Goal: Task Accomplishment & Management: Use online tool/utility

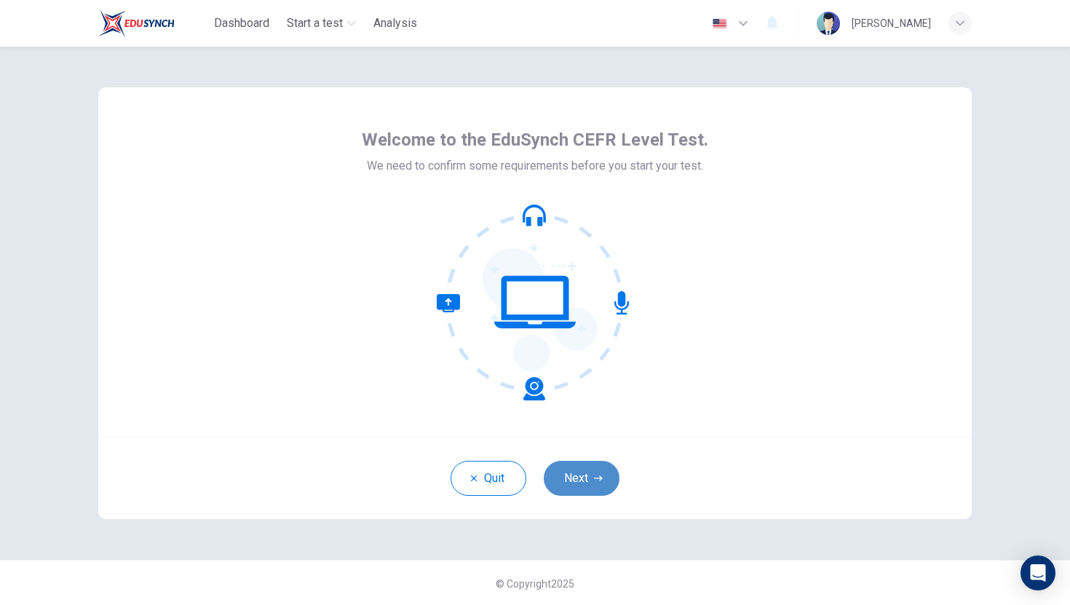
click at [599, 464] on button "Next" at bounding box center [582, 478] width 76 height 35
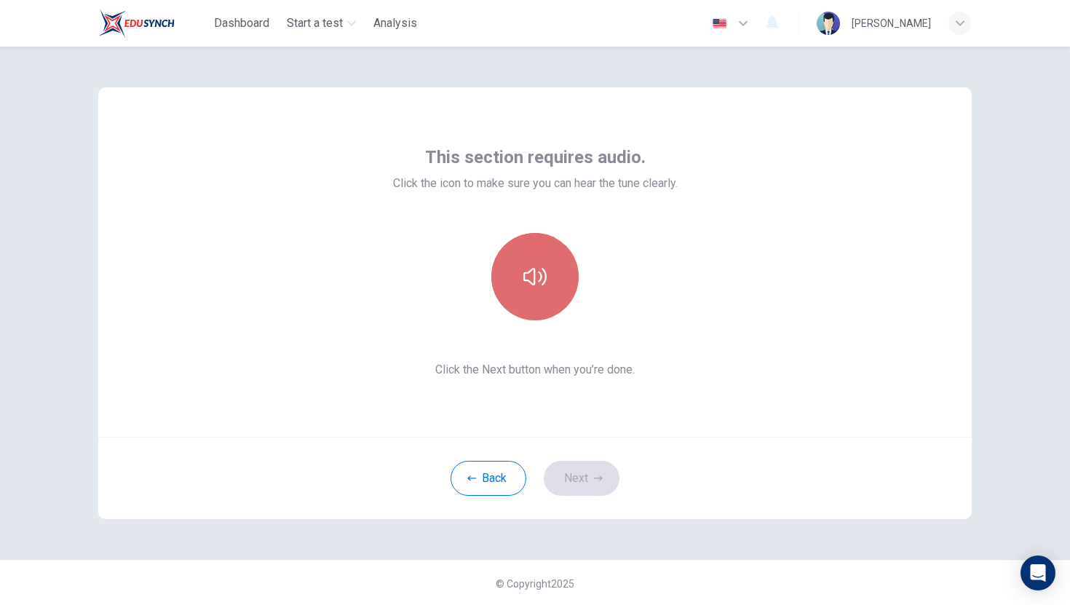
click at [512, 282] on button "button" at bounding box center [535, 276] width 87 height 87
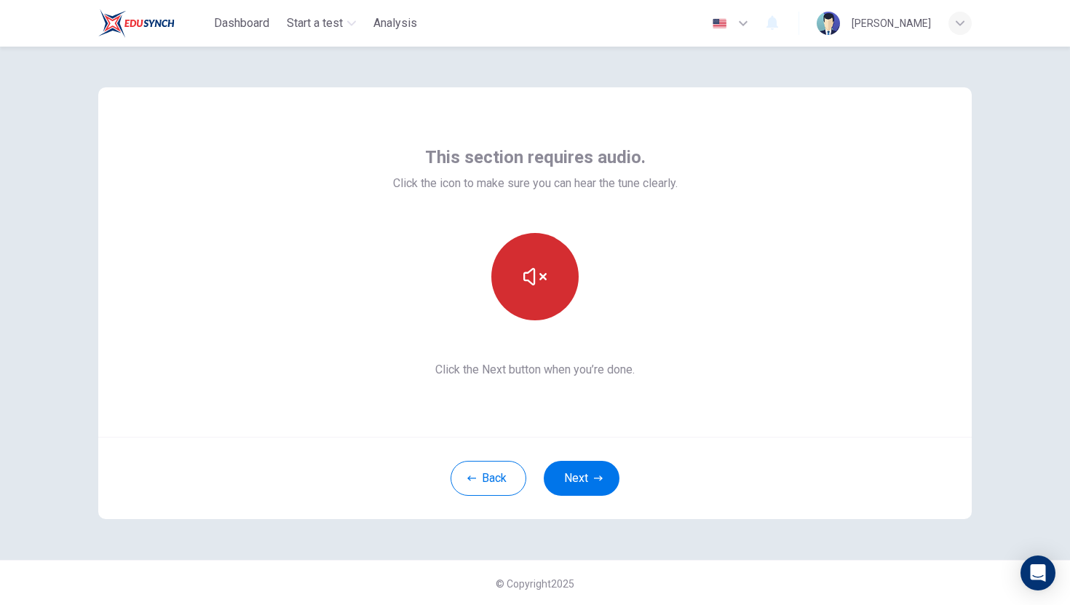
click at [516, 292] on button "button" at bounding box center [535, 276] width 87 height 87
click at [548, 283] on button "button" at bounding box center [535, 276] width 87 height 87
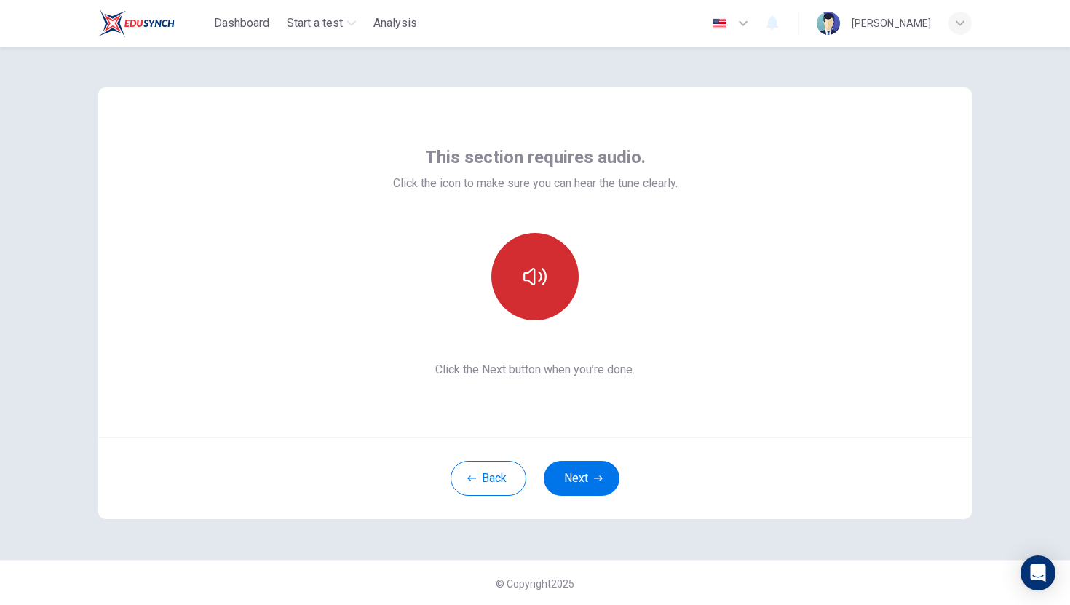
click at [536, 281] on icon "button" at bounding box center [535, 276] width 23 height 23
click at [529, 278] on icon "button" at bounding box center [535, 276] width 23 height 23
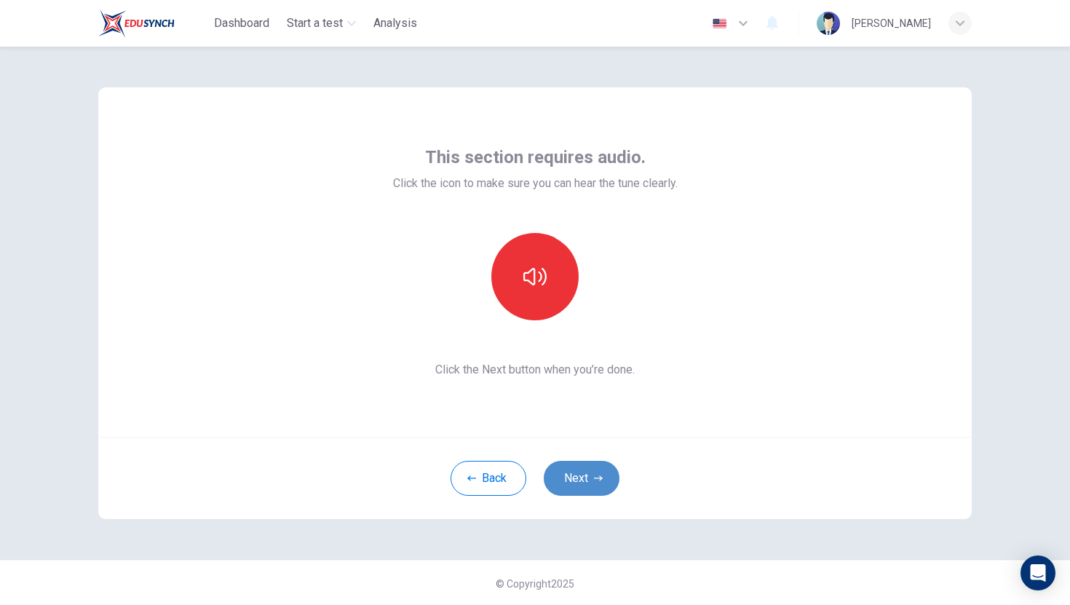
click at [572, 474] on button "Next" at bounding box center [582, 478] width 76 height 35
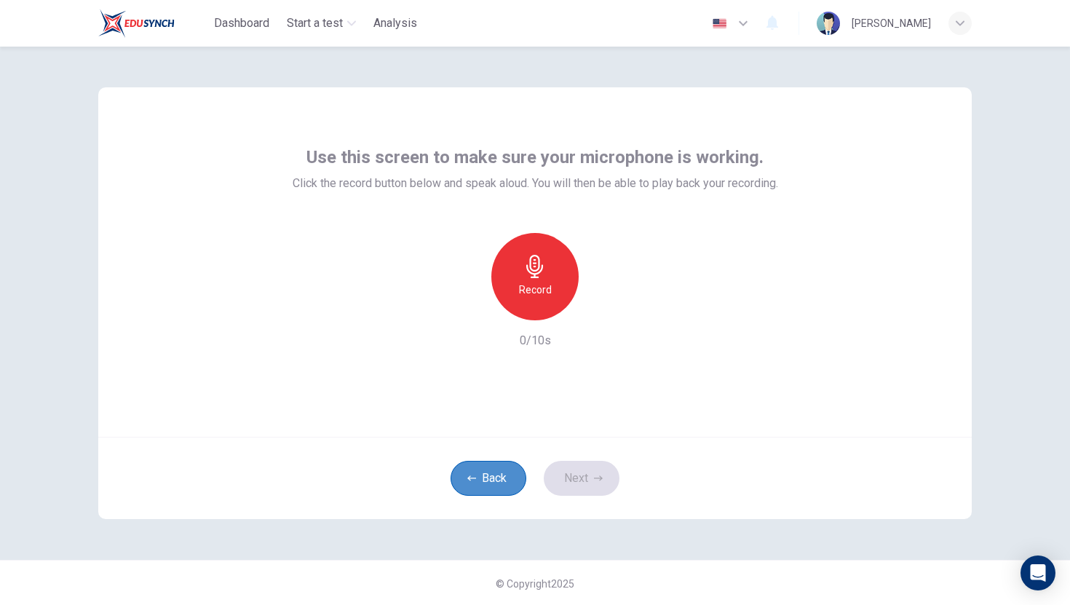
click at [502, 466] on button "Back" at bounding box center [489, 478] width 76 height 35
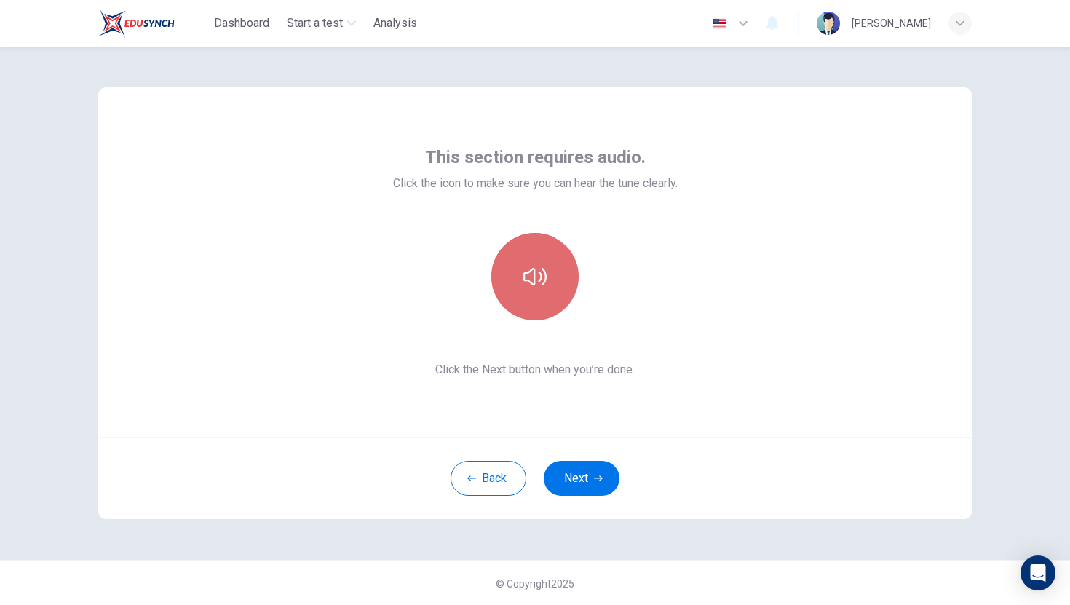
click at [511, 283] on button "button" at bounding box center [535, 276] width 87 height 87
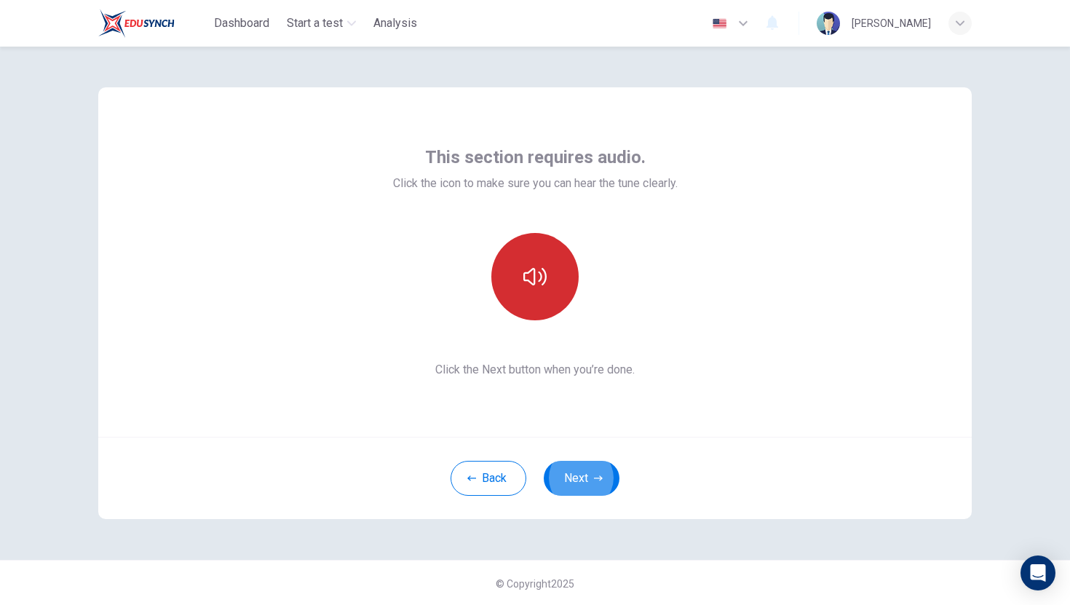
scroll to position [1, 0]
click at [511, 283] on button "button" at bounding box center [535, 275] width 87 height 87
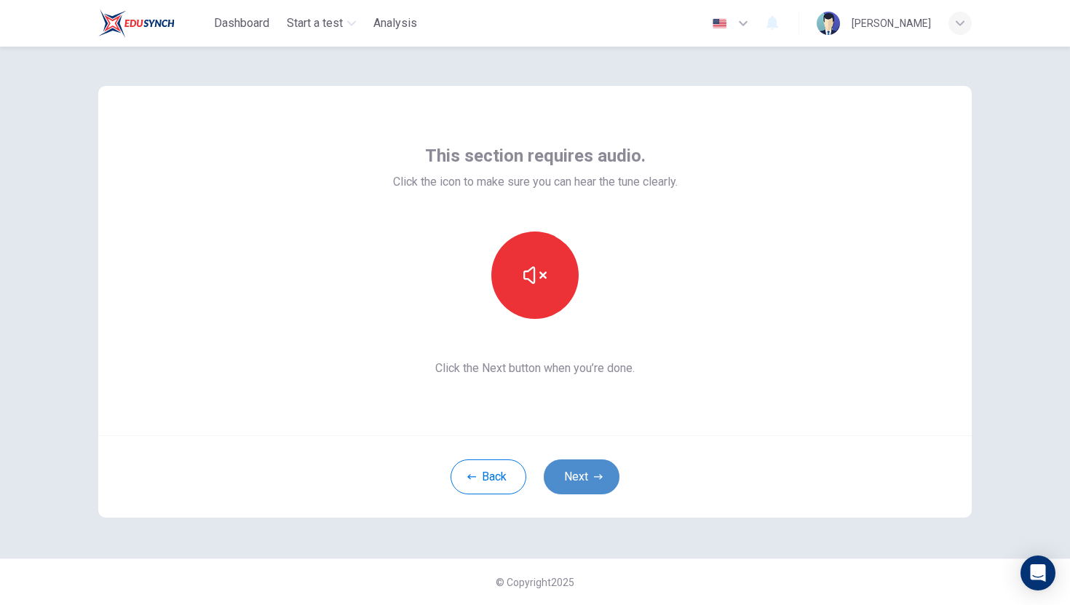
click at [588, 470] on button "Next" at bounding box center [582, 476] width 76 height 35
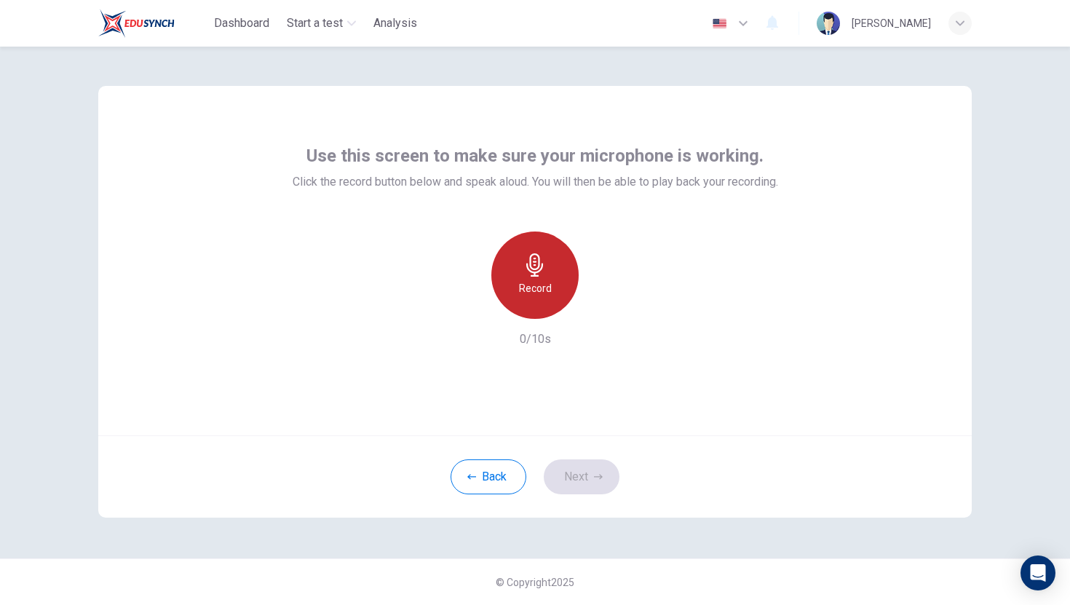
click at [543, 280] on h6 "Record" at bounding box center [535, 288] width 33 height 17
click at [543, 280] on h6 "Stop" at bounding box center [535, 288] width 22 height 17
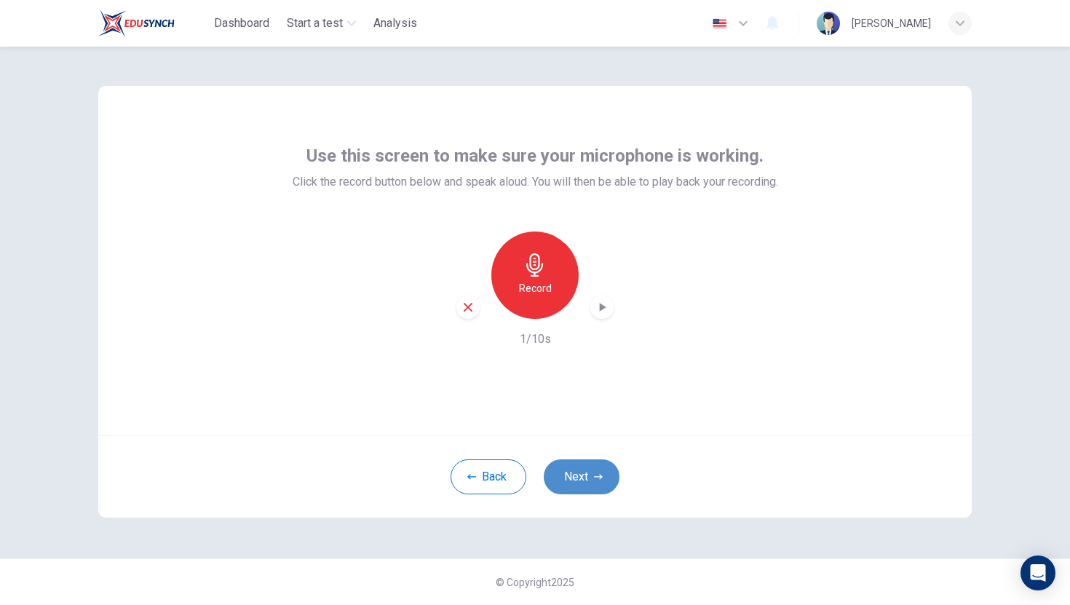
click at [575, 473] on button "Next" at bounding box center [582, 476] width 76 height 35
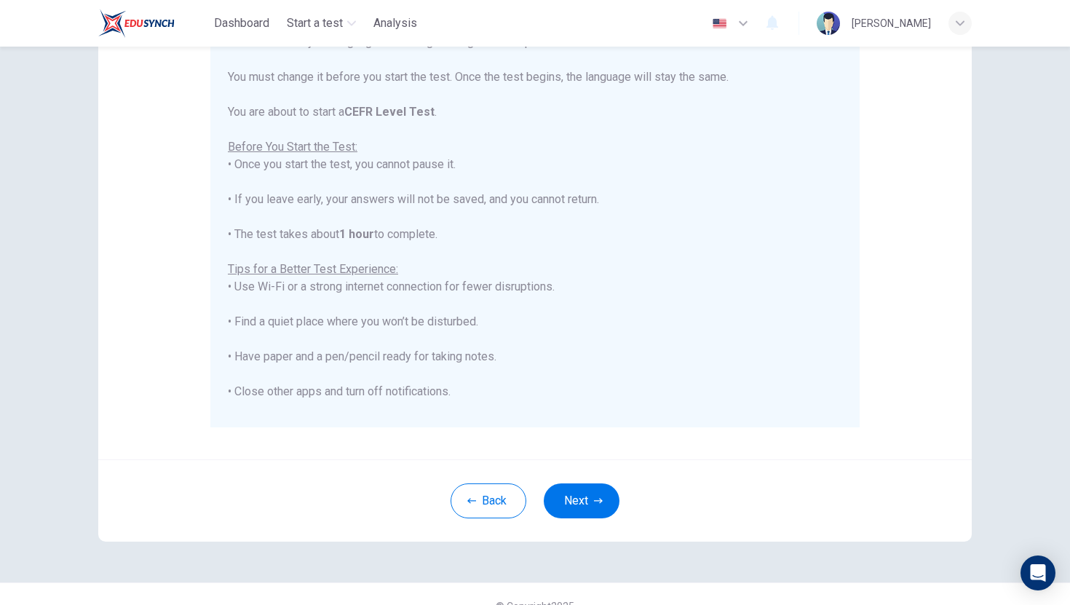
scroll to position [188, 0]
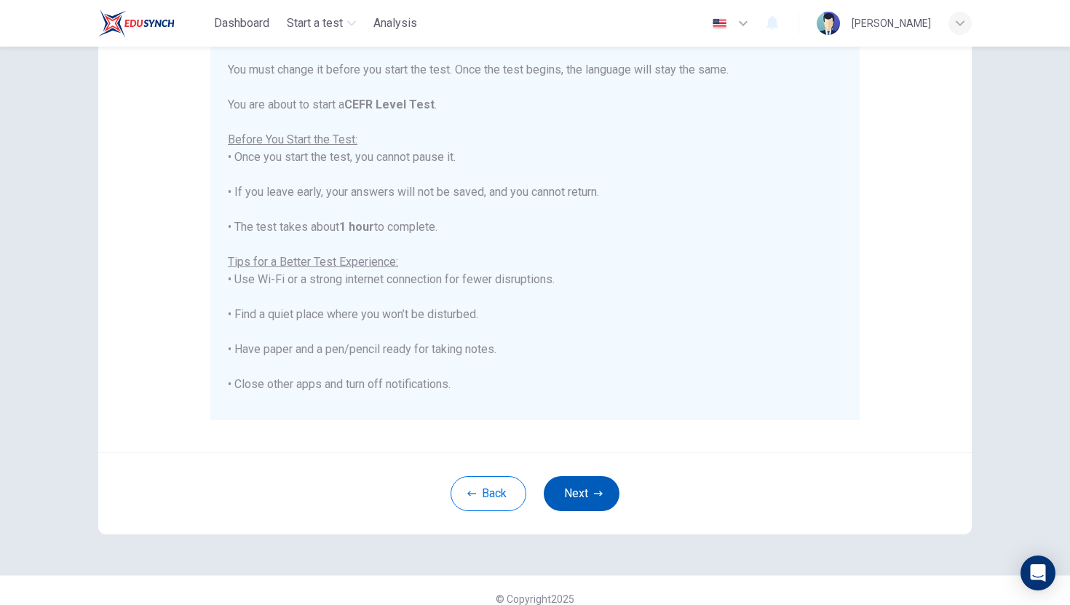
click at [577, 485] on button "Next" at bounding box center [582, 493] width 76 height 35
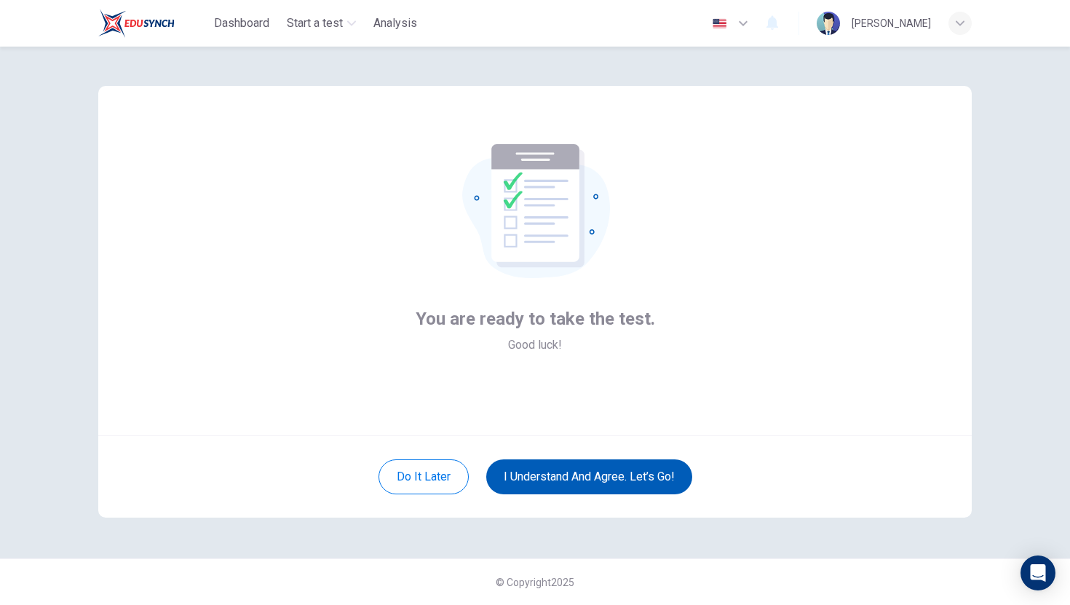
scroll to position [1, 0]
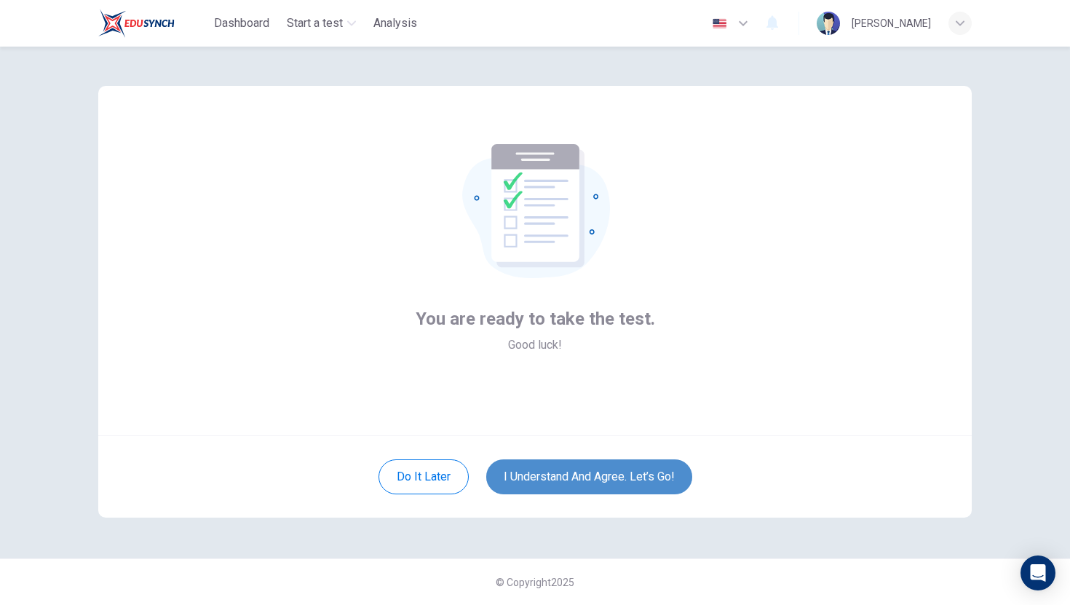
click at [563, 471] on button "I understand and agree. Let’s go!" at bounding box center [589, 476] width 206 height 35
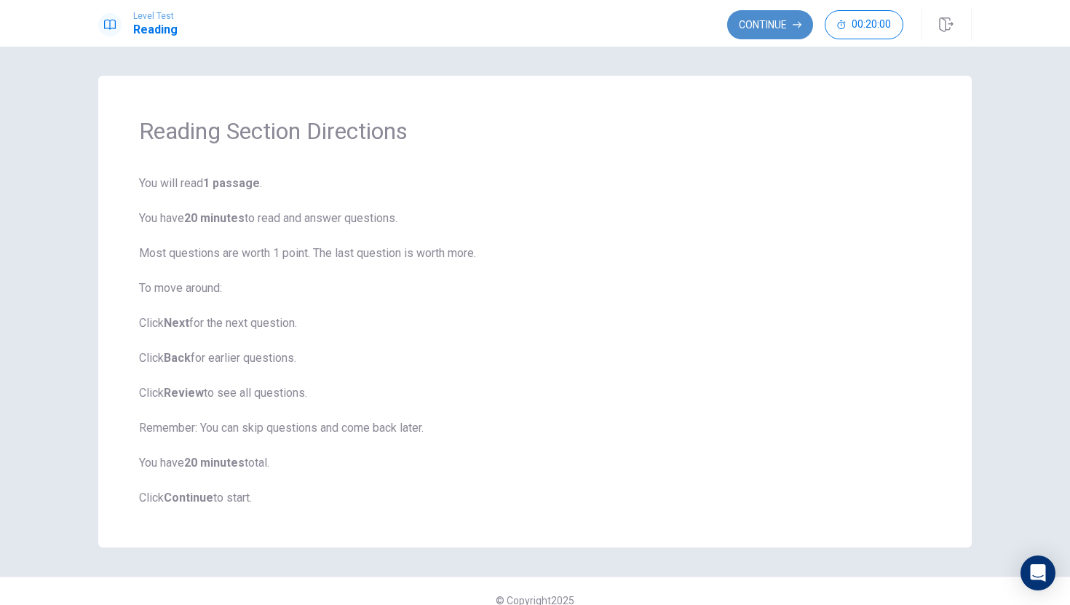
click at [744, 25] on button "Continue" at bounding box center [770, 24] width 86 height 29
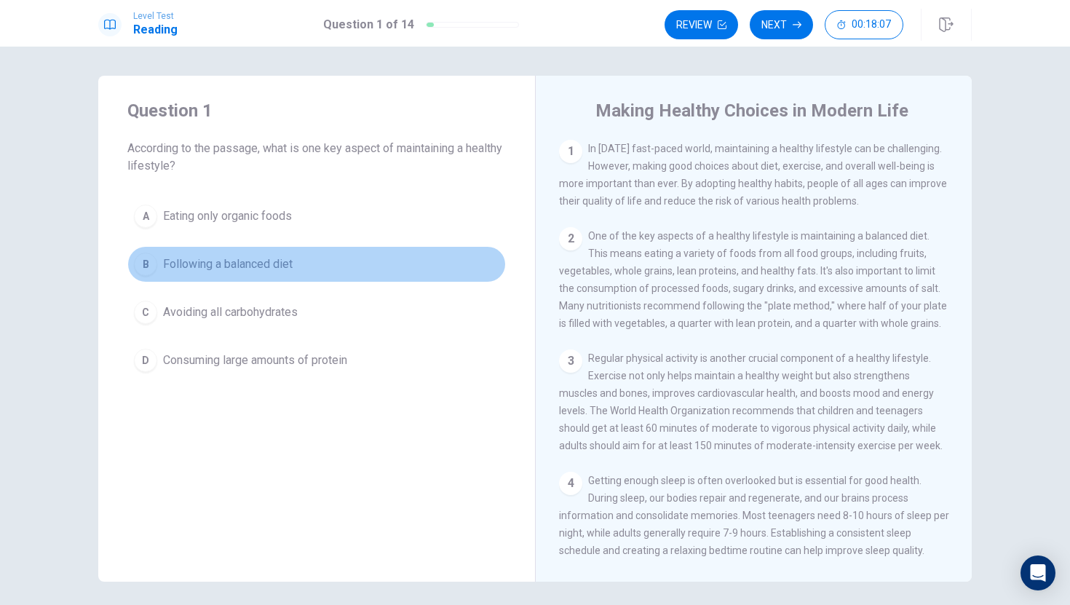
click at [137, 253] on button "B Following a balanced diet" at bounding box center [316, 264] width 379 height 36
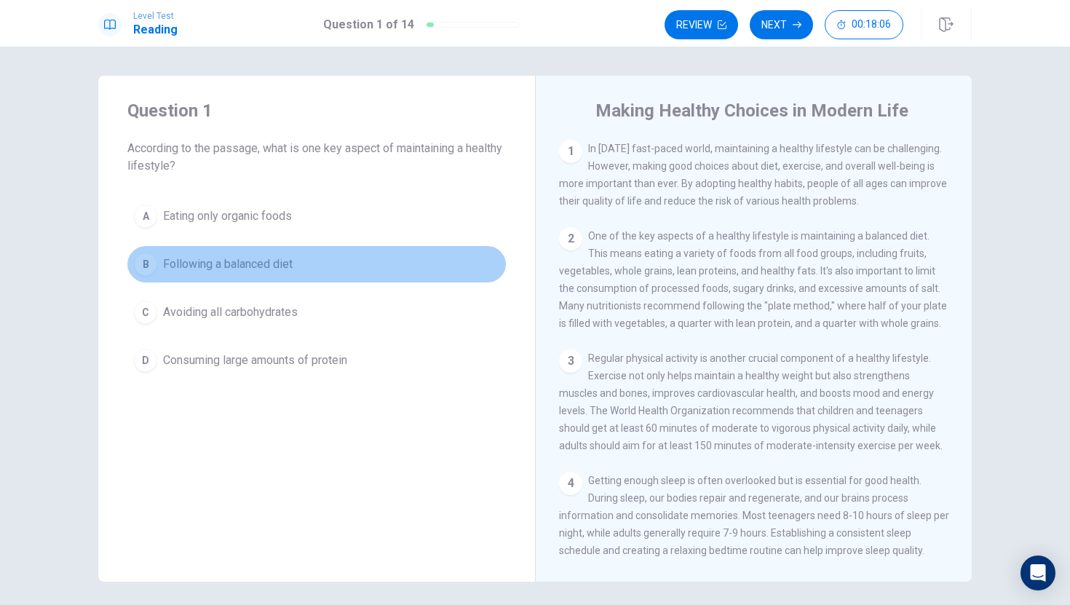
click at [143, 261] on div "B" at bounding box center [145, 264] width 23 height 23
click at [146, 261] on div "B" at bounding box center [145, 264] width 23 height 23
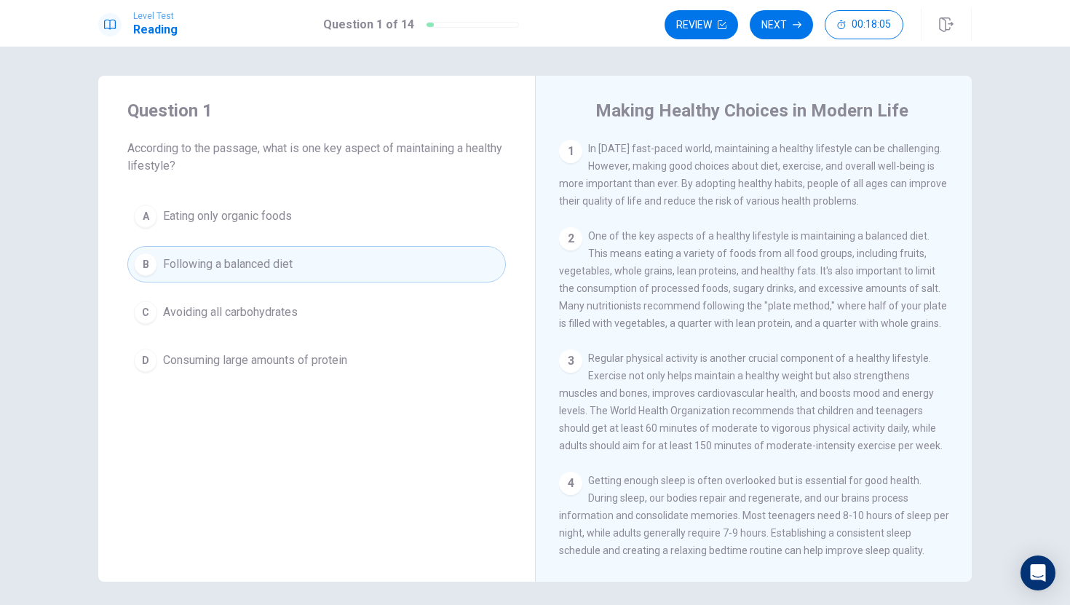
click at [146, 261] on div "B" at bounding box center [145, 264] width 23 height 23
click at [146, 259] on div "B" at bounding box center [145, 264] width 23 height 23
click at [778, 15] on button "Next" at bounding box center [781, 24] width 63 height 29
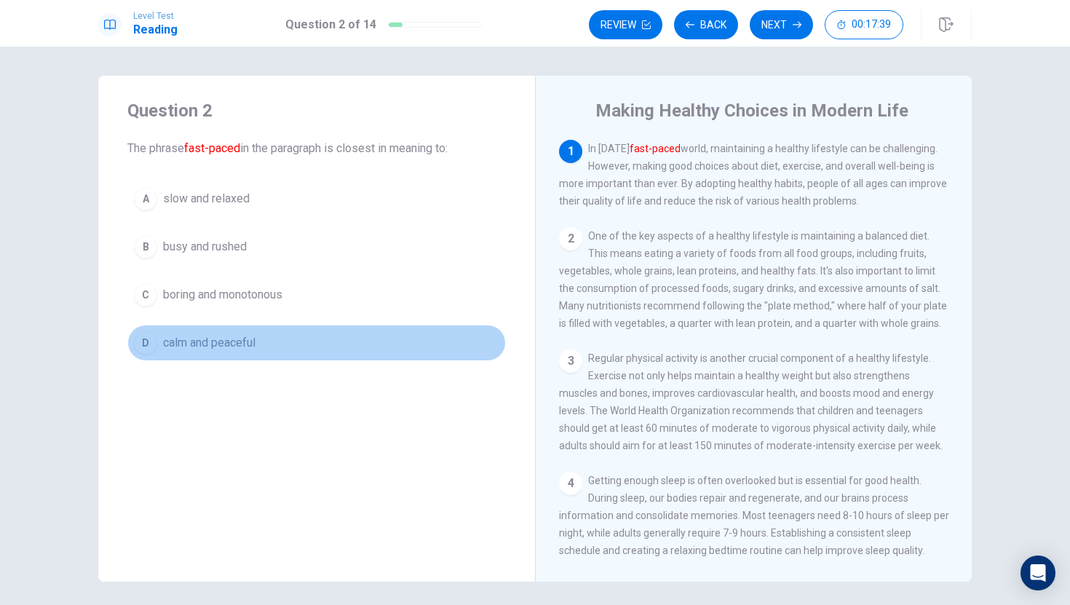
click at [140, 343] on div "D" at bounding box center [145, 342] width 23 height 23
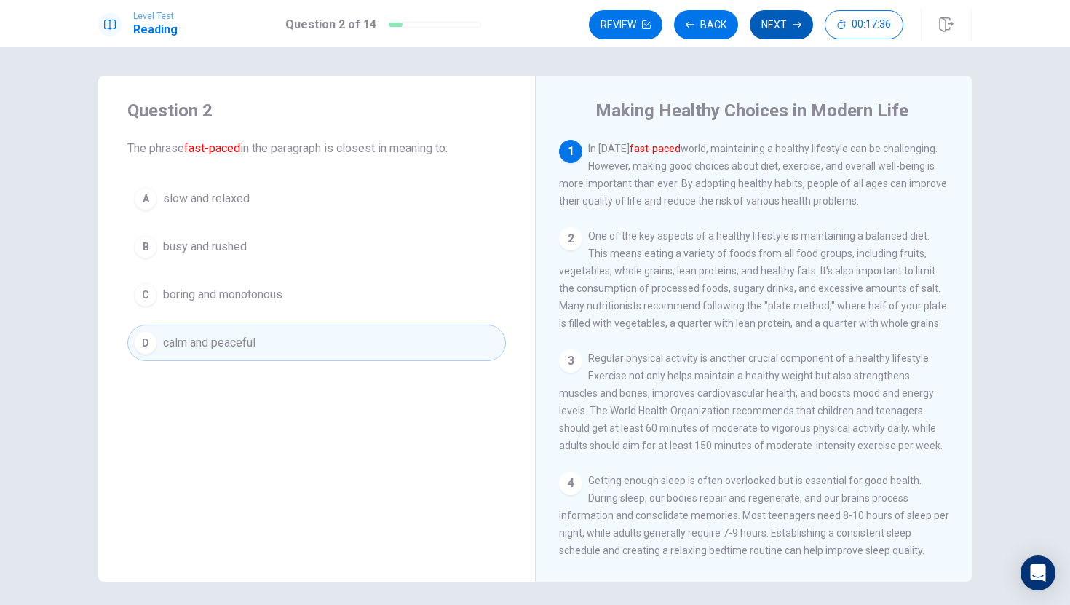
click at [770, 18] on button "Next" at bounding box center [781, 24] width 63 height 29
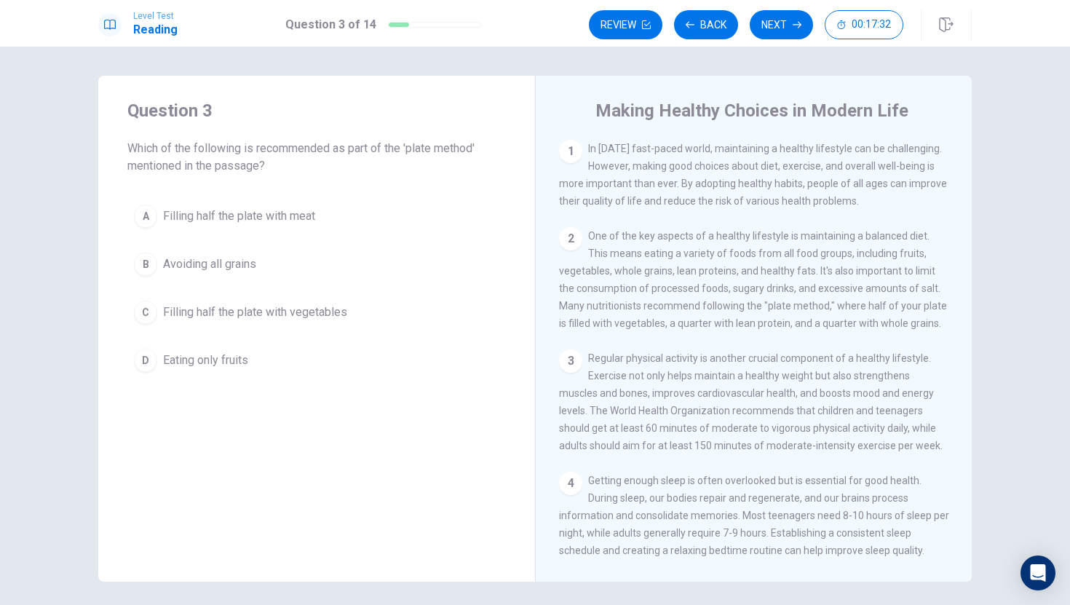
click at [289, 159] on span "Which of the following is recommended as part of the 'plate method' mentioned i…" at bounding box center [316, 157] width 379 height 35
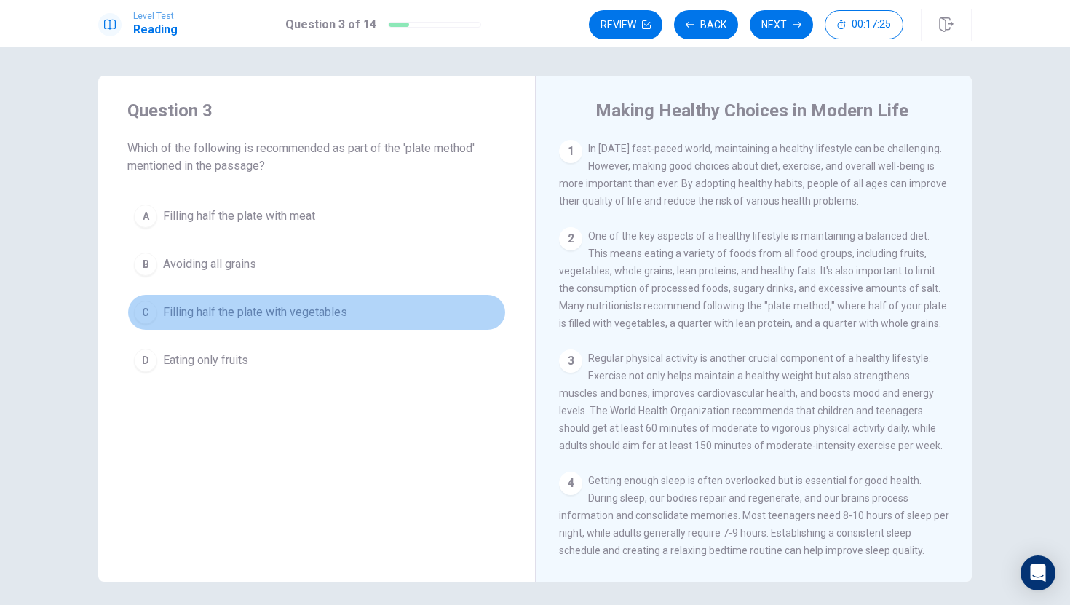
click at [149, 304] on div "C" at bounding box center [145, 312] width 23 height 23
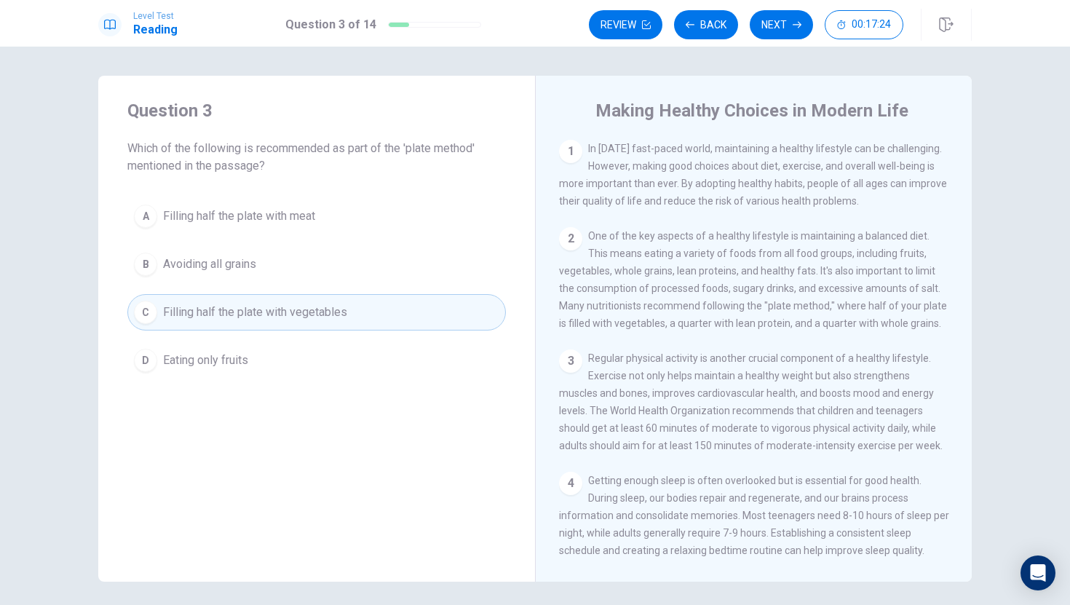
click at [788, 0] on div "Level Test Reading Question 3 of 14 Review Back Next 00:17:24" at bounding box center [535, 23] width 1070 height 47
click at [788, 5] on div "Level Test Reading Question 3 of 14 Review Back Next 00:17:24" at bounding box center [535, 23] width 1070 height 47
click at [779, 17] on button "Next" at bounding box center [781, 24] width 63 height 29
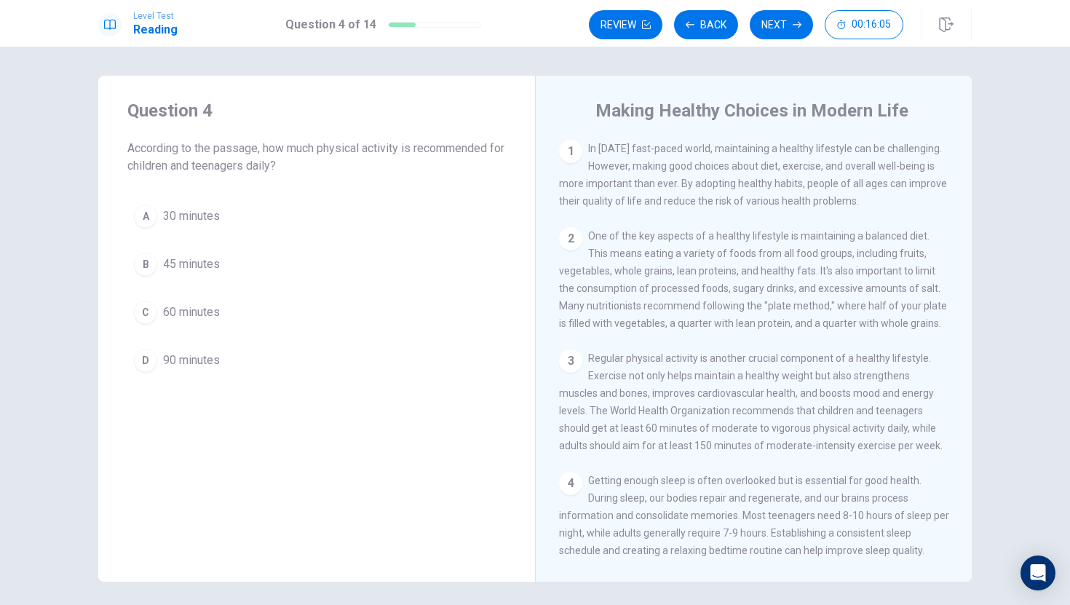
click at [144, 358] on div "D" at bounding box center [145, 360] width 23 height 23
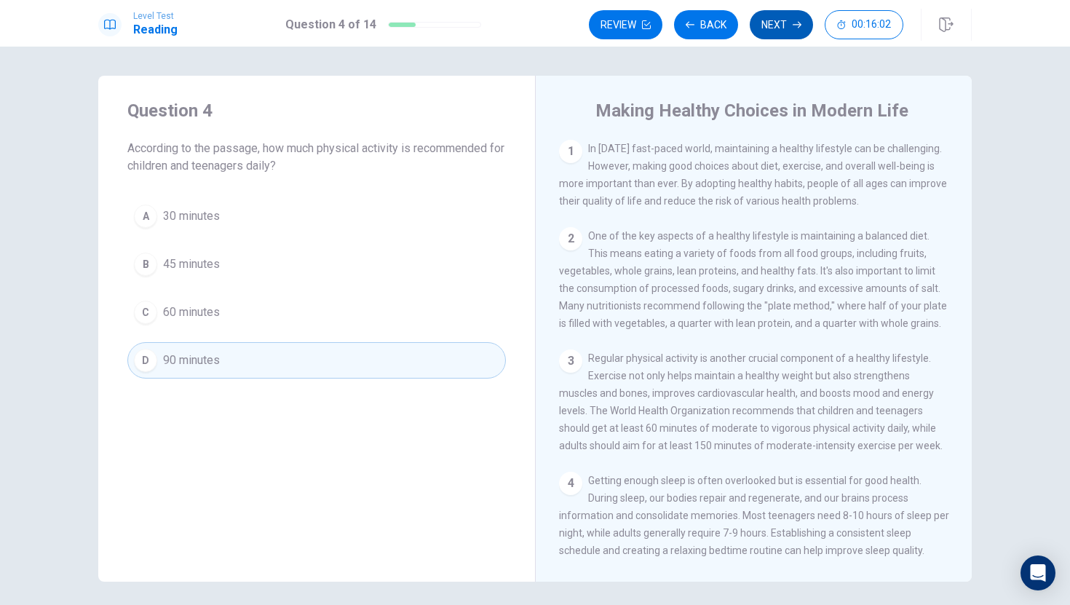
click at [785, 28] on button "Next" at bounding box center [781, 24] width 63 height 29
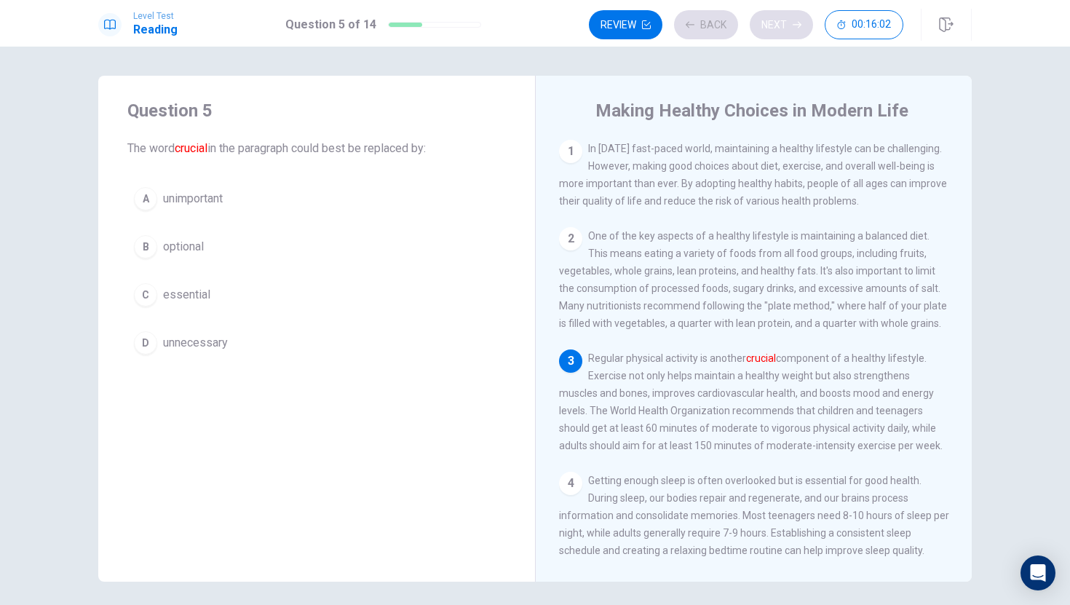
scroll to position [53, 0]
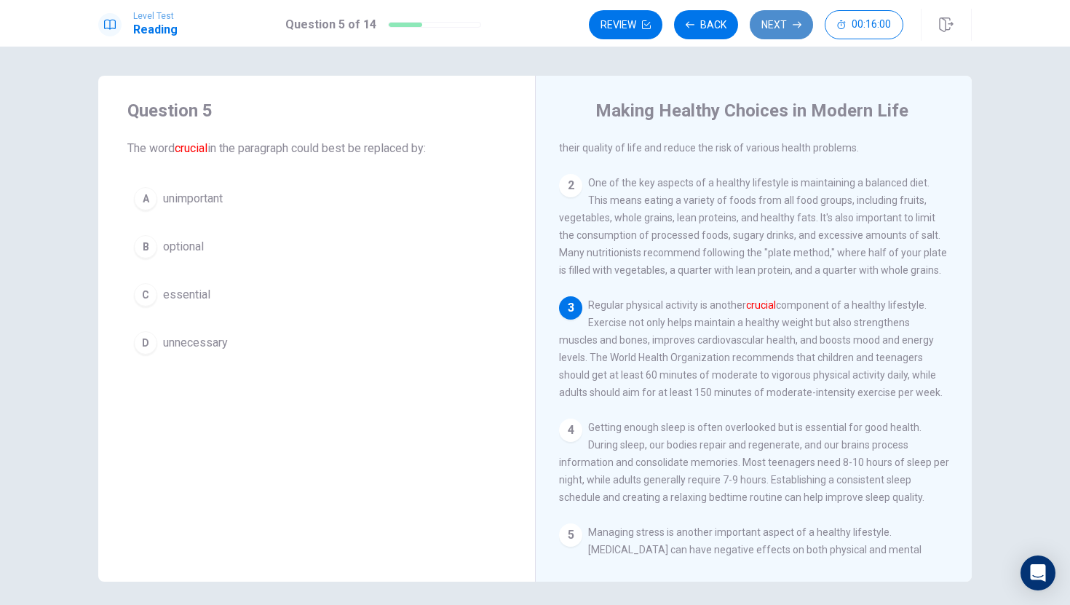
click at [794, 20] on icon "button" at bounding box center [797, 24] width 9 height 9
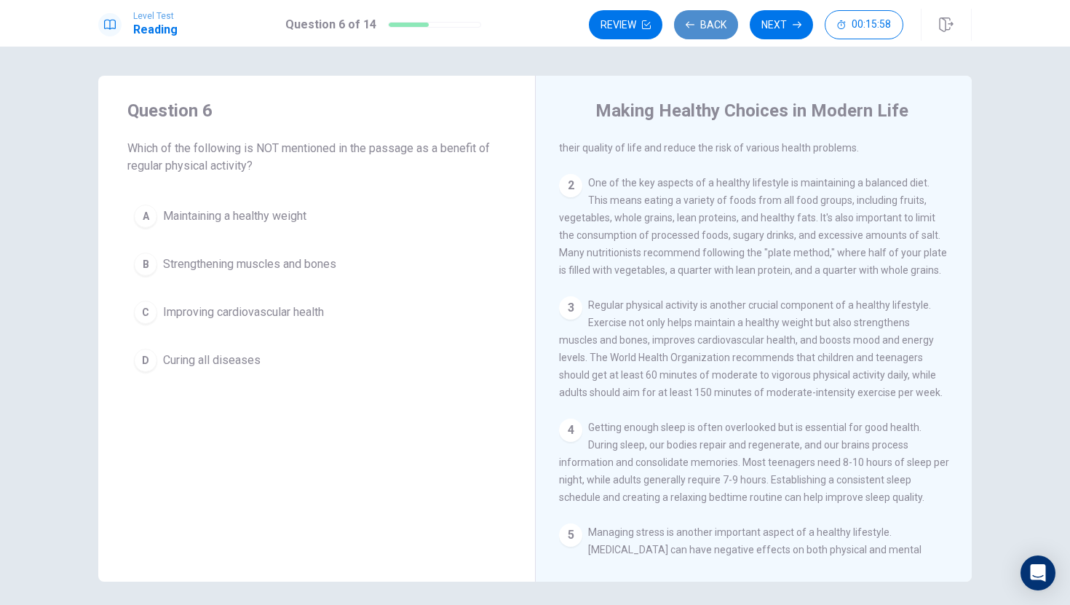
click at [700, 17] on button "Back" at bounding box center [706, 24] width 64 height 29
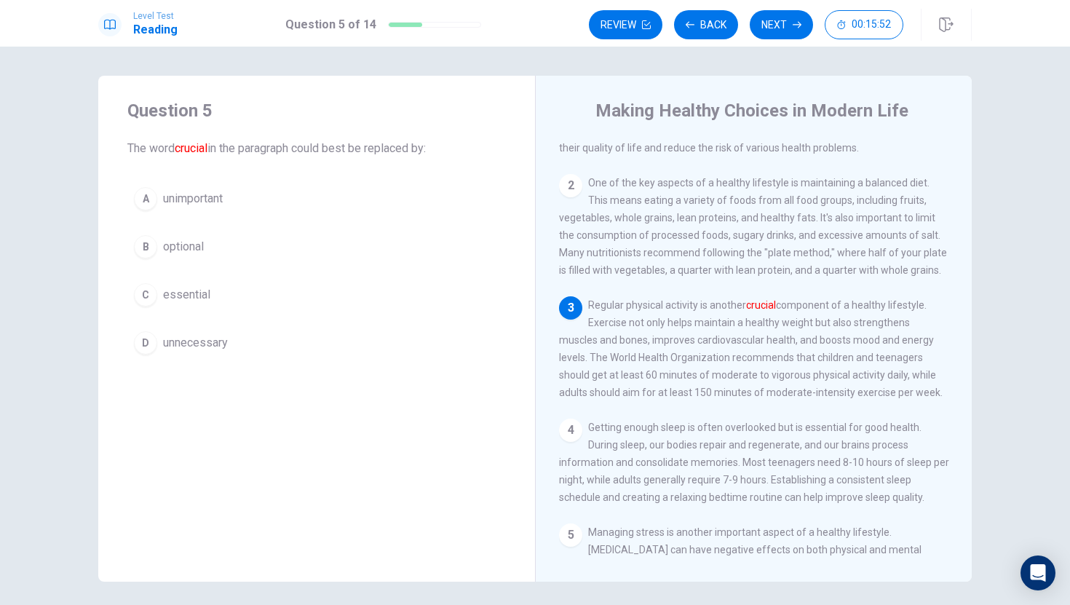
drag, startPoint x: 763, startPoint y: 382, endPoint x: 668, endPoint y: 398, distance: 96.9
click at [668, 398] on span "Regular physical activity is another crucial component of a healthy lifestyle. …" at bounding box center [751, 348] width 384 height 99
click at [402, 435] on div "Question 5 The word crucial in the paragraph could best be replaced by: A unimp…" at bounding box center [316, 329] width 437 height 506
click at [760, 309] on font "crucial" at bounding box center [761, 305] width 30 height 12
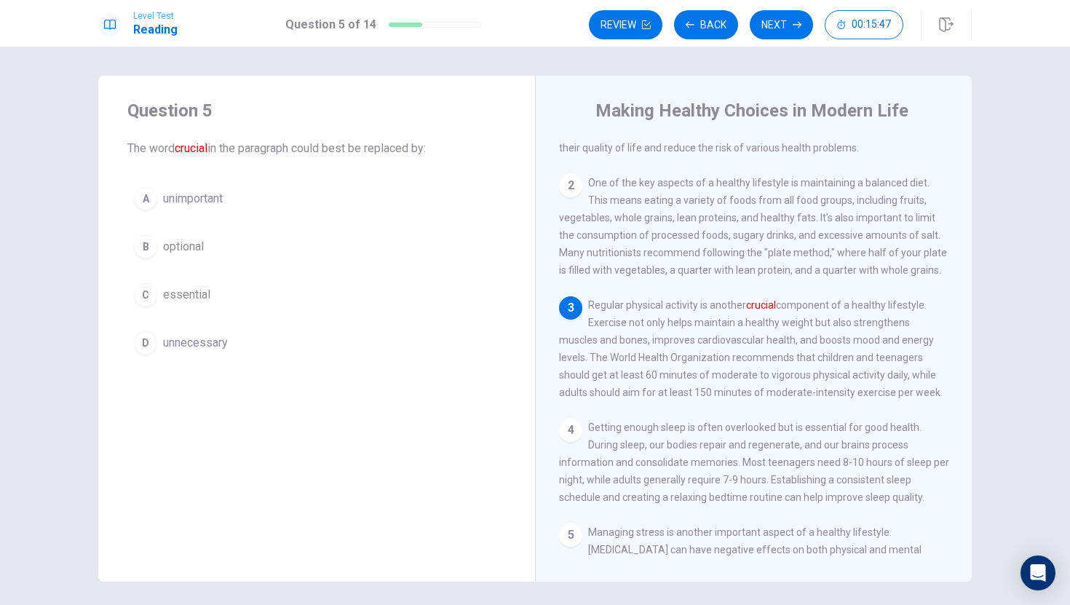
click at [760, 311] on font "crucial" at bounding box center [761, 305] width 30 height 12
click at [733, 304] on div "3 Regular physical activity is another crucial component of a healthy lifestyle…" at bounding box center [754, 348] width 390 height 105
click at [729, 309] on div "3 Regular physical activity is another crucial component of a healthy lifestyle…" at bounding box center [754, 348] width 390 height 105
click at [727, 312] on span "Regular physical activity is another crucial component of a healthy lifestyle. …" at bounding box center [751, 348] width 384 height 99
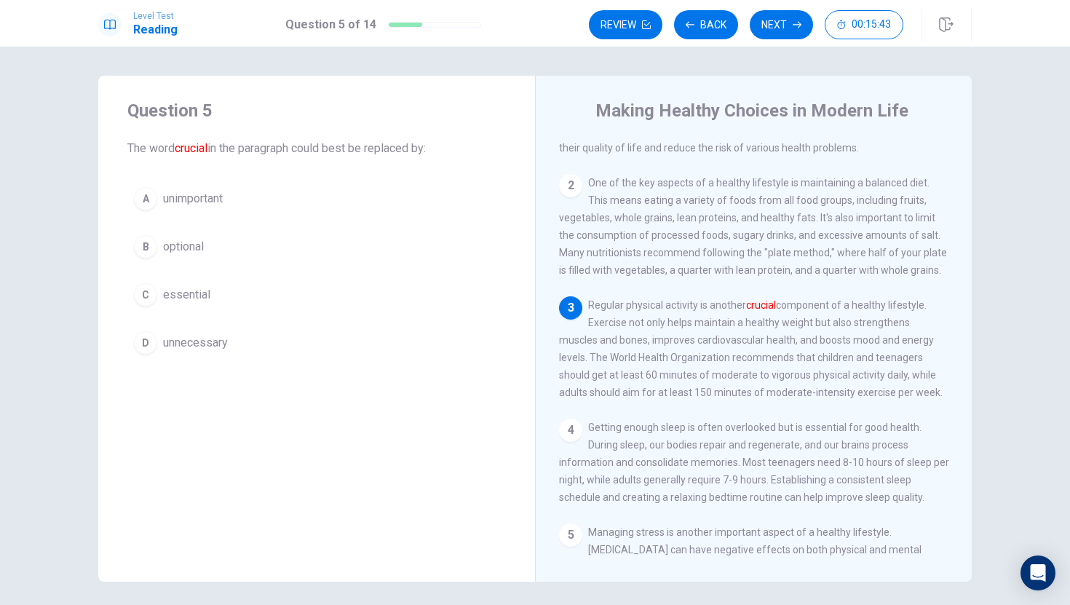
click at [760, 311] on font "crucial" at bounding box center [761, 305] width 30 height 12
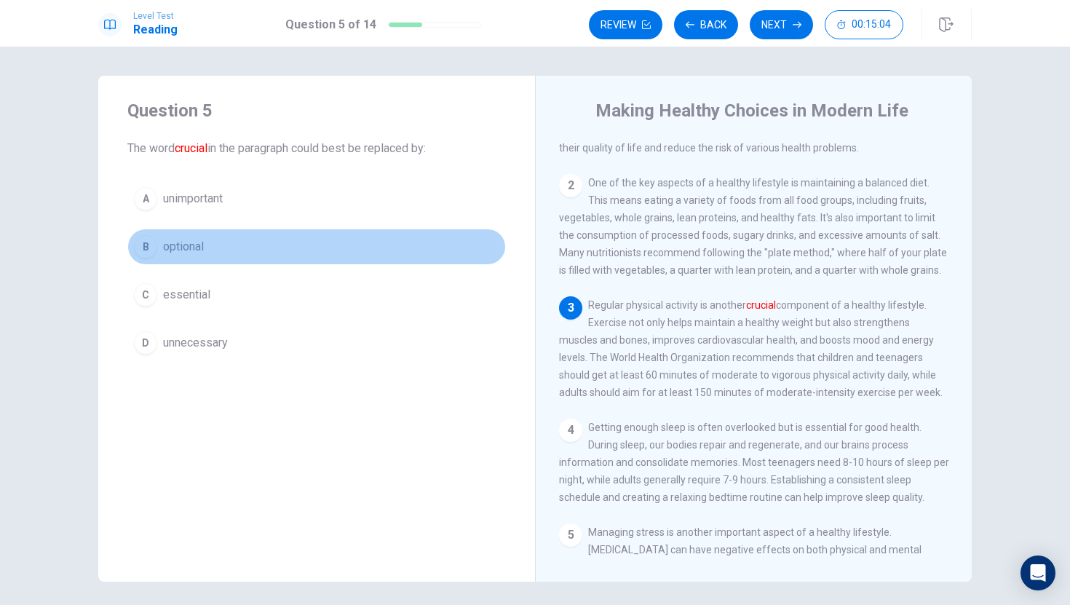
click at [141, 239] on div "B" at bounding box center [145, 246] width 23 height 23
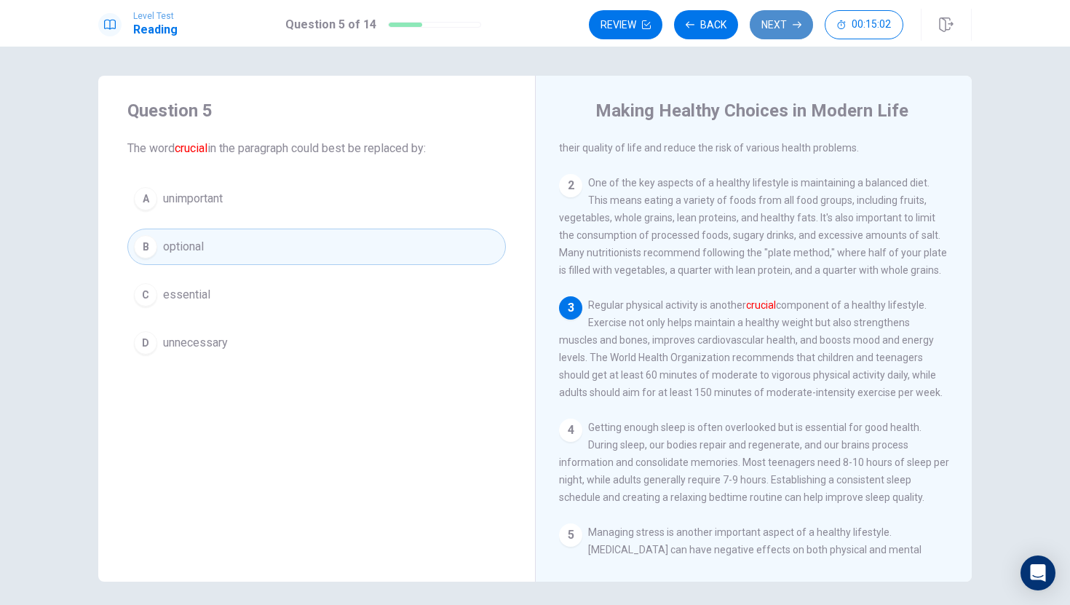
click at [800, 26] on icon "button" at bounding box center [797, 25] width 9 height 7
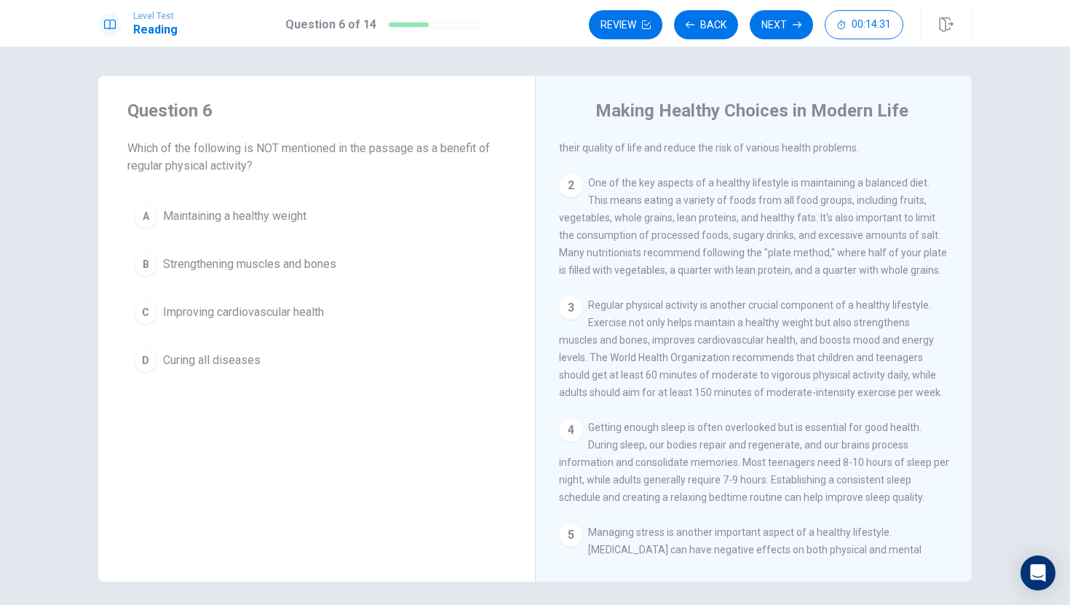
click at [149, 307] on div "C" at bounding box center [145, 312] width 23 height 23
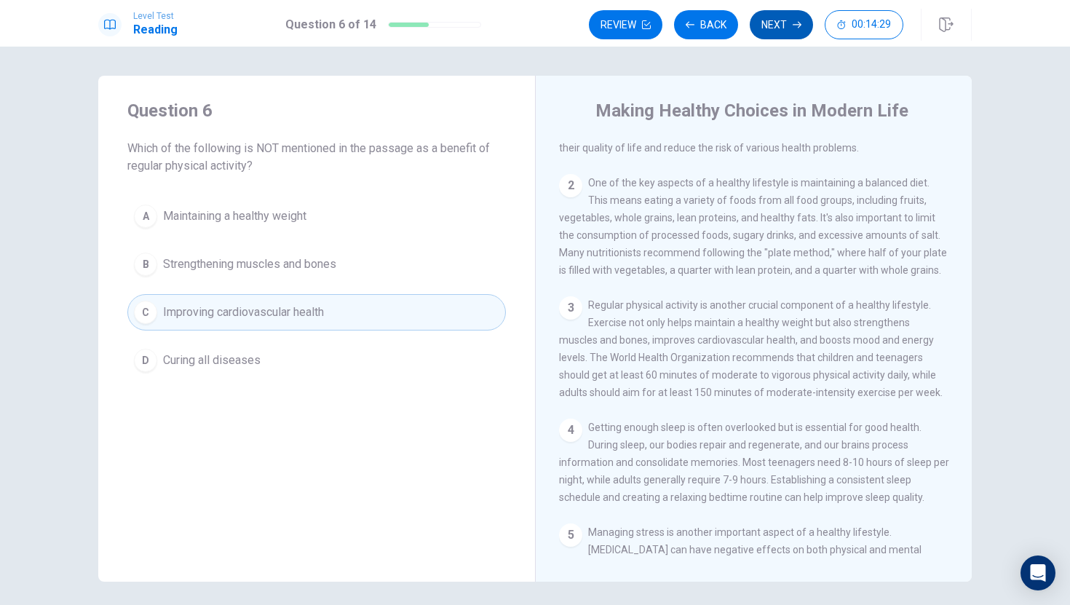
click at [775, 17] on button "Next" at bounding box center [781, 24] width 63 height 29
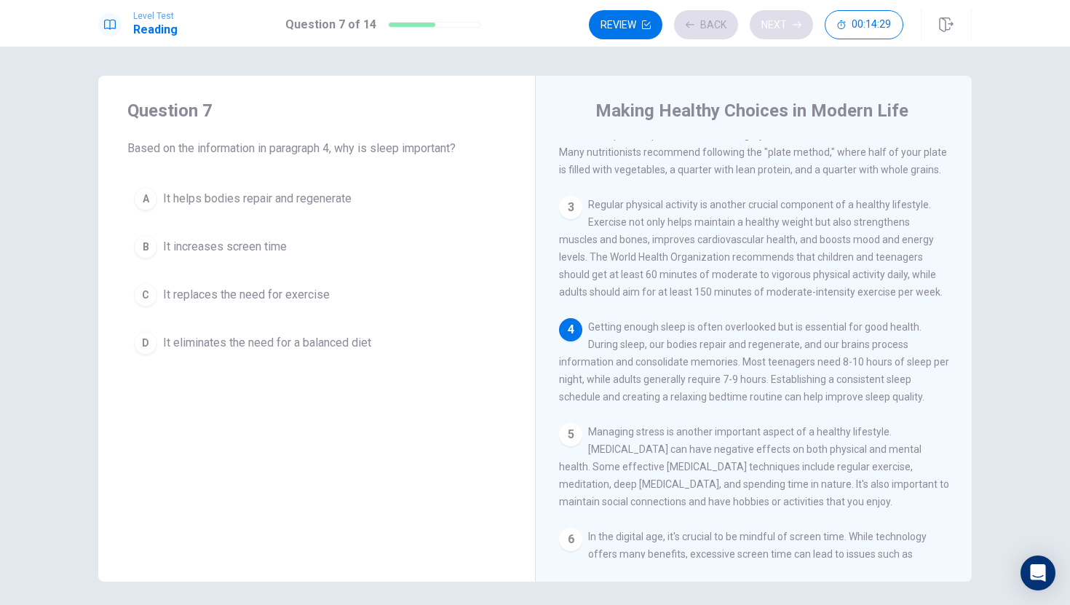
scroll to position [162, 0]
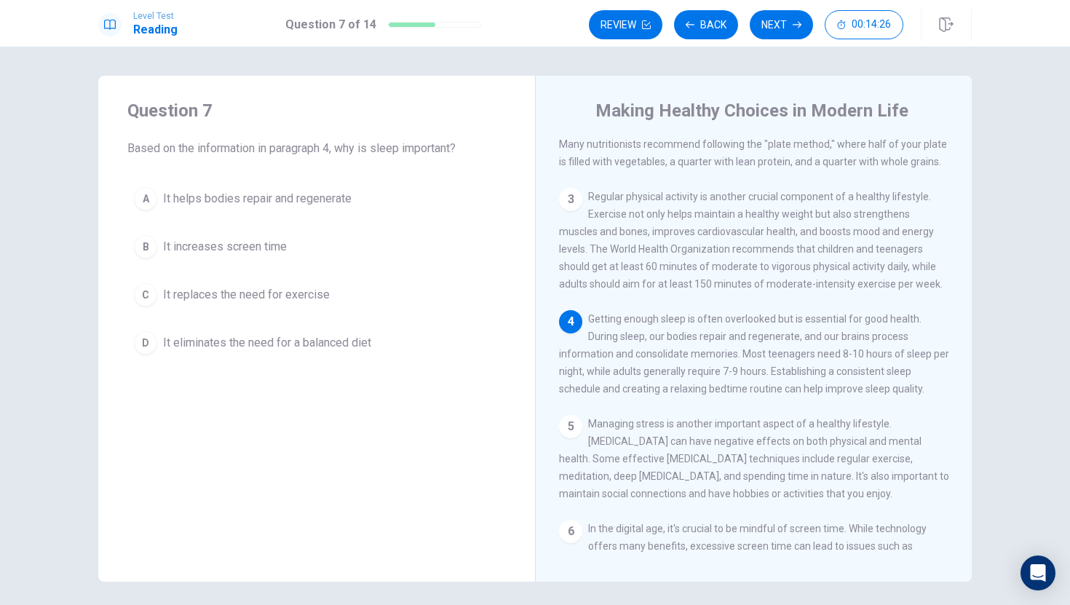
drag, startPoint x: 619, startPoint y: 333, endPoint x: 615, endPoint y: 245, distance: 88.2
drag, startPoint x: 615, startPoint y: 245, endPoint x: 634, endPoint y: 322, distance: 78.8
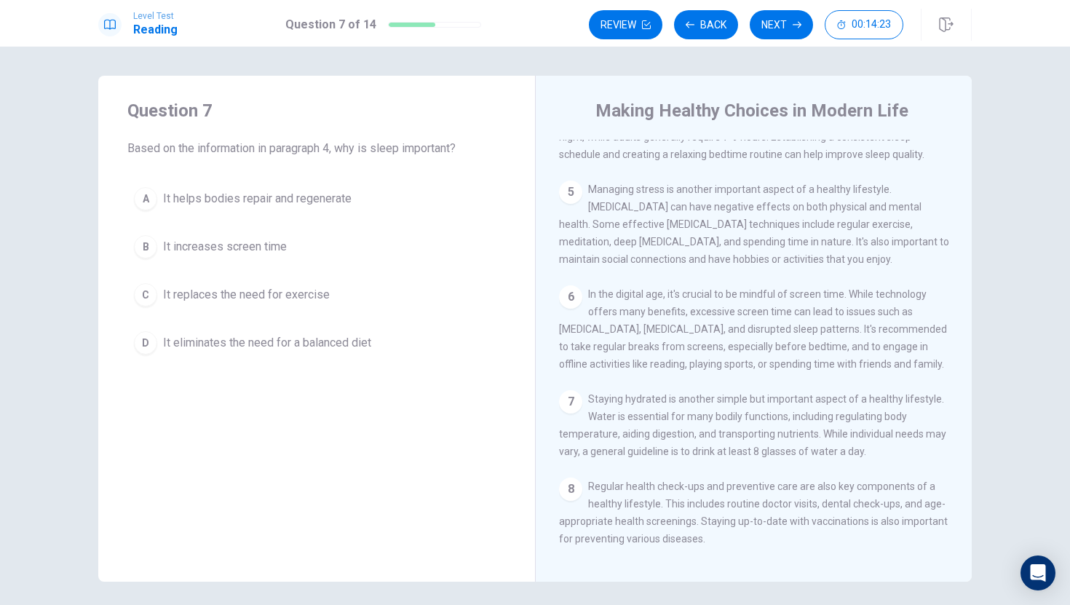
scroll to position [402, 0]
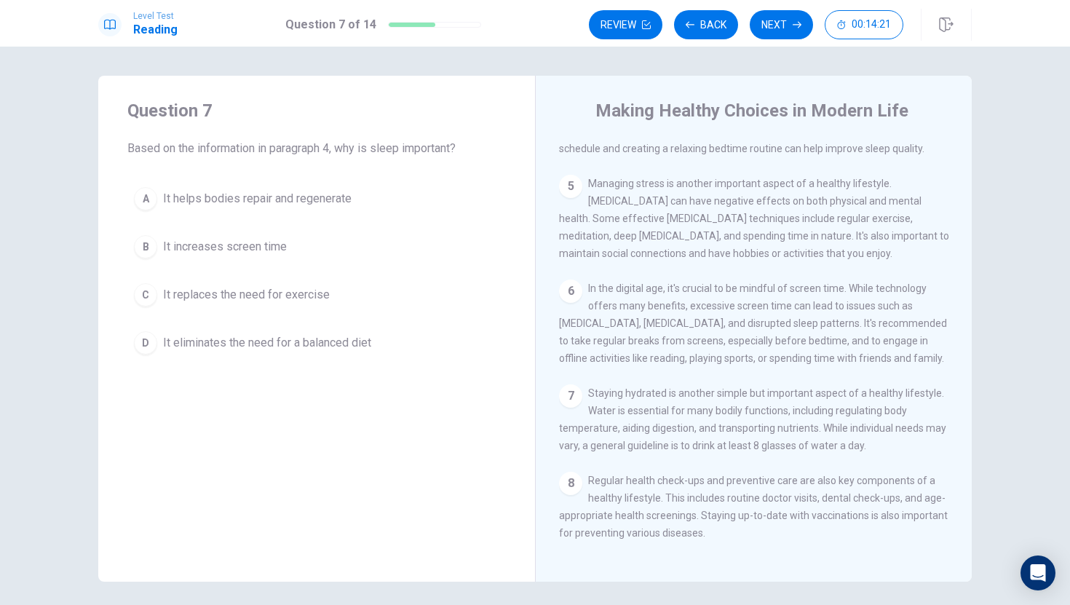
drag, startPoint x: 593, startPoint y: 189, endPoint x: 614, endPoint y: 291, distance: 104.0
drag, startPoint x: 614, startPoint y: 291, endPoint x: 617, endPoint y: 330, distance: 39.5
drag, startPoint x: 617, startPoint y: 330, endPoint x: 614, endPoint y: 247, distance: 83.1
drag, startPoint x: 614, startPoint y: 247, endPoint x: 609, endPoint y: 316, distance: 69.4
drag, startPoint x: 669, startPoint y: 386, endPoint x: 673, endPoint y: 194, distance: 192.3
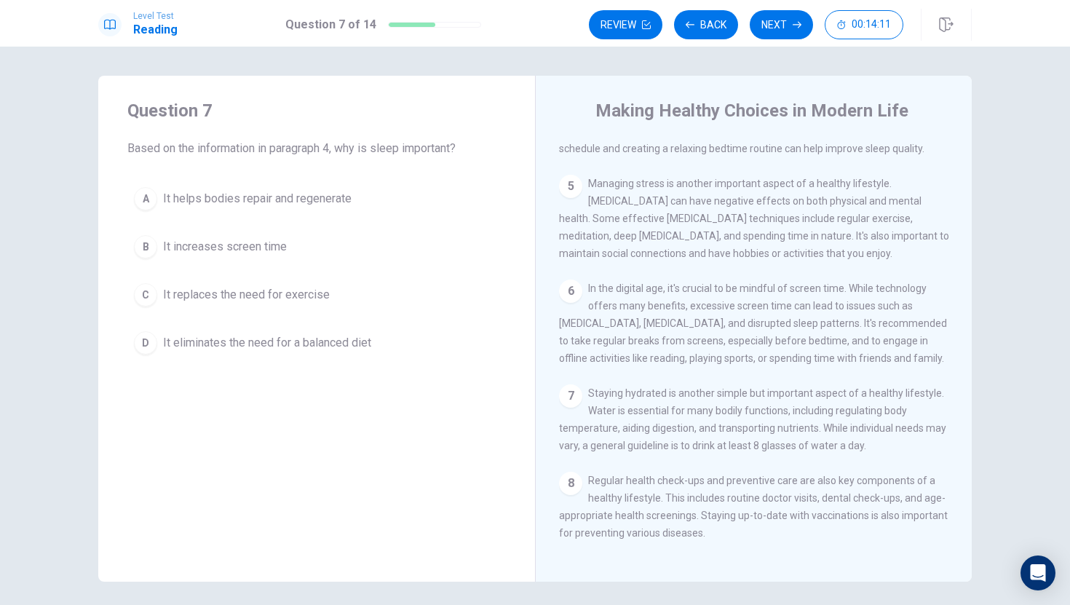
drag, startPoint x: 673, startPoint y: 192, endPoint x: 694, endPoint y: 240, distance: 52.5
drag, startPoint x: 974, startPoint y: 280, endPoint x: 929, endPoint y: 300, distance: 49.2
click at [873, 300] on div "Question 7 Based on the information in paragraph 4, why is sleep important? A I…" at bounding box center [535, 329] width 920 height 506
drag, startPoint x: 966, startPoint y: 296, endPoint x: 965, endPoint y: 258, distance: 38.6
click at [873, 259] on div "1 In [DATE] fast-paced world, maintaining a healthy lifestyle can be challengin…" at bounding box center [763, 349] width 409 height 419
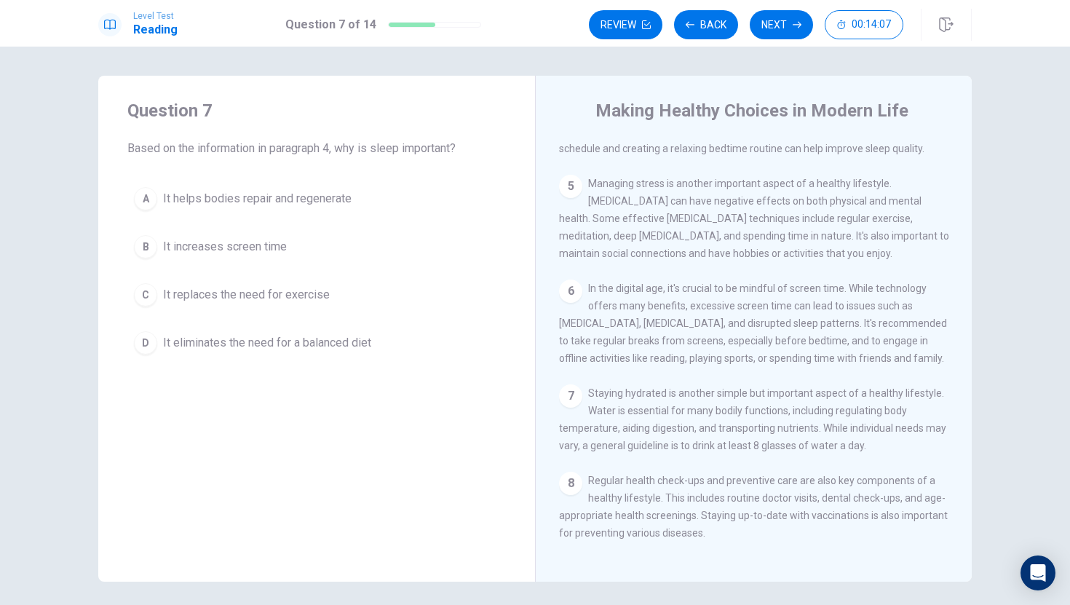
click at [873, 258] on div "1 In [DATE] fast-paced world, maintaining a healthy lifestyle can be challengin…" at bounding box center [763, 349] width 409 height 419
drag, startPoint x: 965, startPoint y: 258, endPoint x: 818, endPoint y: 295, distance: 151.0
drag, startPoint x: 818, startPoint y: 295, endPoint x: 816, endPoint y: 273, distance: 22.0
drag, startPoint x: 816, startPoint y: 273, endPoint x: 487, endPoint y: 314, distance: 331.7
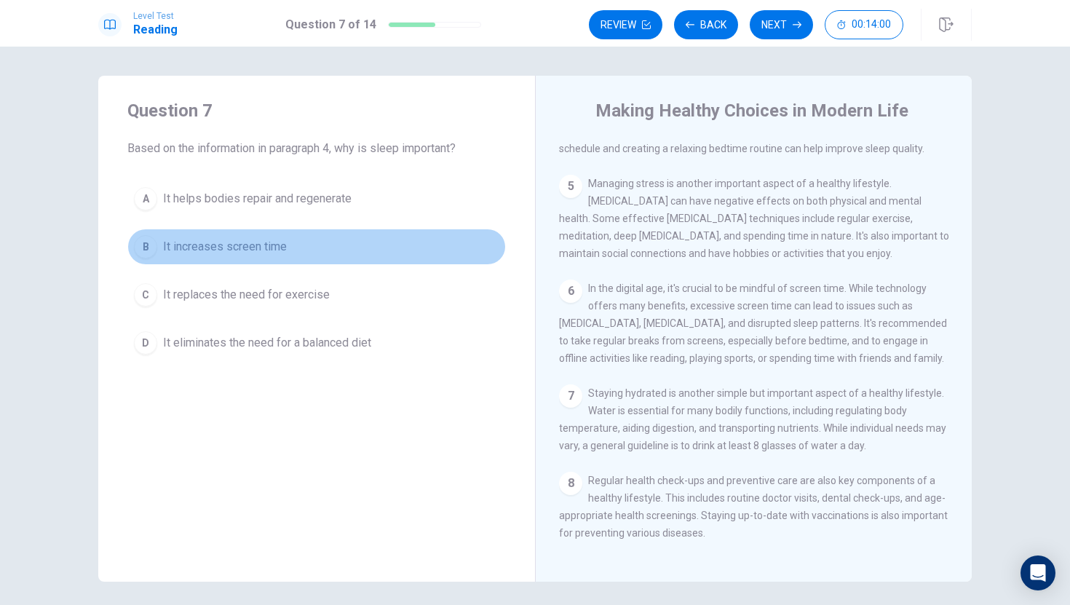
drag, startPoint x: 141, startPoint y: 245, endPoint x: 414, endPoint y: 247, distance: 273.1
click at [406, 243] on button "B It increases screen time" at bounding box center [316, 247] width 379 height 36
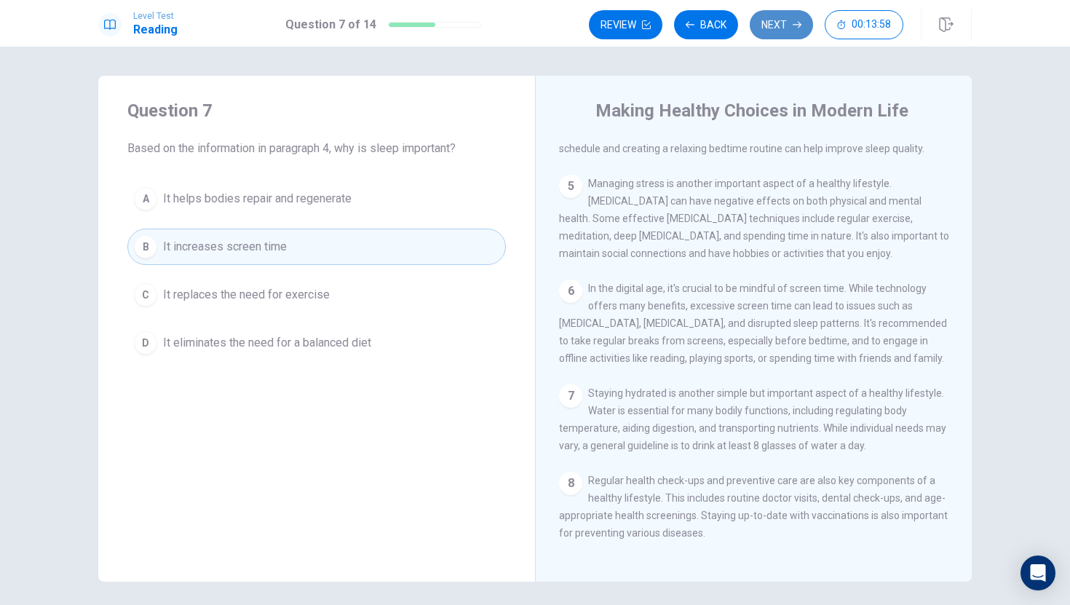
click at [789, 24] on button "Next" at bounding box center [781, 24] width 63 height 29
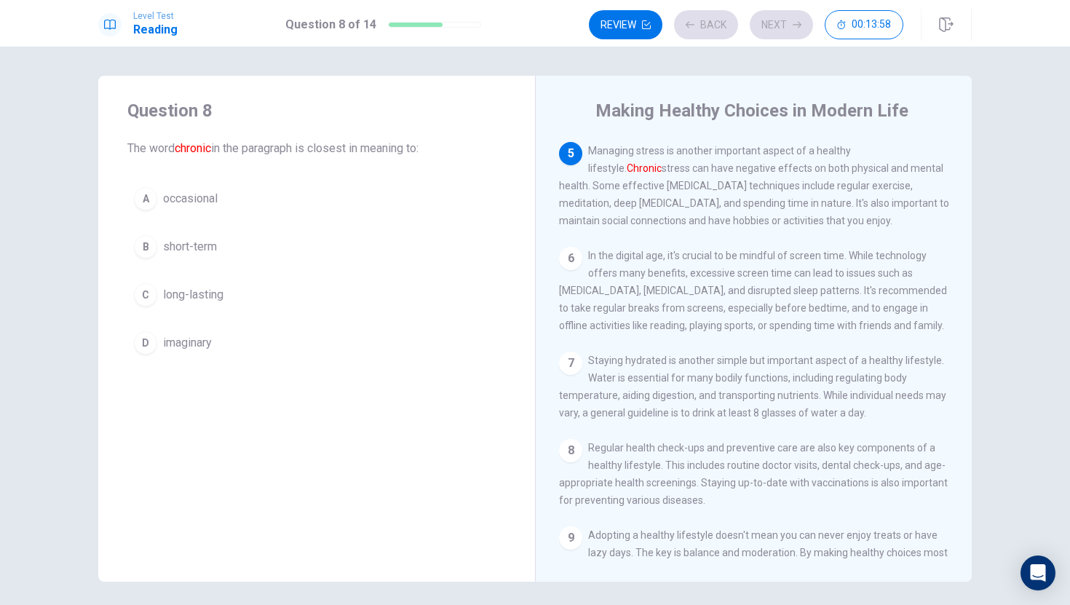
scroll to position [452, 0]
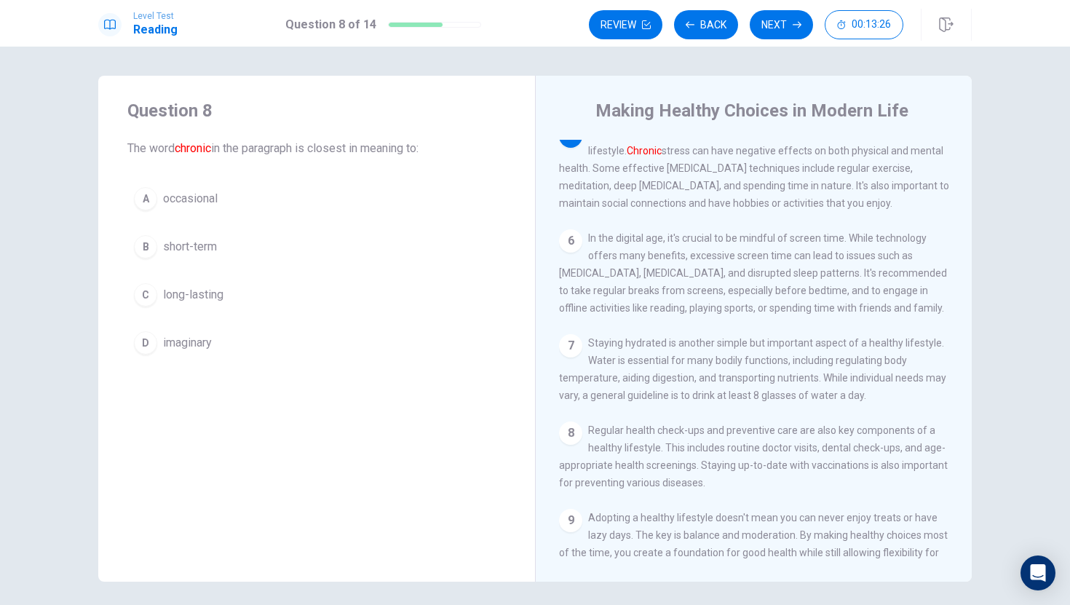
click at [146, 346] on div "D" at bounding box center [145, 342] width 23 height 23
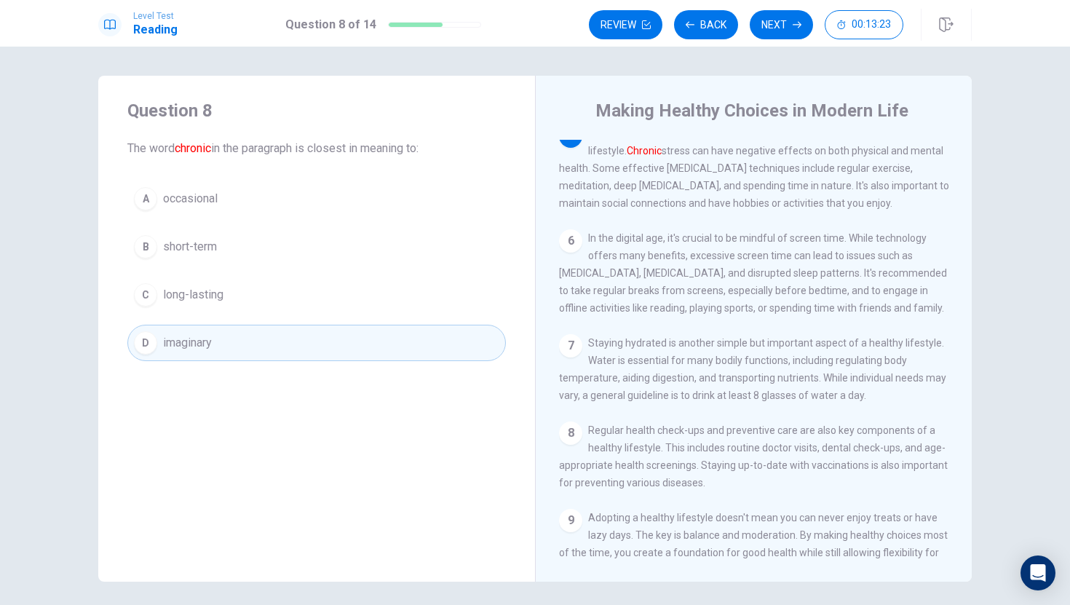
click at [794, 7] on div "Level Test Reading Question 8 of 14 Review Back Next 00:13:23" at bounding box center [535, 23] width 1070 height 47
click at [779, 14] on button "Next" at bounding box center [781, 24] width 63 height 29
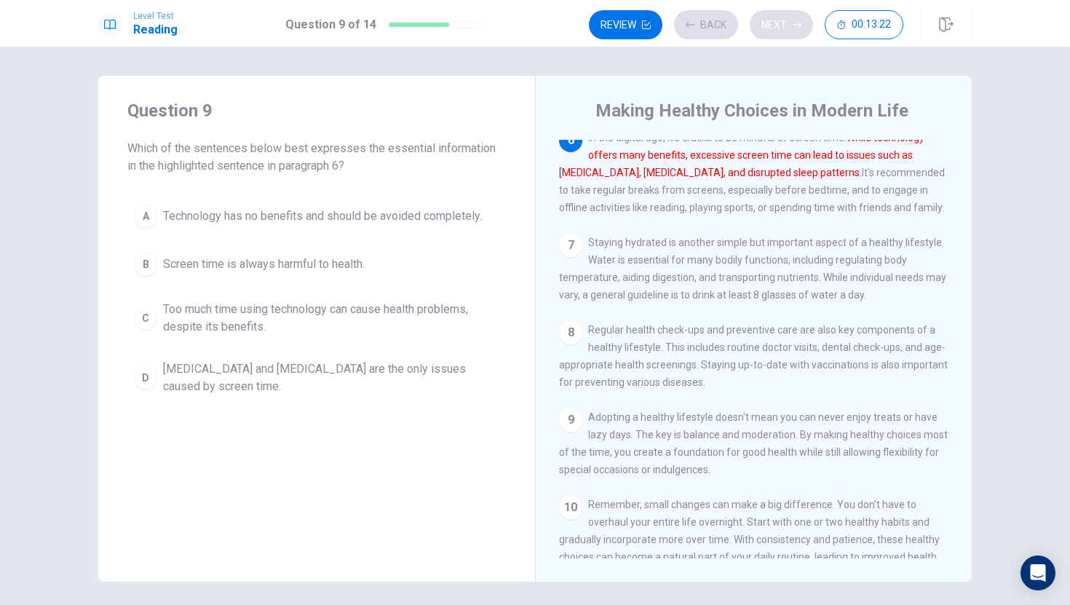
scroll to position [561, 0]
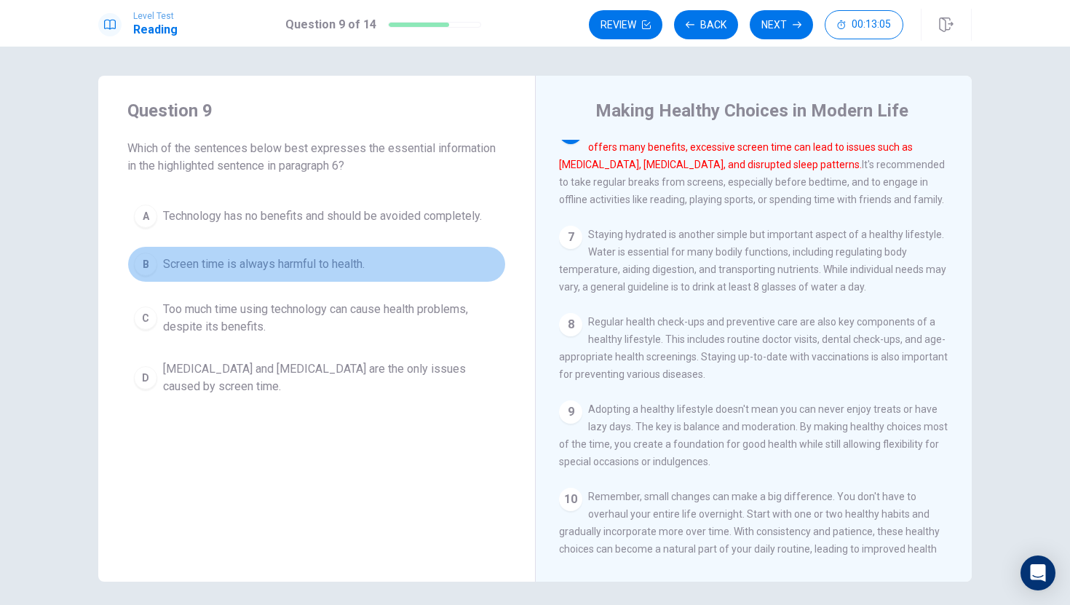
drag, startPoint x: 131, startPoint y: 266, endPoint x: 308, endPoint y: 170, distance: 201.4
click at [306, 170] on div "Question 9 Which of the sentences below best expresses the essential informatio…" at bounding box center [316, 251] width 437 height 350
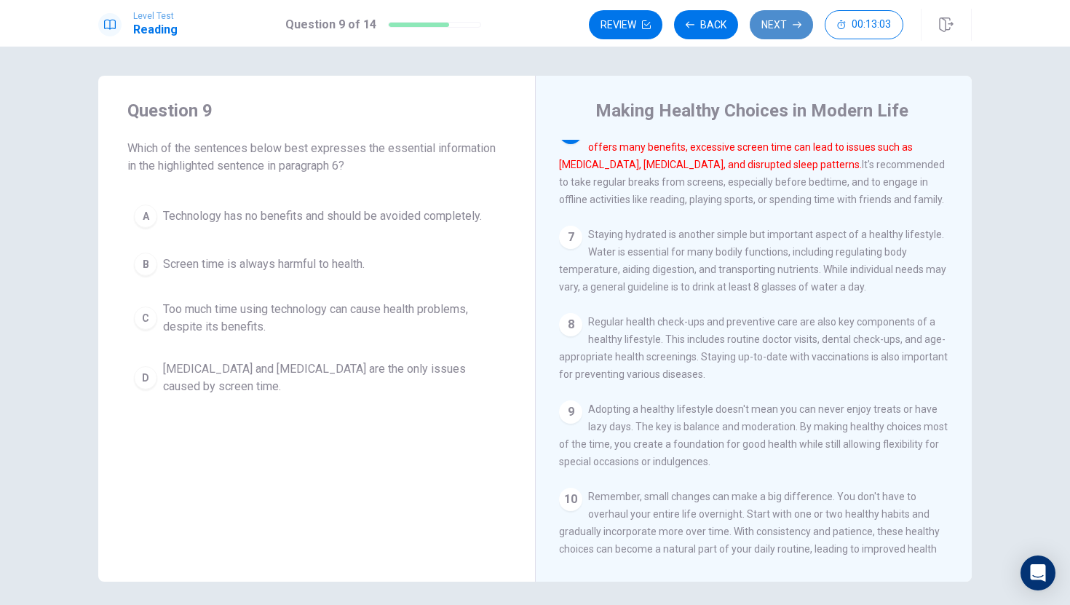
click at [778, 32] on button "Next" at bounding box center [781, 24] width 63 height 29
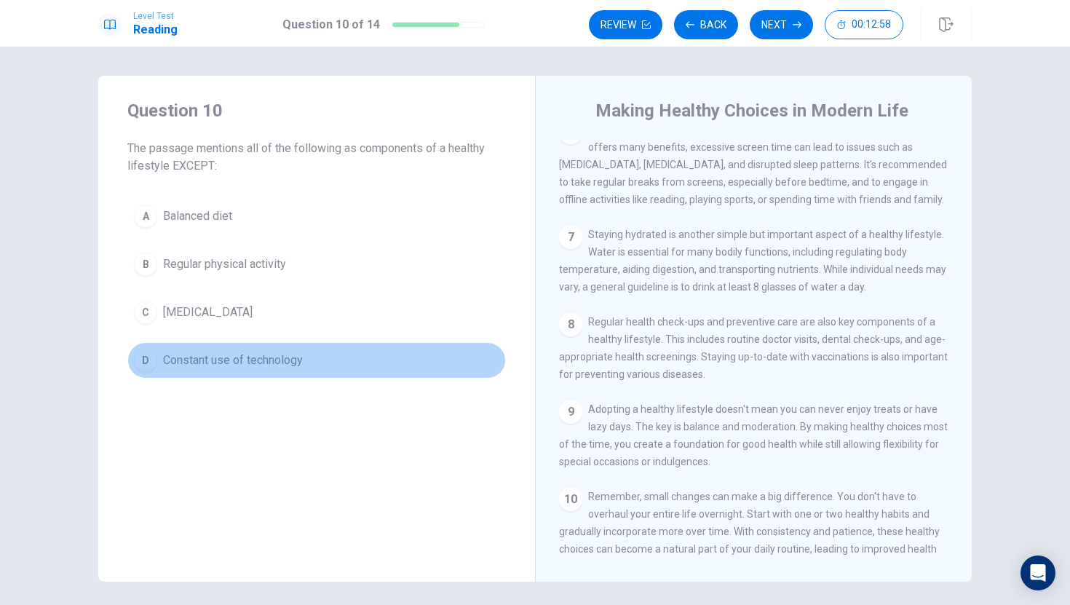
click at [143, 349] on div "D" at bounding box center [145, 360] width 23 height 23
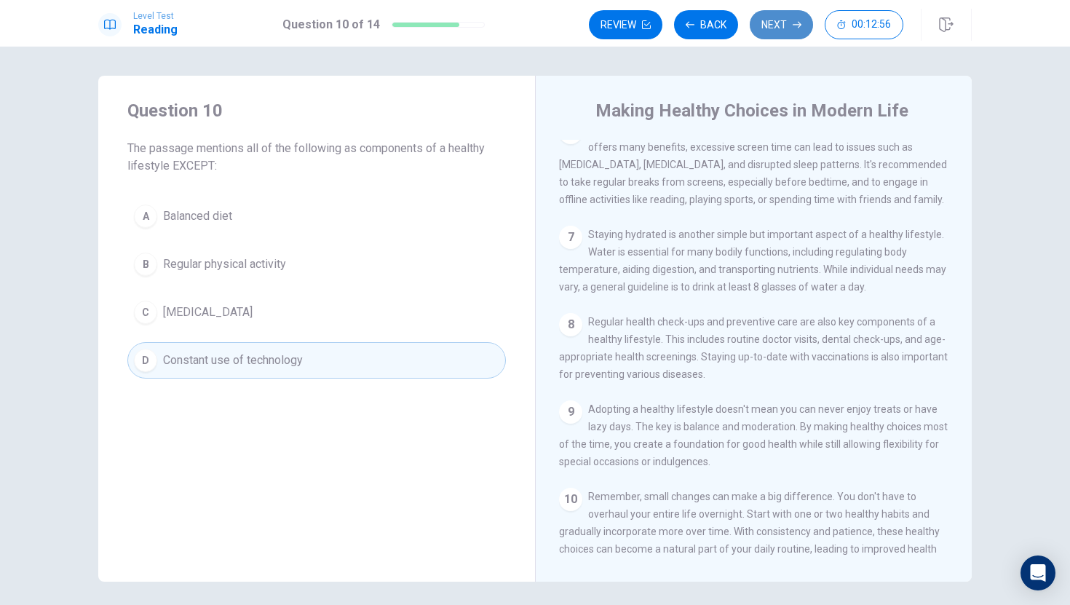
click at [770, 20] on button "Next" at bounding box center [781, 24] width 63 height 29
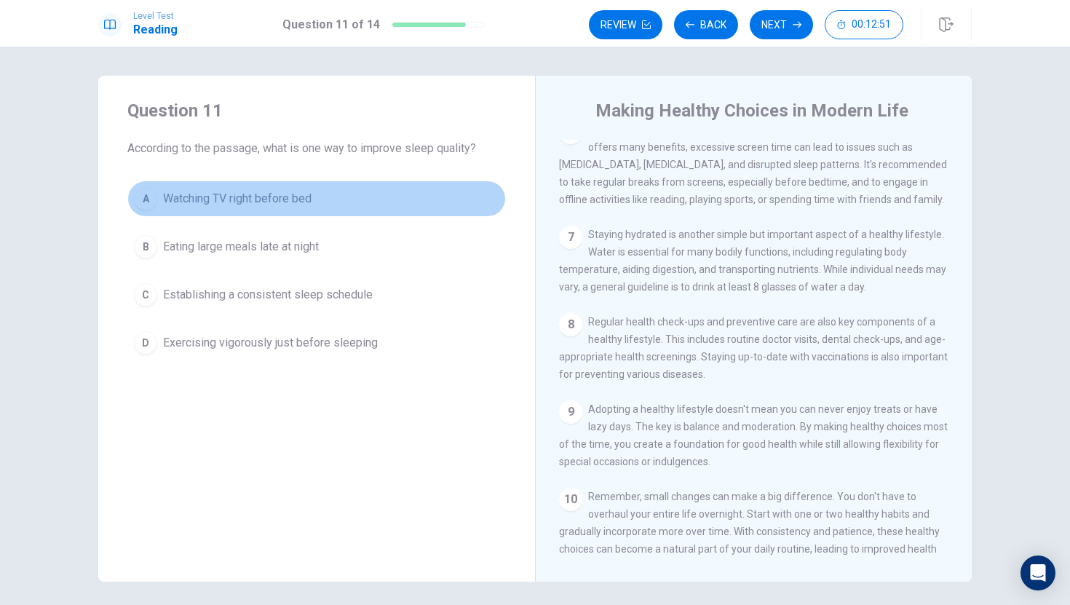
click at [259, 194] on span "Watching TV right before bed" at bounding box center [237, 198] width 149 height 17
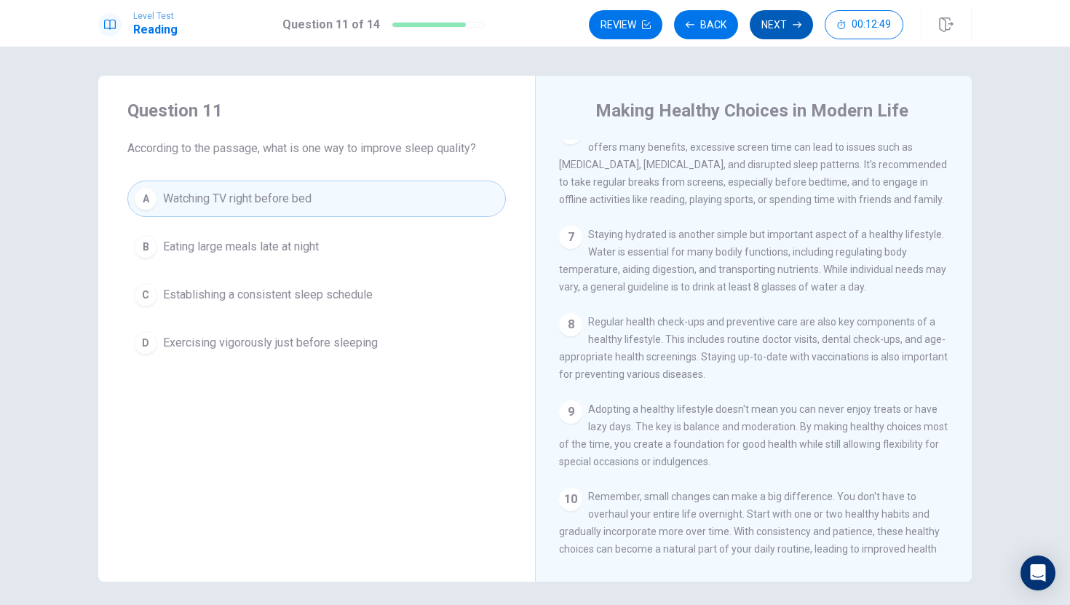
click at [758, 15] on button "Next" at bounding box center [781, 24] width 63 height 29
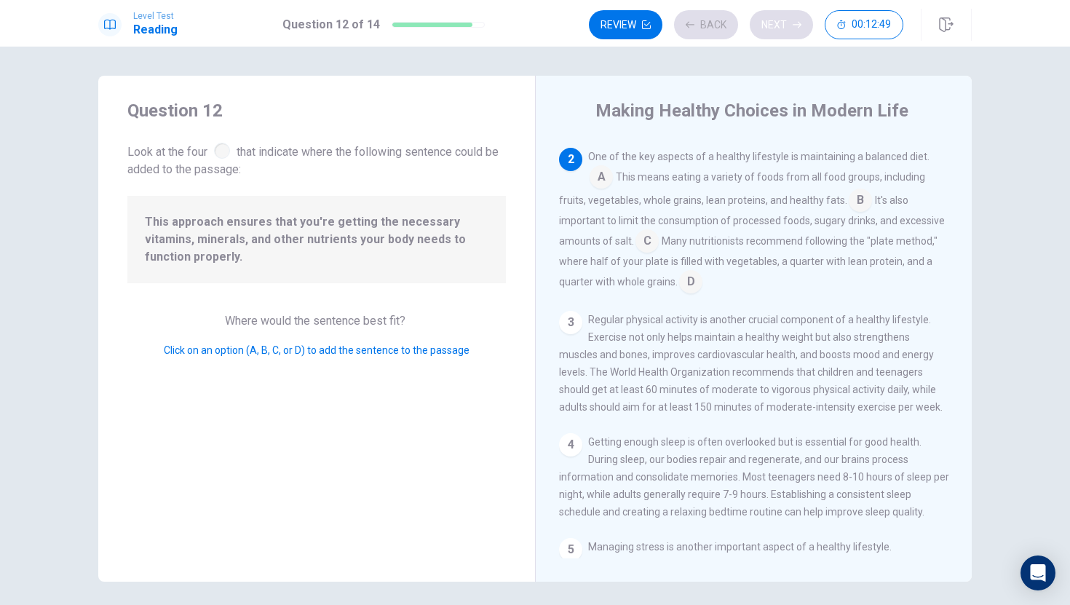
scroll to position [90, 0]
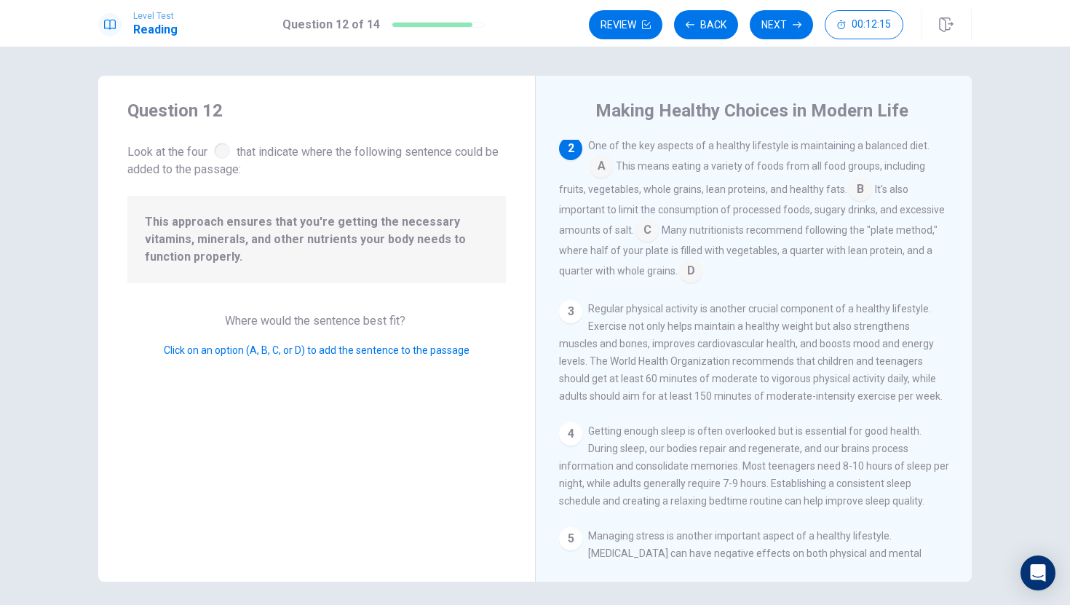
drag, startPoint x: 758, startPoint y: 15, endPoint x: 647, endPoint y: 174, distance: 193.5
click at [650, 168] on div "Level Test Reading Question 12 of 14 Review Back Next 00:12:15 Question 12 of 1…" at bounding box center [535, 302] width 1070 height 605
click at [602, 173] on input at bounding box center [601, 167] width 23 height 23
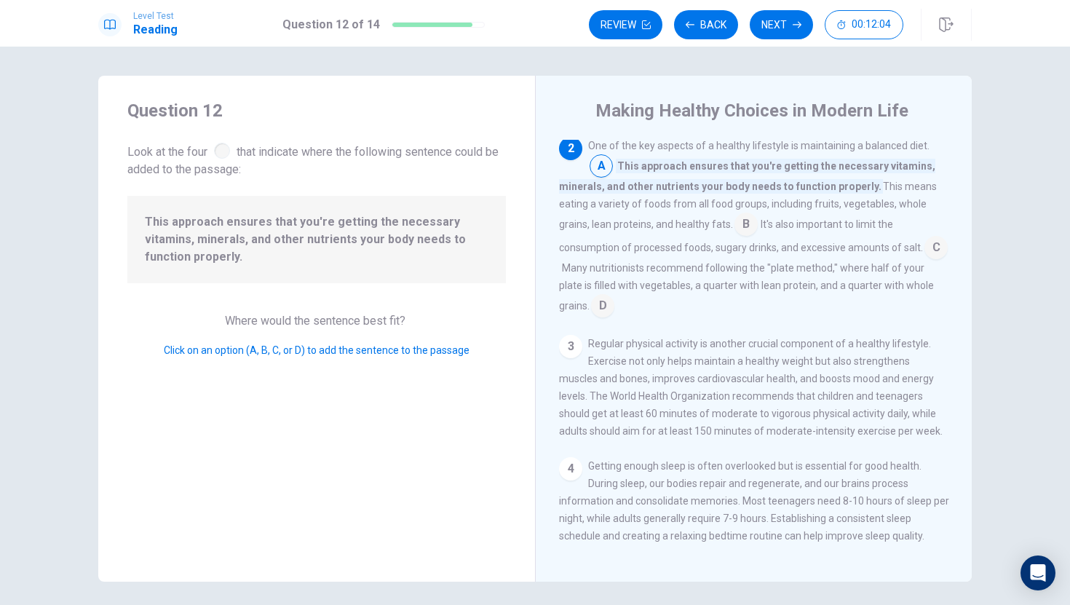
click at [299, 299] on div "Question 12 Look at the four that indicate where the following sentence could b…" at bounding box center [316, 329] width 437 height 506
click at [293, 350] on span "Click on an option (A, B, C, or D) to add the sentence to the passage" at bounding box center [317, 350] width 306 height 12
click at [293, 224] on span "This approach ensures that you're getting the necessary vitamins, minerals, and…" at bounding box center [317, 239] width 344 height 52
click at [293, 218] on span "This approach ensures that you're getting the necessary vitamins, minerals, and…" at bounding box center [317, 239] width 344 height 52
click at [601, 162] on input at bounding box center [601, 167] width 23 height 23
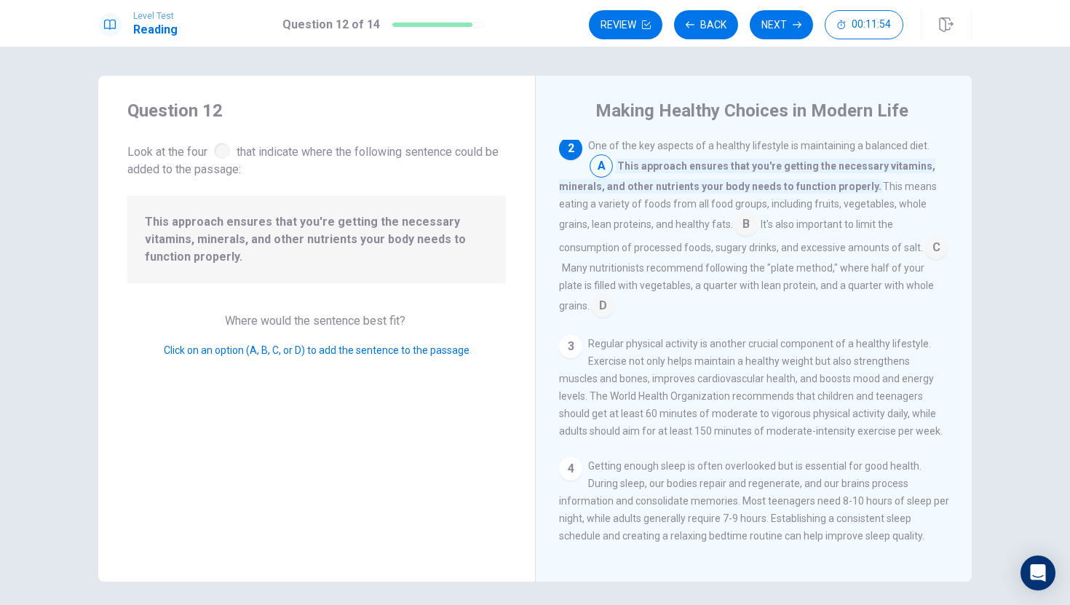
click at [601, 162] on input at bounding box center [601, 167] width 23 height 23
click at [873, 251] on input at bounding box center [936, 248] width 23 height 23
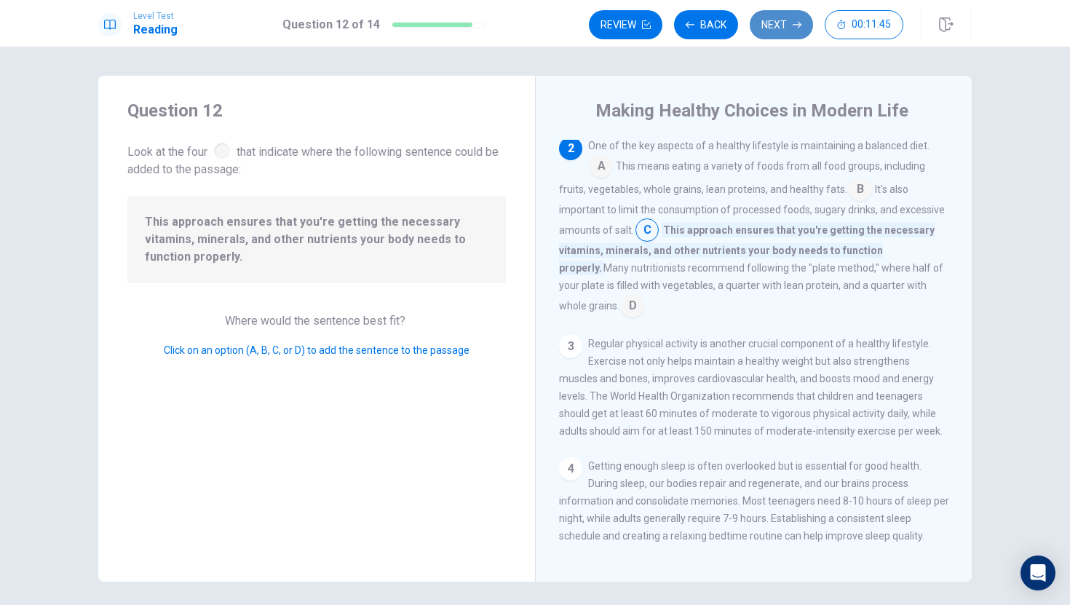
click at [757, 16] on button "Next" at bounding box center [781, 24] width 63 height 29
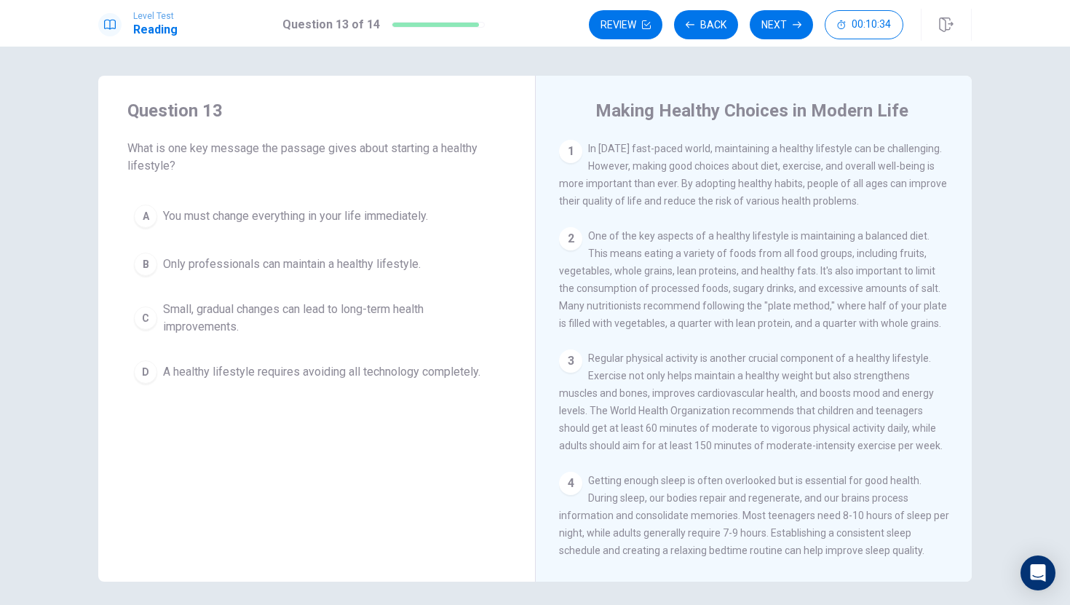
click at [141, 259] on div "B" at bounding box center [145, 264] width 23 height 23
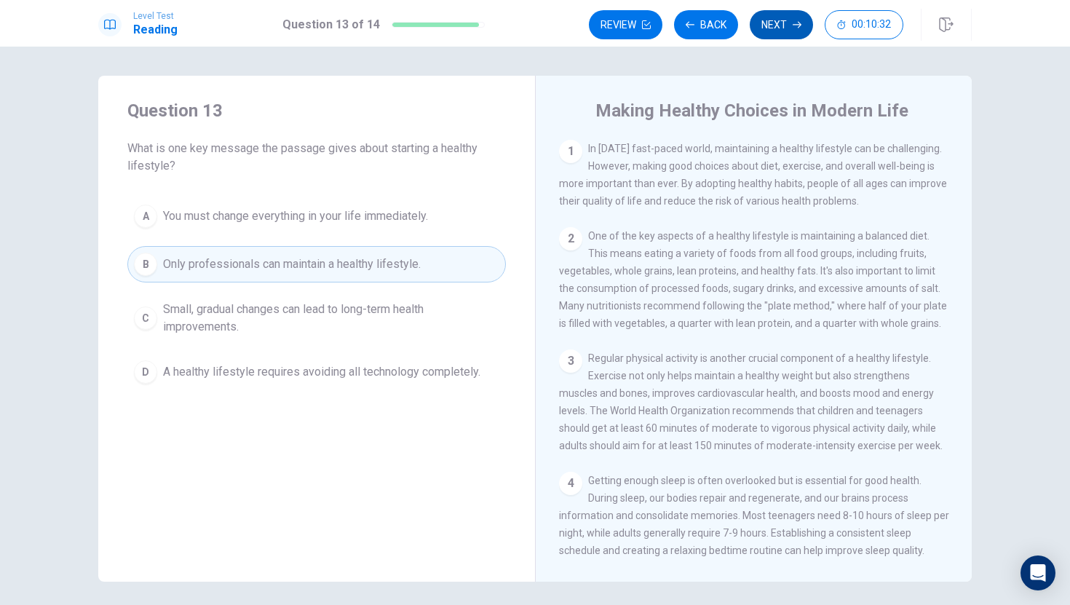
click at [770, 28] on button "Next" at bounding box center [781, 24] width 63 height 29
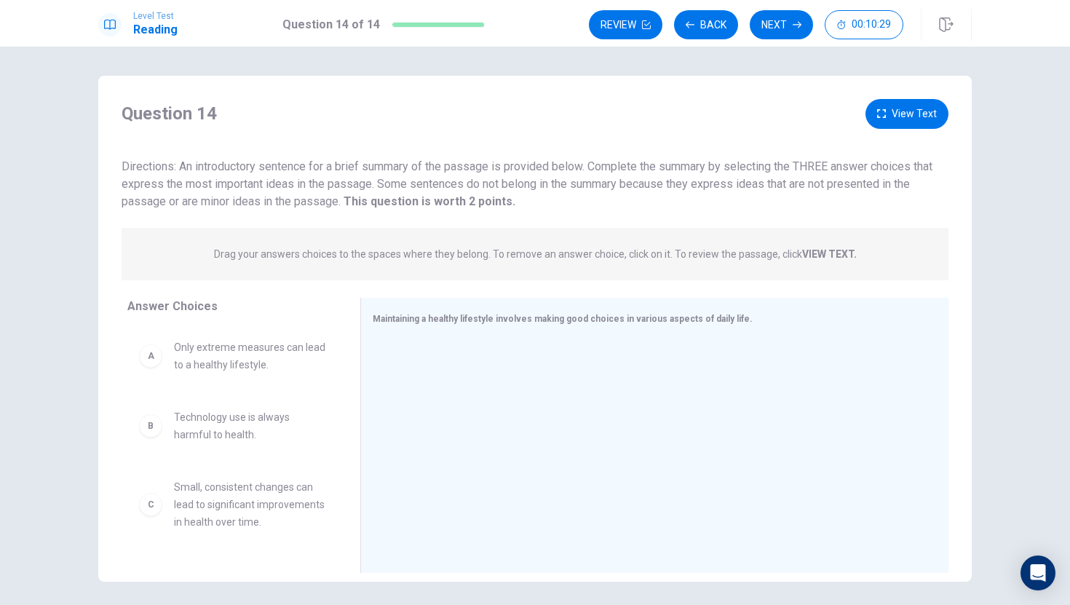
click at [151, 364] on div "A" at bounding box center [150, 355] width 23 height 23
click at [150, 361] on div "A" at bounding box center [150, 355] width 23 height 23
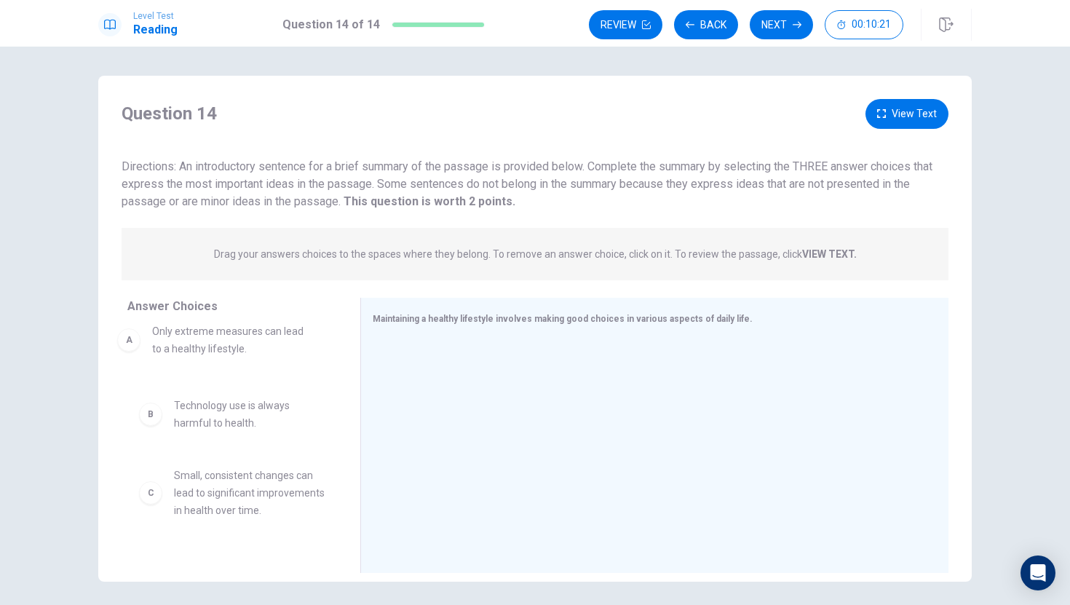
drag, startPoint x: 150, startPoint y: 361, endPoint x: 133, endPoint y: 348, distance: 21.3
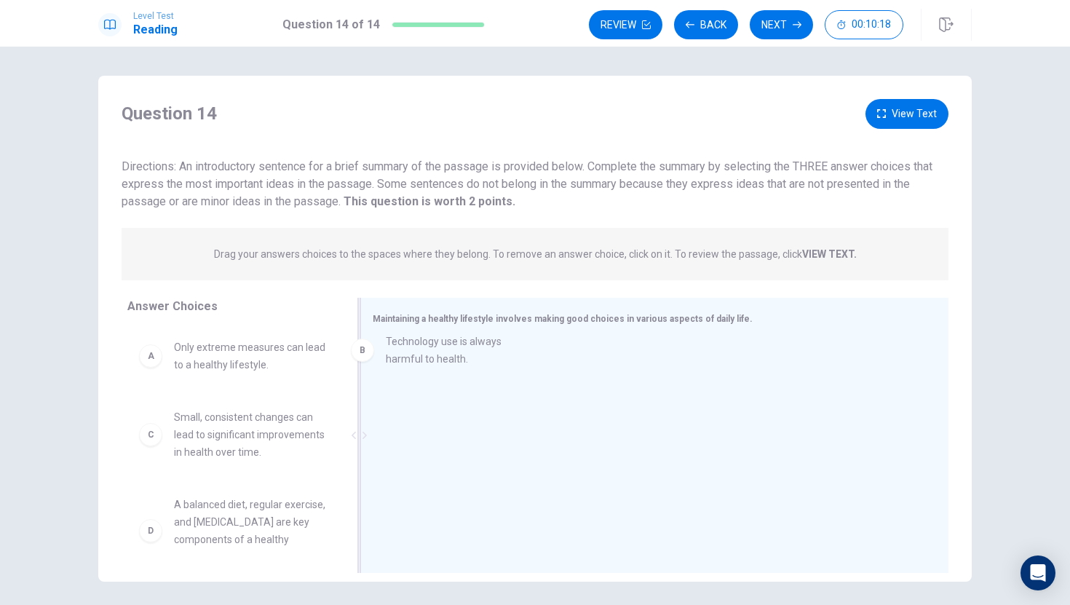
drag, startPoint x: 140, startPoint y: 429, endPoint x: 356, endPoint y: 354, distance: 228.9
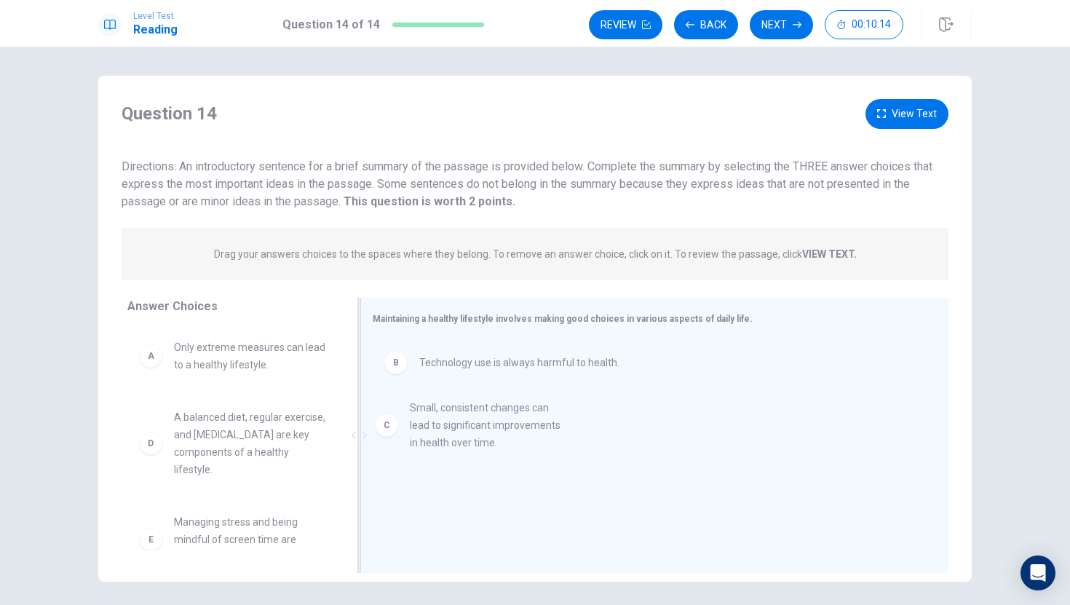
drag, startPoint x: 150, startPoint y: 437, endPoint x: 394, endPoint y: 423, distance: 244.3
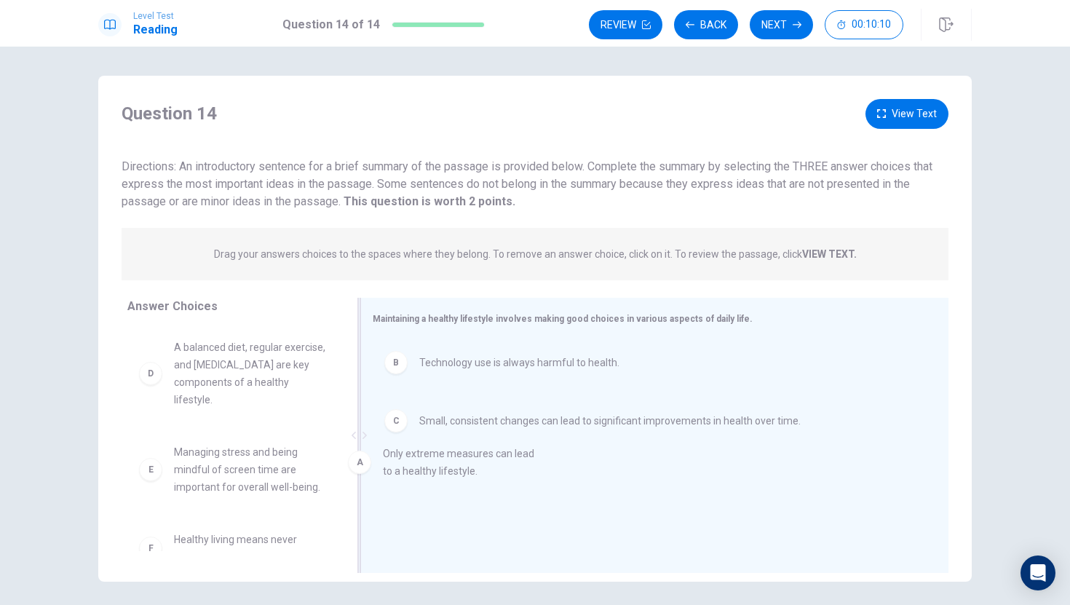
drag, startPoint x: 154, startPoint y: 359, endPoint x: 395, endPoint y: 468, distance: 264.6
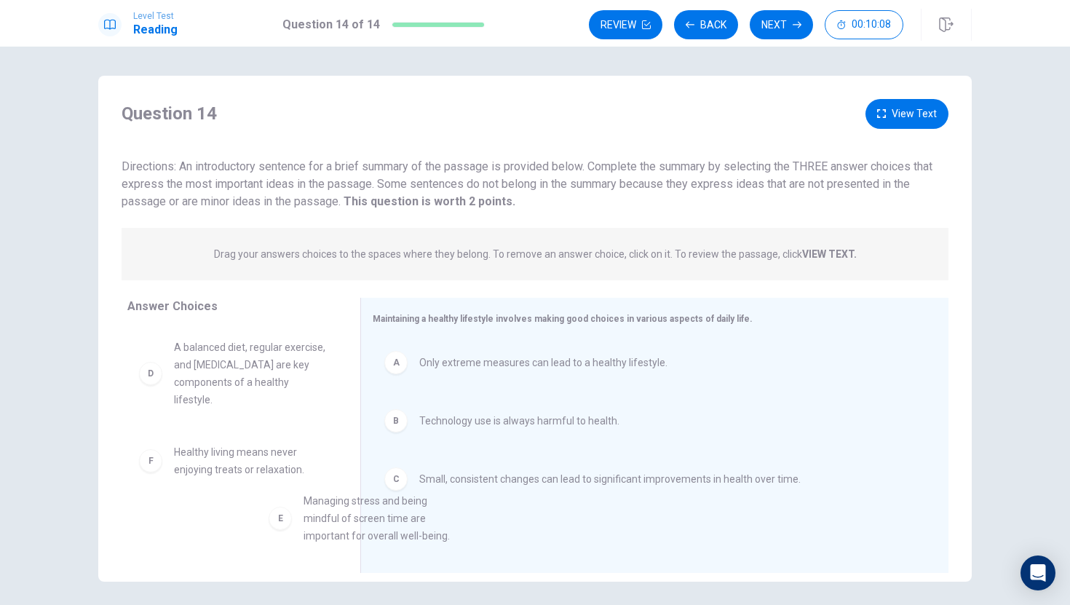
scroll to position [8, 0]
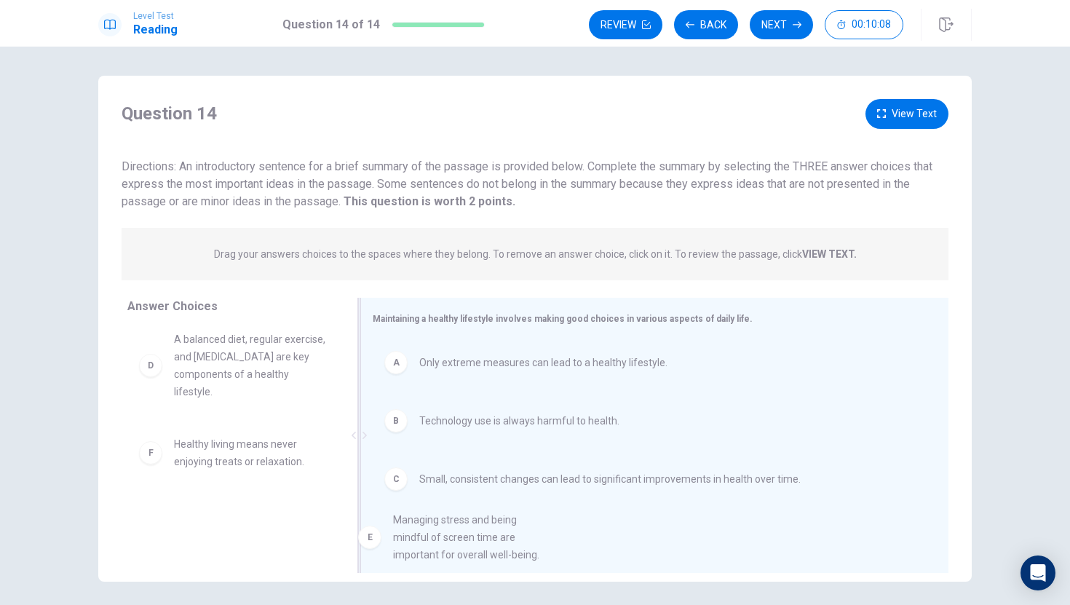
drag, startPoint x: 145, startPoint y: 477, endPoint x: 401, endPoint y: 544, distance: 264.9
drag, startPoint x: 149, startPoint y: 454, endPoint x: 408, endPoint y: 533, distance: 270.4
drag, startPoint x: 143, startPoint y: 454, endPoint x: 414, endPoint y: 542, distance: 284.6
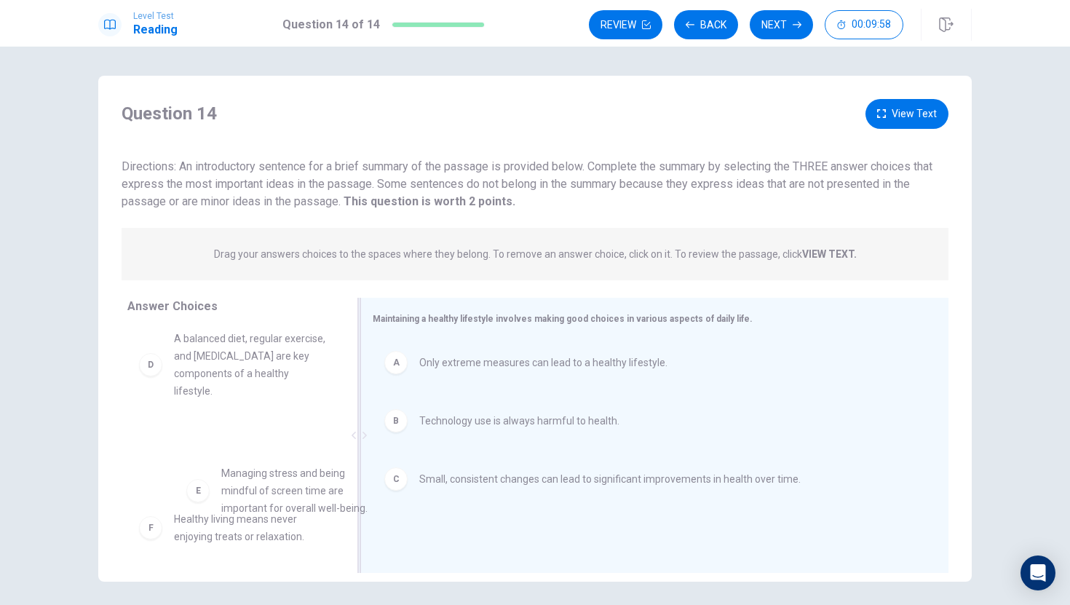
scroll to position [26, 0]
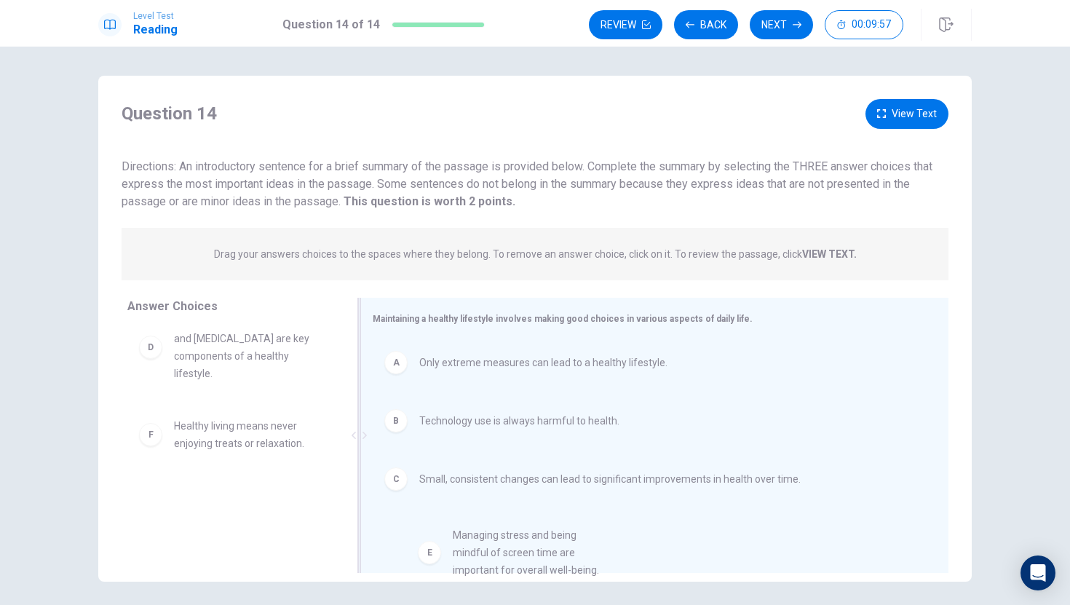
drag, startPoint x: 238, startPoint y: 458, endPoint x: 534, endPoint y: 544, distance: 307.9
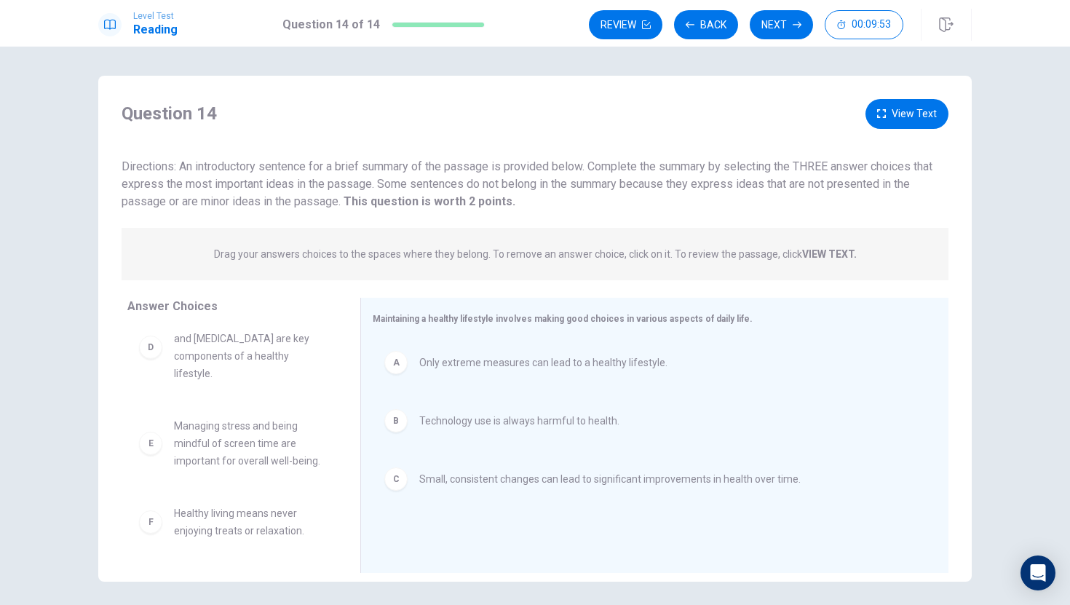
scroll to position [22, 0]
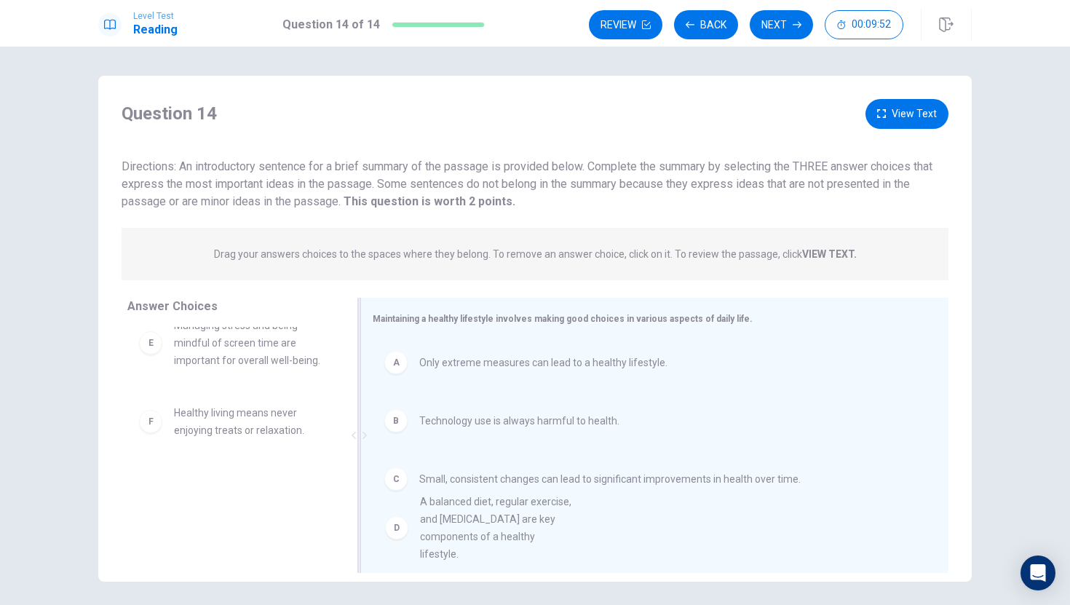
drag, startPoint x: 150, startPoint y: 350, endPoint x: 400, endPoint y: 536, distance: 311.8
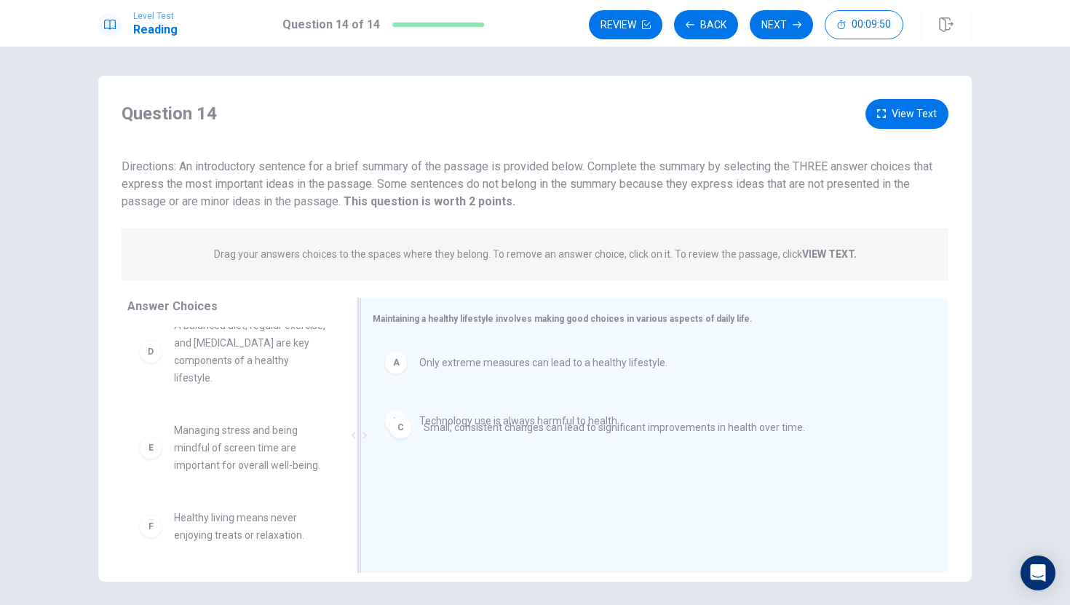
drag, startPoint x: 399, startPoint y: 485, endPoint x: 404, endPoint y: 425, distance: 59.9
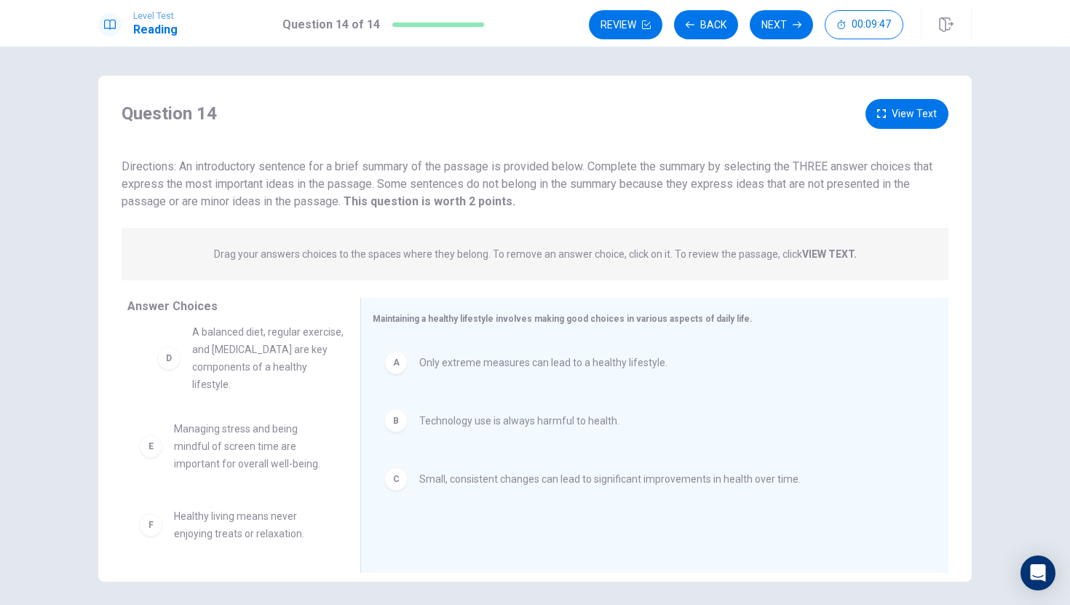
scroll to position [9, 0]
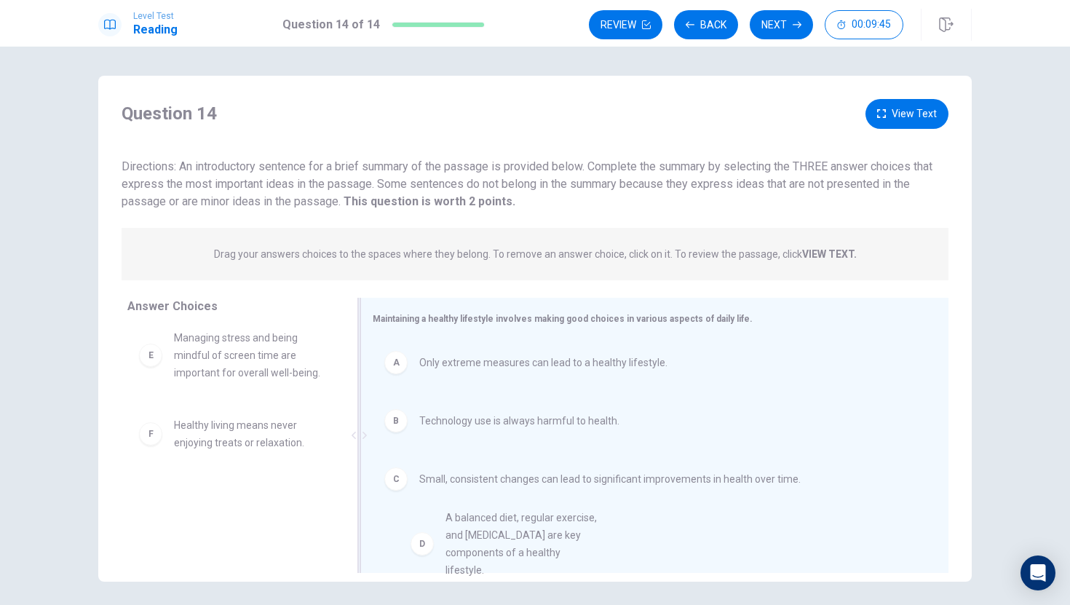
drag, startPoint x: 143, startPoint y: 355, endPoint x: 419, endPoint y: 548, distance: 336.2
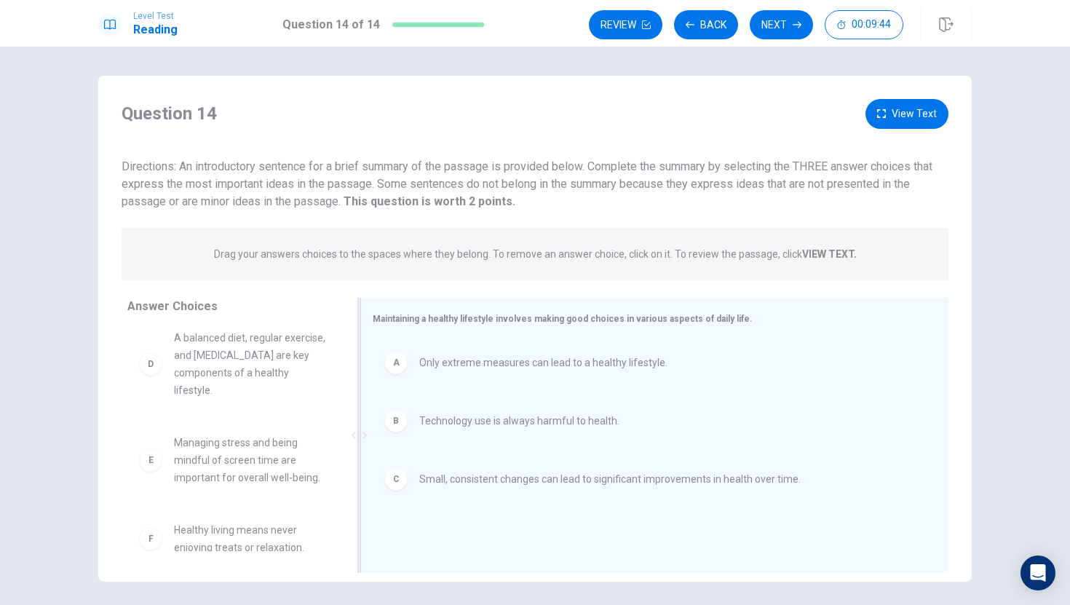
click at [423, 521] on div "Maintaining a healthy lifestyle involves making good choices in various aspects…" at bounding box center [654, 435] width 588 height 275
drag, startPoint x: 423, startPoint y: 559, endPoint x: 414, endPoint y: 467, distance: 91.5
drag, startPoint x: 358, startPoint y: 432, endPoint x: 482, endPoint y: 448, distance: 124.8
drag, startPoint x: 487, startPoint y: 448, endPoint x: 486, endPoint y: 385, distance: 62.6
click at [802, 22] on button "Next" at bounding box center [781, 24] width 63 height 29
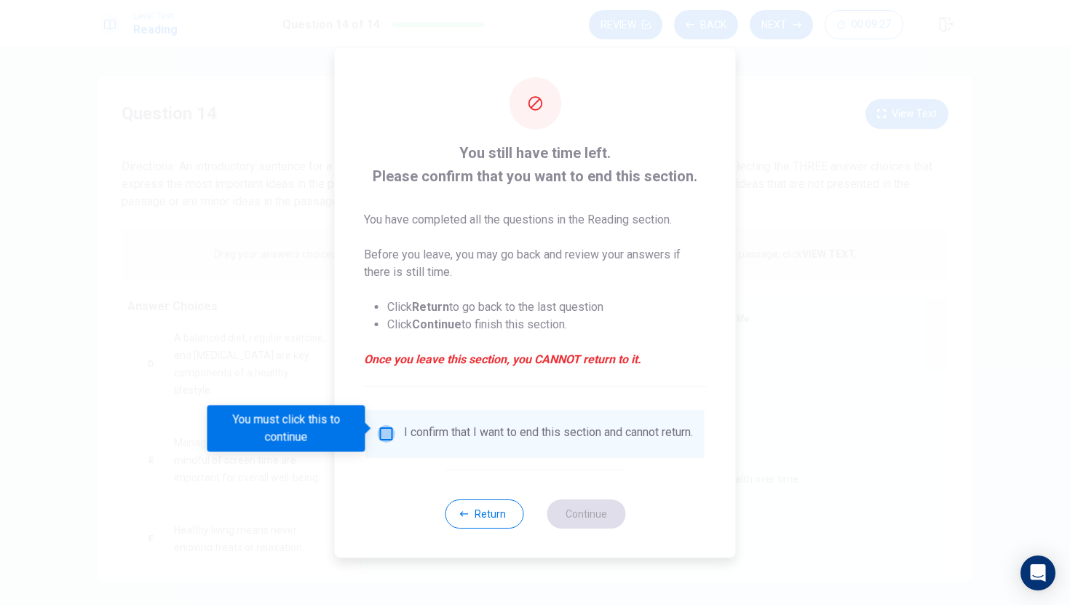
click at [386, 425] on input "You must click this to continue" at bounding box center [386, 433] width 17 height 17
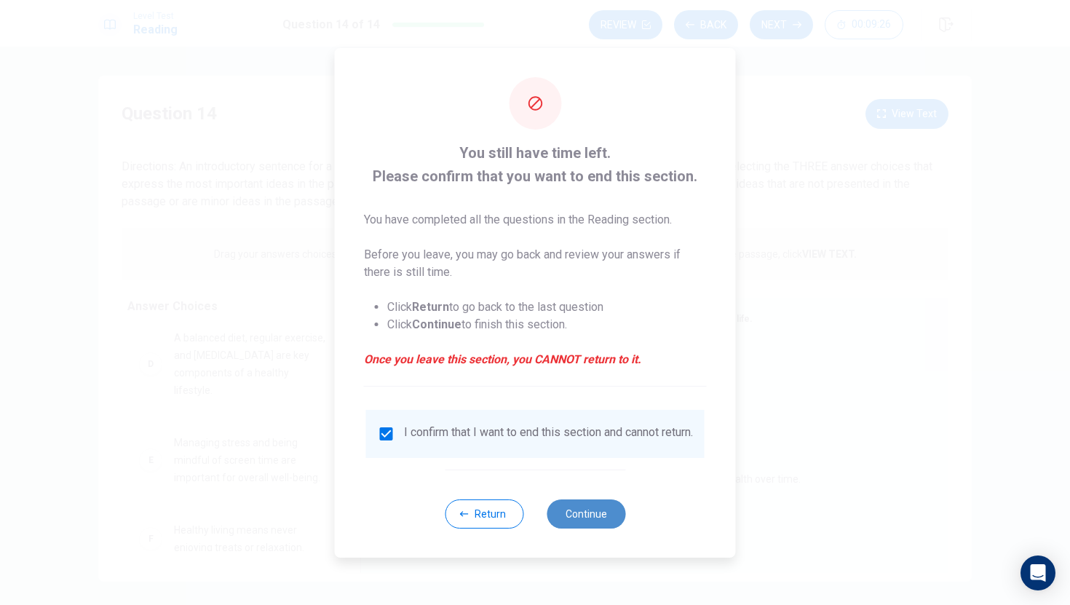
click at [600, 513] on button "Continue" at bounding box center [586, 514] width 79 height 29
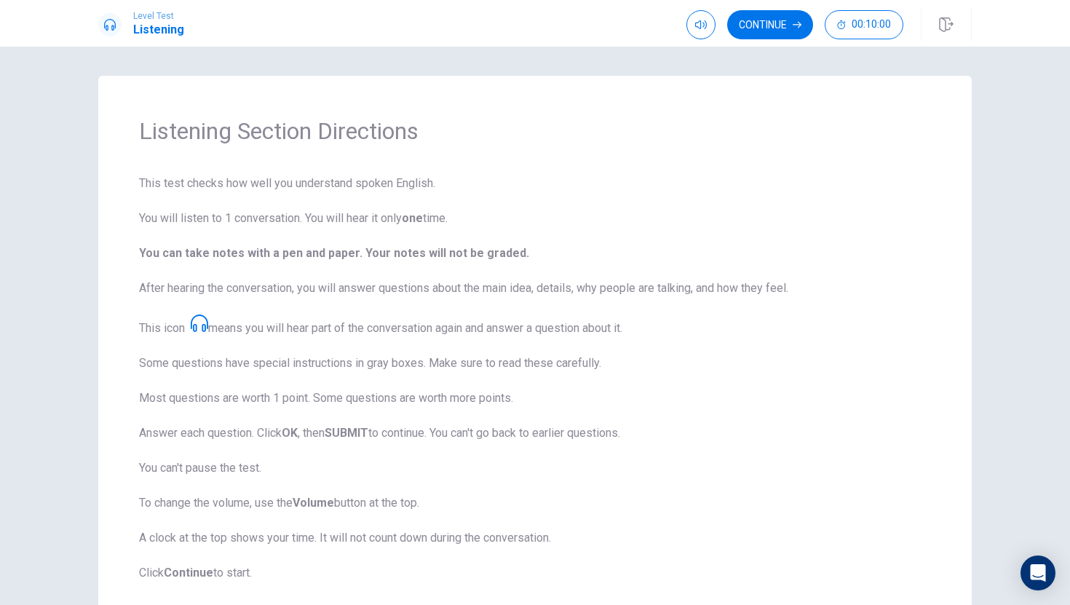
click at [197, 323] on icon at bounding box center [199, 323] width 17 height 17
click at [203, 323] on icon at bounding box center [199, 323] width 17 height 17
click at [702, 19] on icon "button" at bounding box center [701, 25] width 12 height 12
click at [701, 18] on button "button" at bounding box center [701, 24] width 29 height 29
click at [699, 22] on icon "button" at bounding box center [701, 24] width 12 height 9
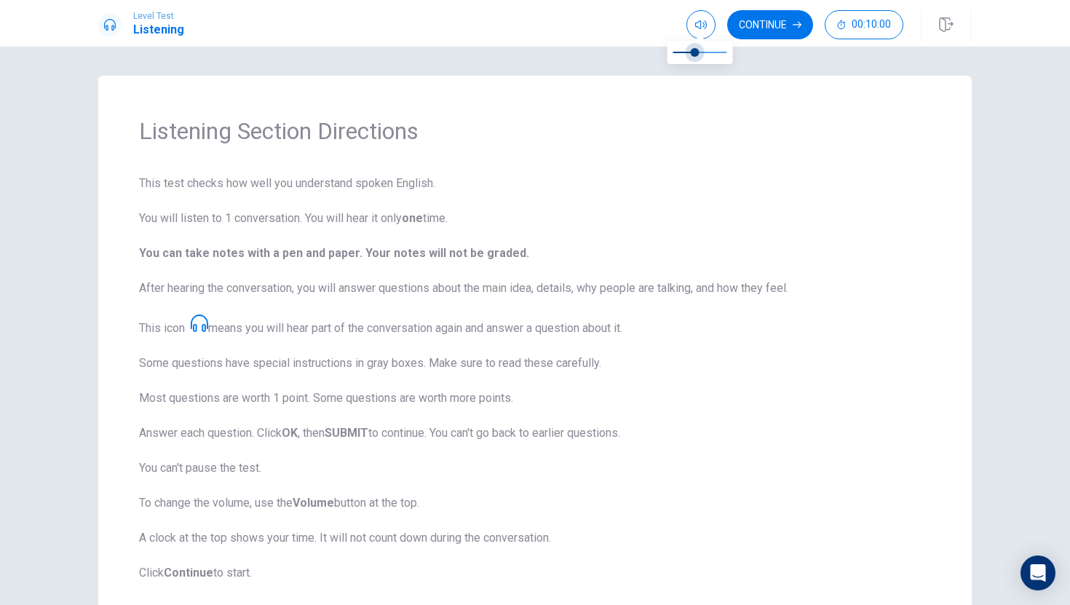
type input "0.5"
drag, startPoint x: 725, startPoint y: 53, endPoint x: 698, endPoint y: 51, distance: 27.0
click at [698, 51] on span at bounding box center [700, 52] width 9 height 9
click at [200, 327] on icon at bounding box center [199, 323] width 17 height 17
click at [208, 324] on icon at bounding box center [199, 323] width 17 height 17
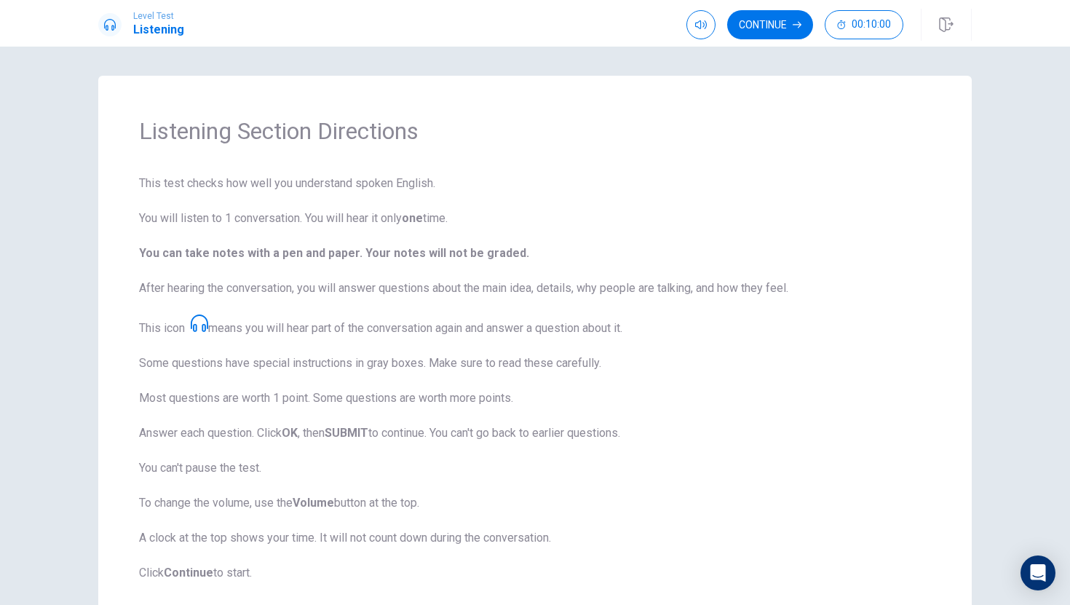
click at [184, 326] on span "This test checks how well you understand spoken English. You will listen to 1 c…" at bounding box center [535, 378] width 792 height 407
click at [186, 326] on span "This test checks how well you understand spoken English. You will listen to 1 c…" at bounding box center [535, 378] width 792 height 407
click at [181, 326] on span "This test checks how well you understand spoken English. You will listen to 1 c…" at bounding box center [535, 378] width 792 height 407
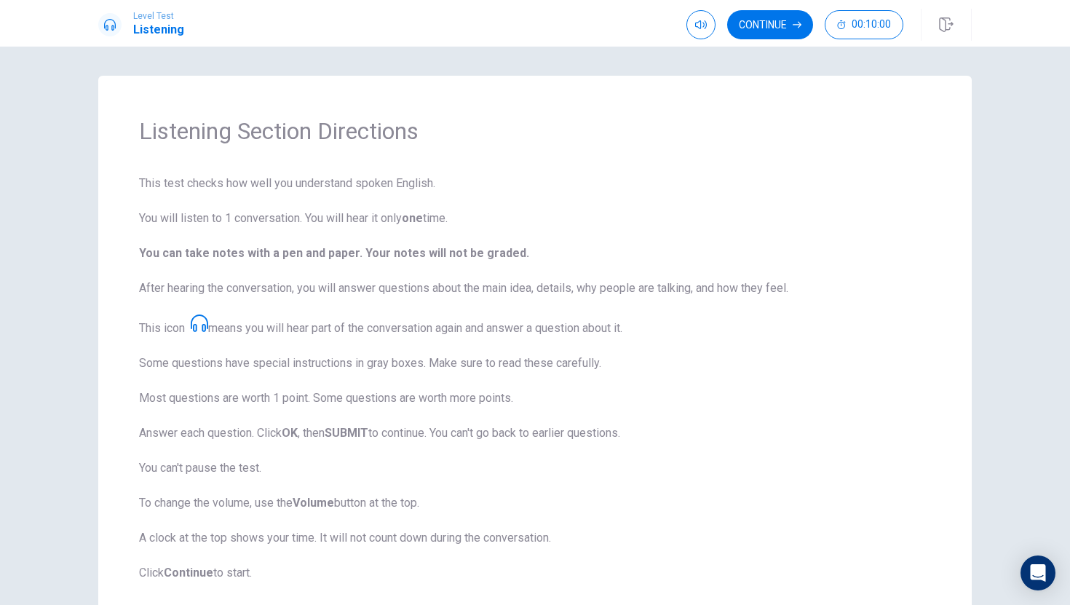
click at [352, 306] on span "This test checks how well you understand spoken English. You will listen to 1 c…" at bounding box center [535, 378] width 792 height 407
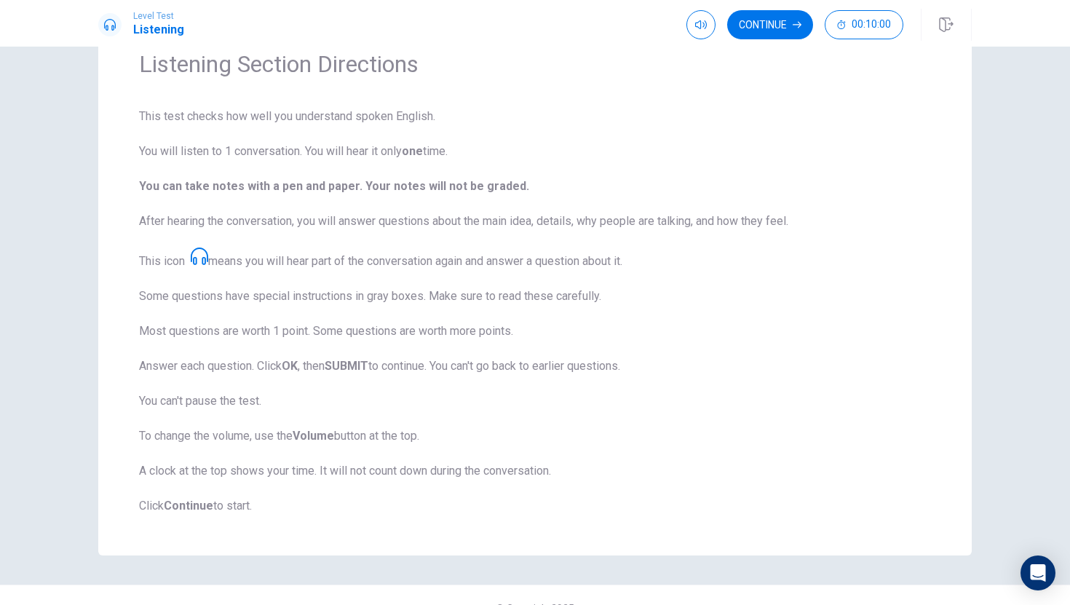
scroll to position [92, 0]
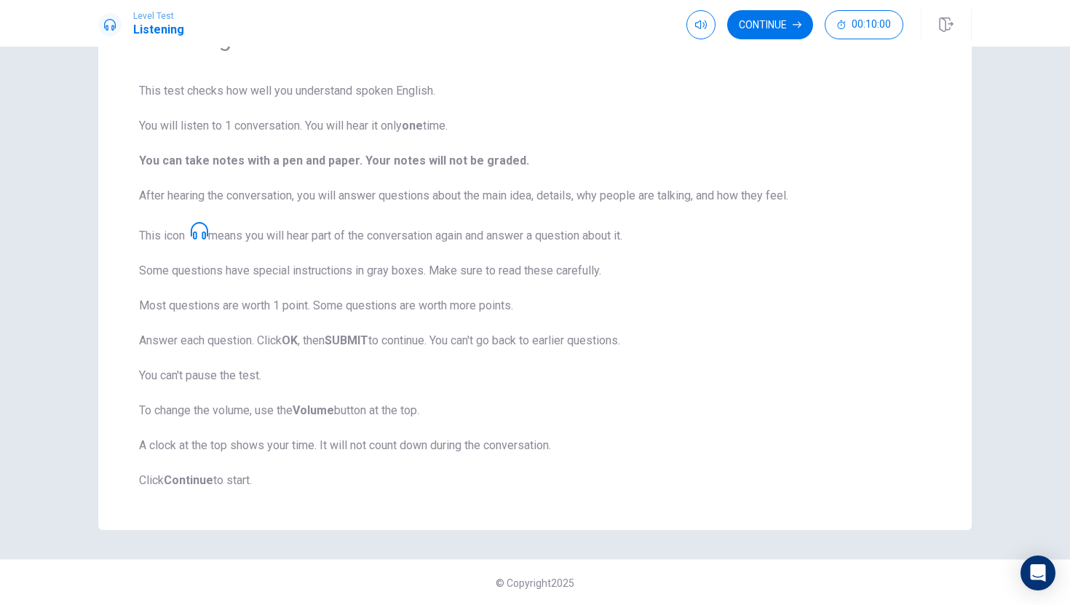
click at [188, 481] on strong "Continue" at bounding box center [189, 480] width 50 height 14
drag, startPoint x: 153, startPoint y: 477, endPoint x: 441, endPoint y: 241, distance: 372.6
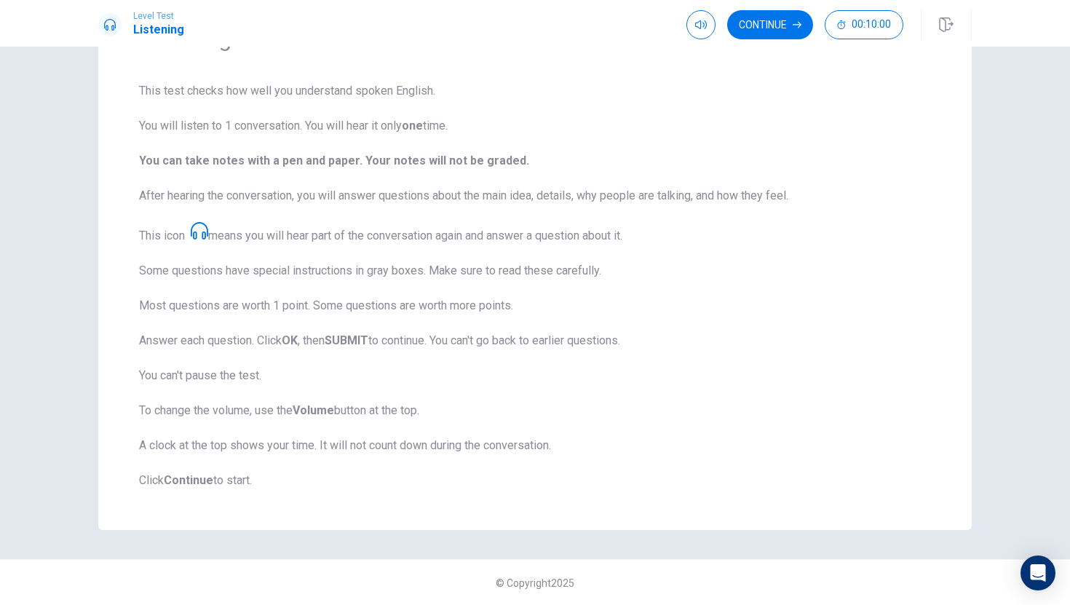
click at [417, 266] on span "This test checks how well you understand spoken English. You will listen to 1 c…" at bounding box center [535, 285] width 792 height 407
click at [765, 12] on button "Continue" at bounding box center [770, 24] width 86 height 29
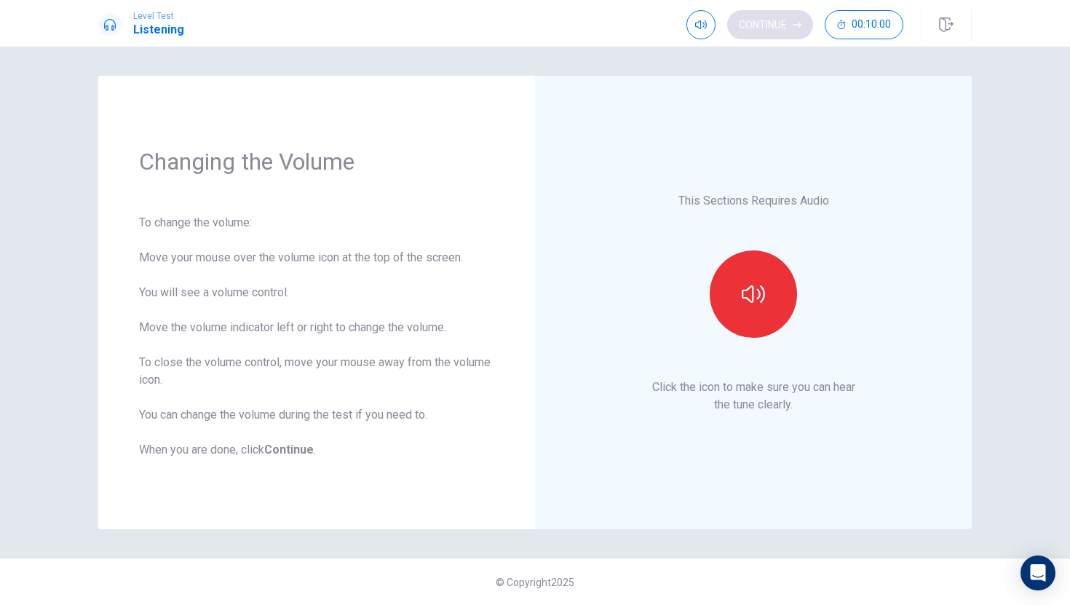
scroll to position [0, 0]
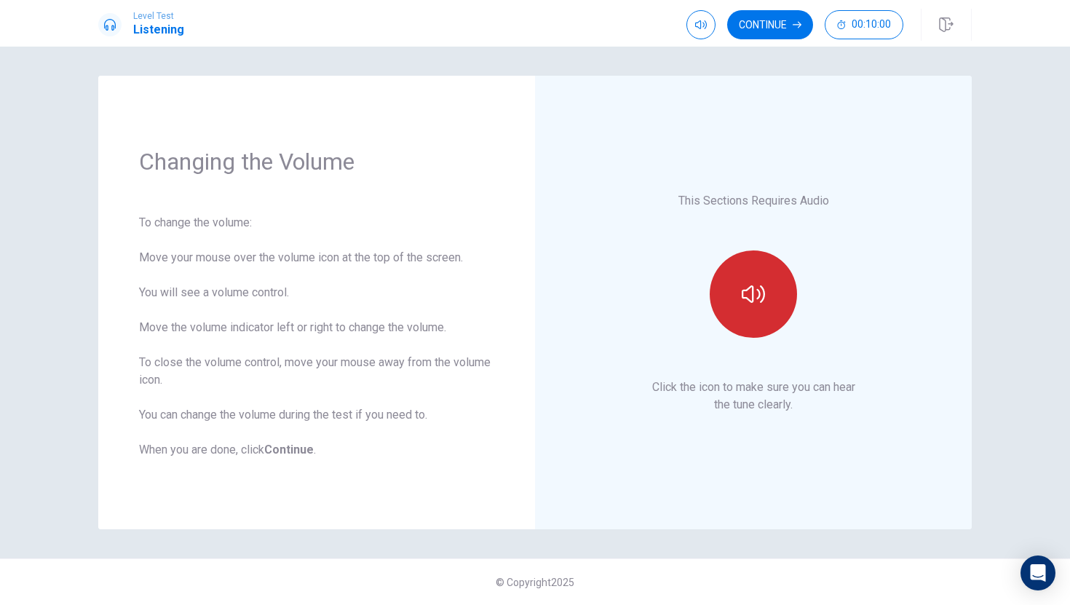
click at [758, 283] on icon "button" at bounding box center [753, 294] width 23 height 23
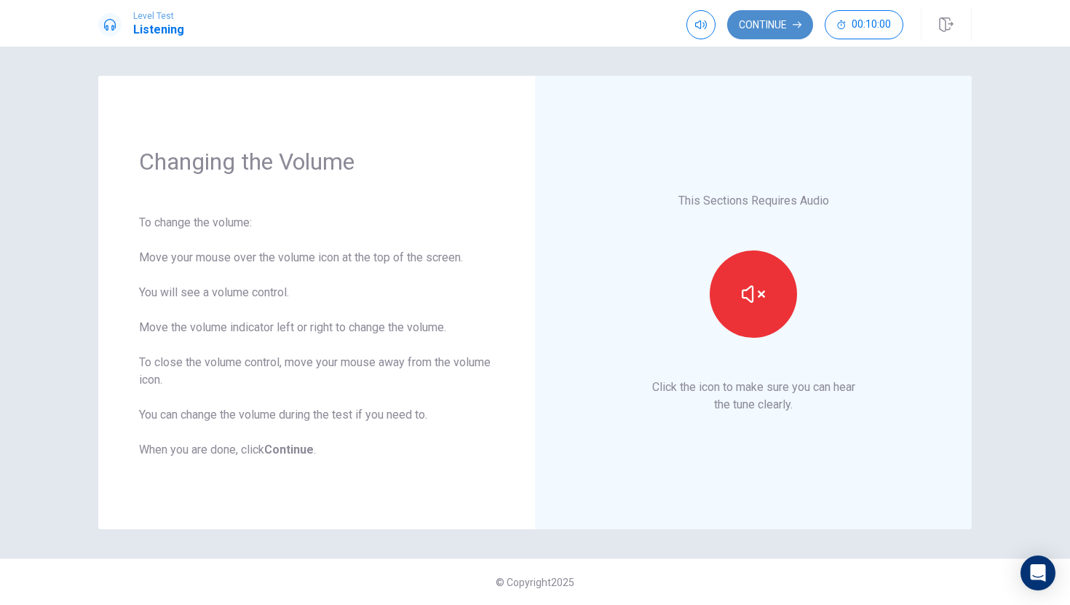
click at [776, 26] on button "Continue" at bounding box center [770, 24] width 86 height 29
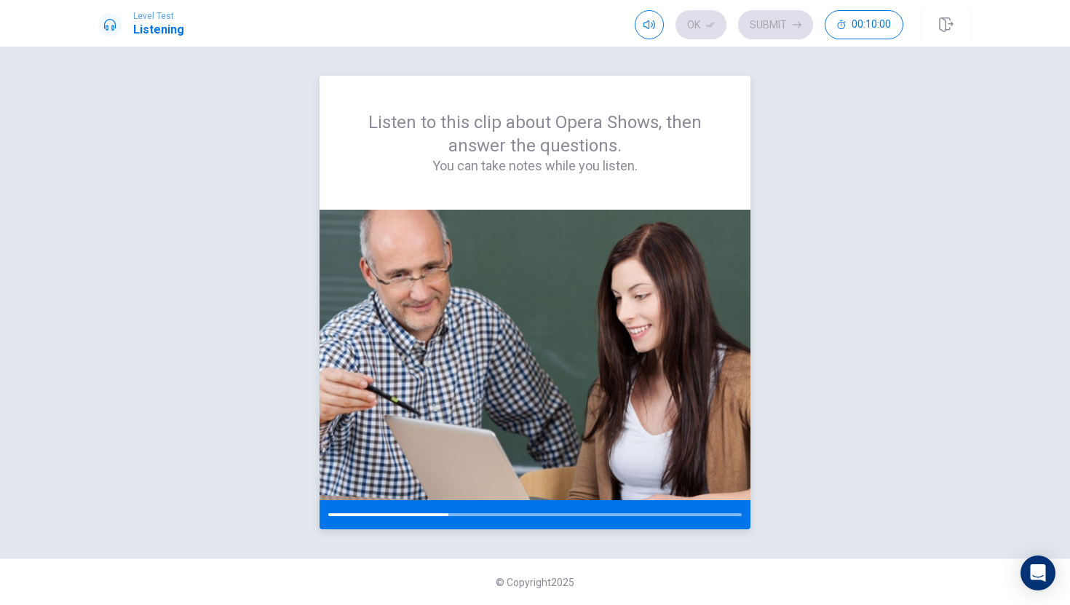
click at [549, 521] on div at bounding box center [535, 514] width 431 height 29
click at [540, 515] on div at bounding box center [535, 514] width 414 height 3
click at [553, 438] on img at bounding box center [535, 355] width 431 height 291
click at [690, 19] on div "Ok Submit 00:10:00" at bounding box center [769, 24] width 269 height 29
click at [773, 15] on div "Ok Submit 00:10:00" at bounding box center [769, 24] width 269 height 29
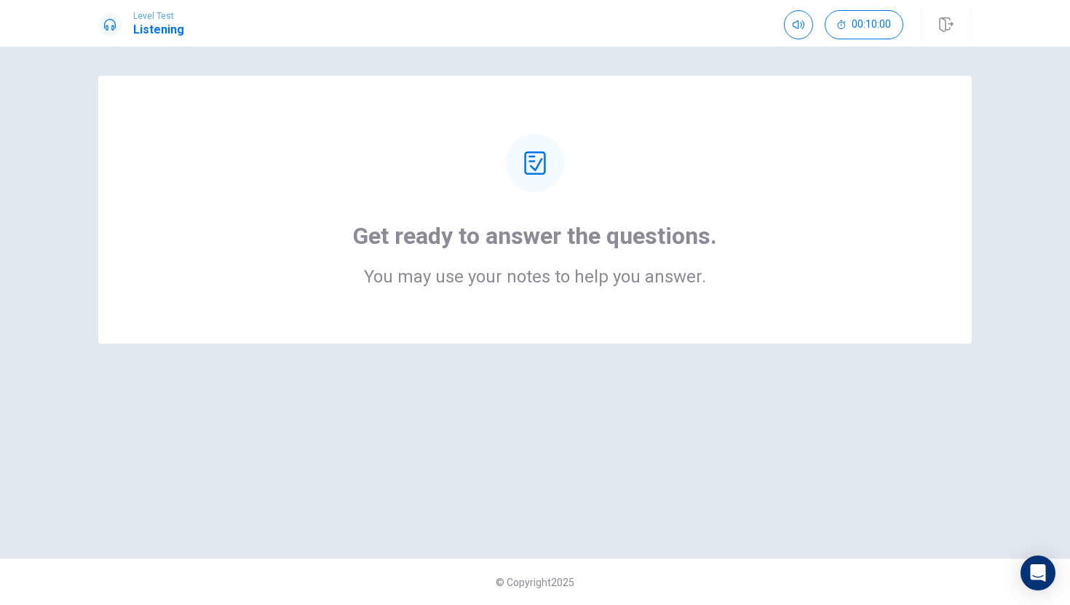
click at [537, 167] on icon at bounding box center [534, 162] width 21 height 23
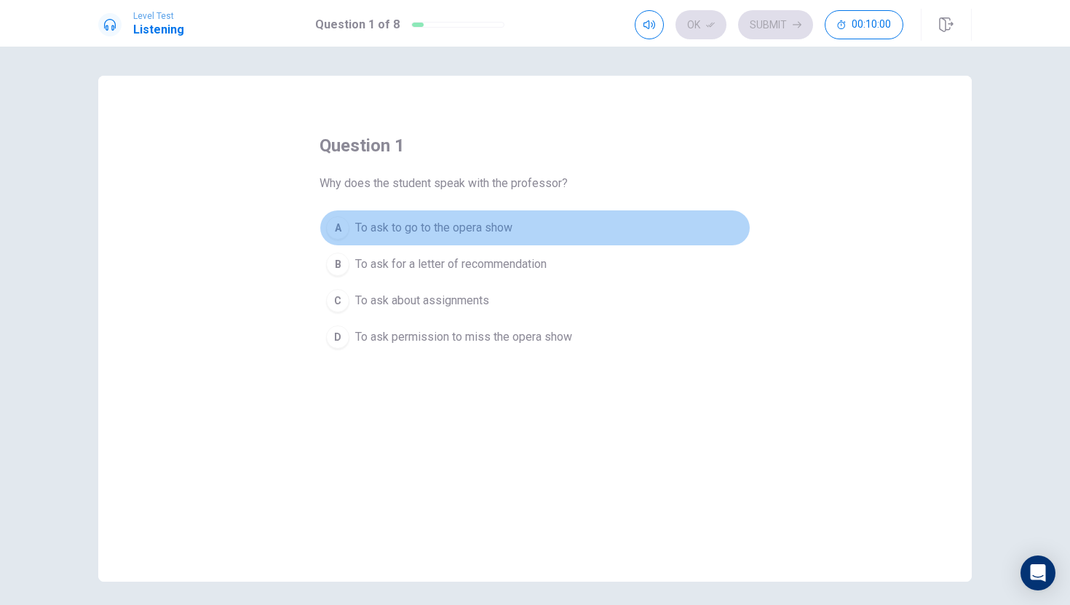
click at [561, 217] on button "A To ask to go to the opera show" at bounding box center [535, 228] width 431 height 36
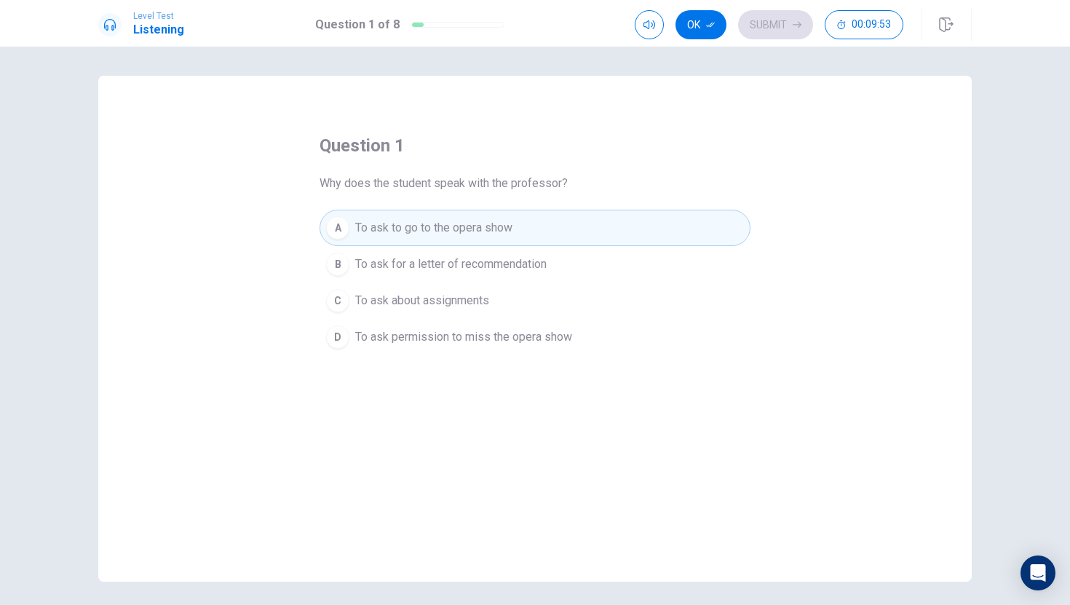
click at [555, 261] on button "B To ask for a letter of recommendation" at bounding box center [535, 264] width 431 height 36
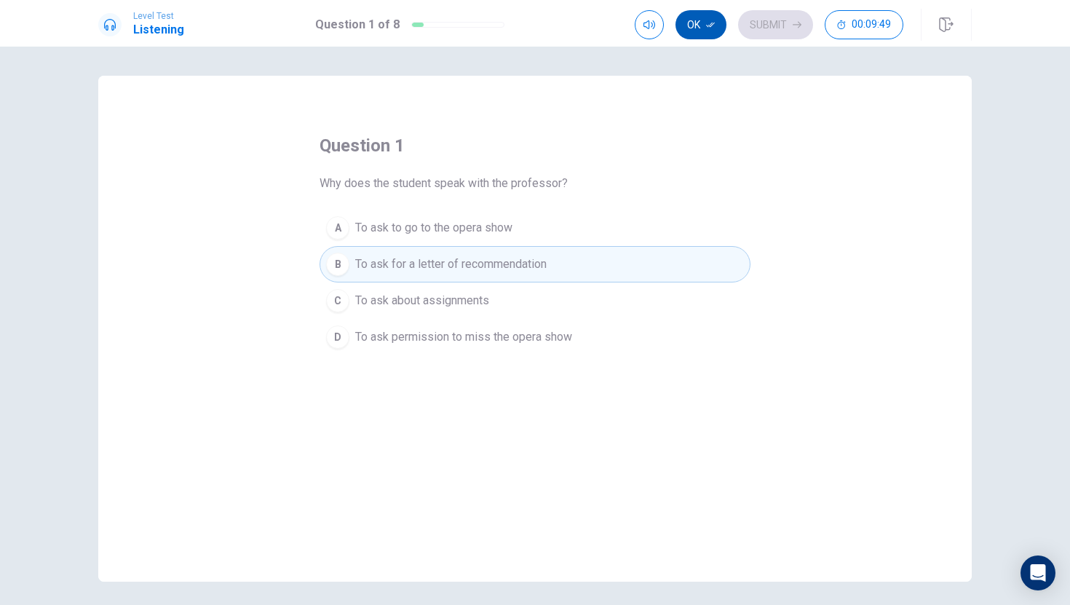
click at [711, 23] on icon "button" at bounding box center [710, 24] width 9 height 9
click at [766, 19] on button "Submit" at bounding box center [775, 24] width 75 height 29
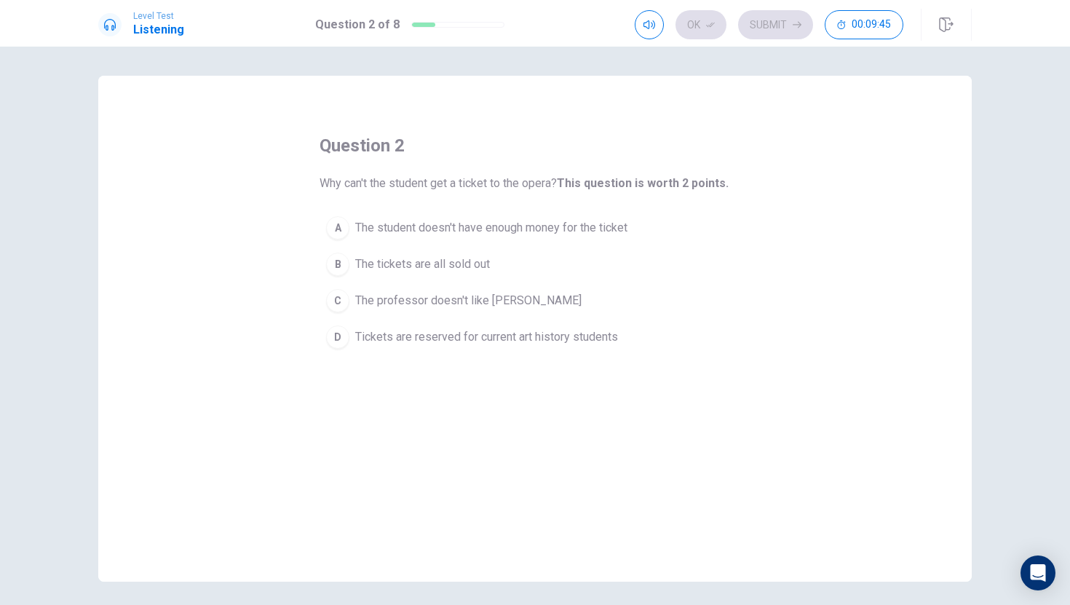
click at [340, 301] on div "C" at bounding box center [337, 300] width 23 height 23
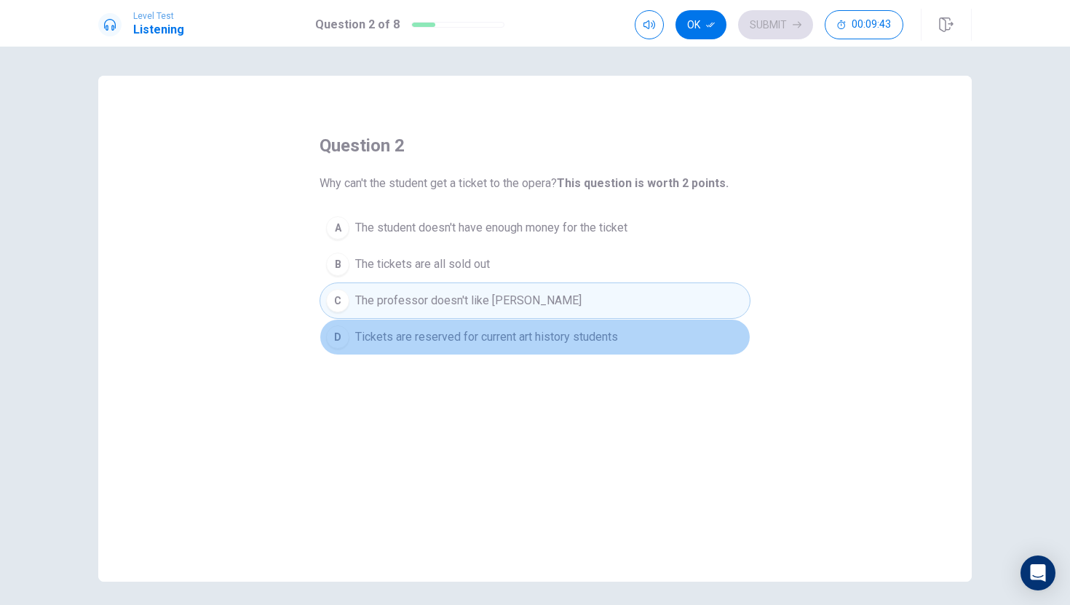
click at [334, 331] on div "D" at bounding box center [337, 336] width 23 height 23
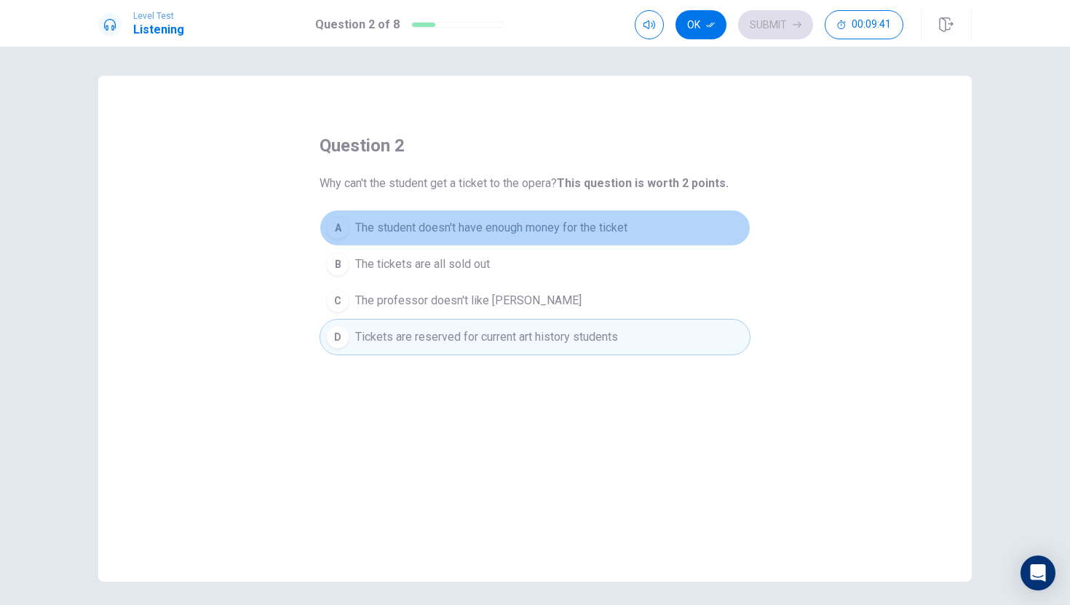
click at [361, 243] on button "A The student doesn't have enough money for the ticket" at bounding box center [535, 228] width 431 height 36
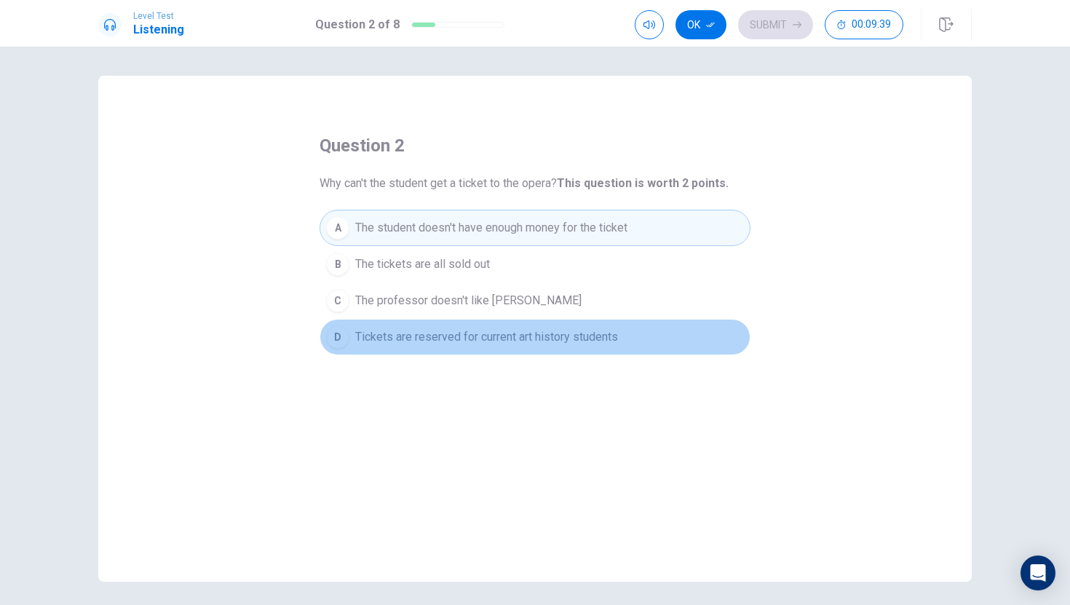
click at [346, 339] on div "D" at bounding box center [337, 336] width 23 height 23
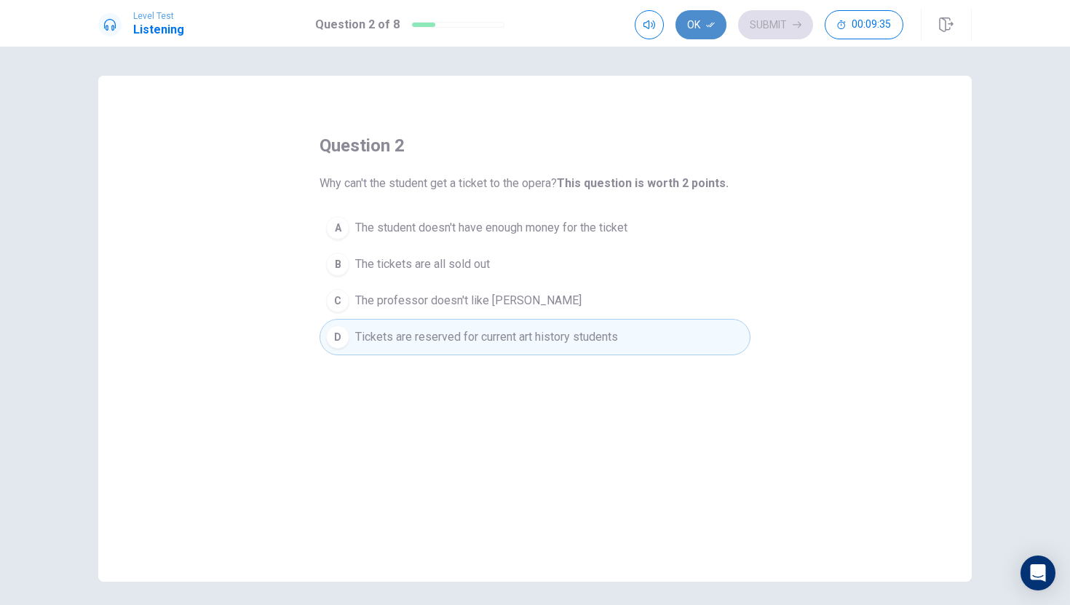
click at [687, 32] on button "Ok" at bounding box center [701, 24] width 51 height 29
click at [757, 15] on button "Submit" at bounding box center [775, 24] width 75 height 29
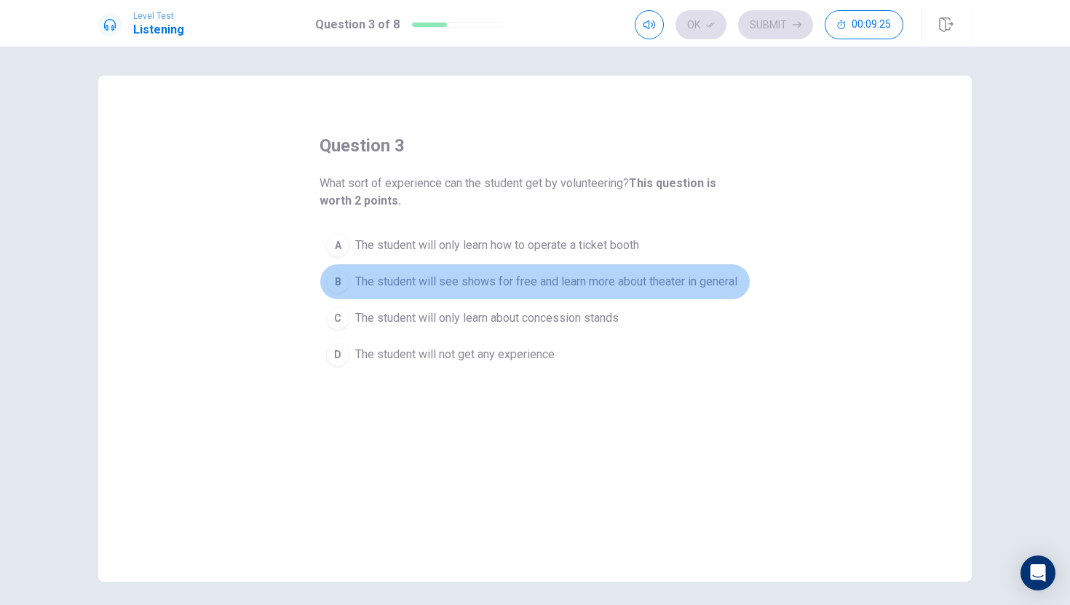
click at [362, 283] on span "The student will see shows for free and learn more about theater in general" at bounding box center [546, 281] width 382 height 17
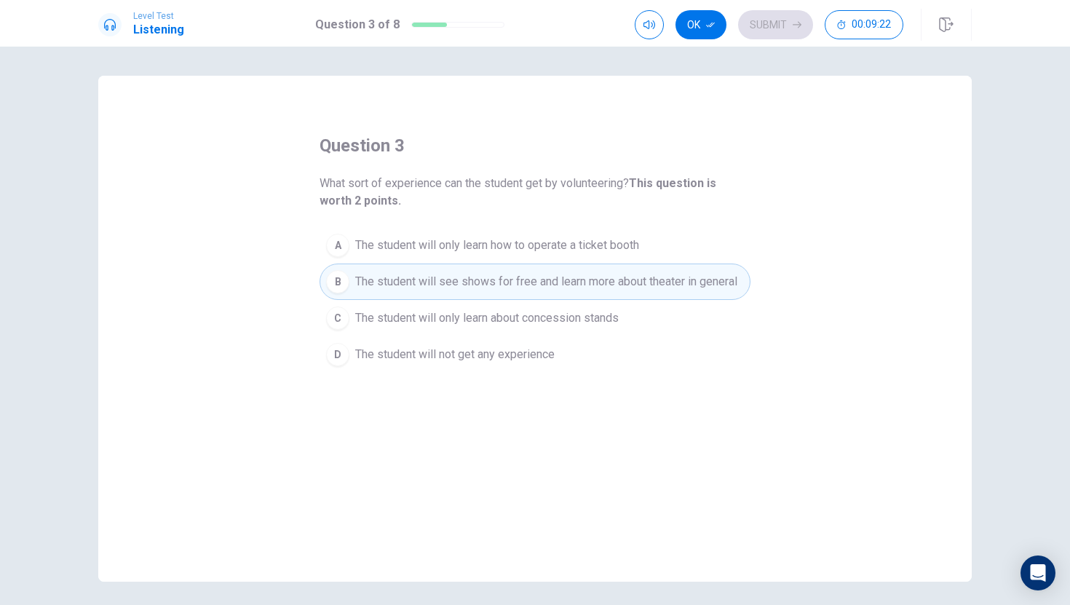
drag, startPoint x: 711, startPoint y: 26, endPoint x: 676, endPoint y: 21, distance: 35.3
click at [676, 21] on button "Ok" at bounding box center [701, 24] width 51 height 29
click at [676, 21] on div "Ok Submit 00:09:21" at bounding box center [769, 24] width 269 height 29
click at [765, 14] on button "Submit" at bounding box center [775, 24] width 75 height 29
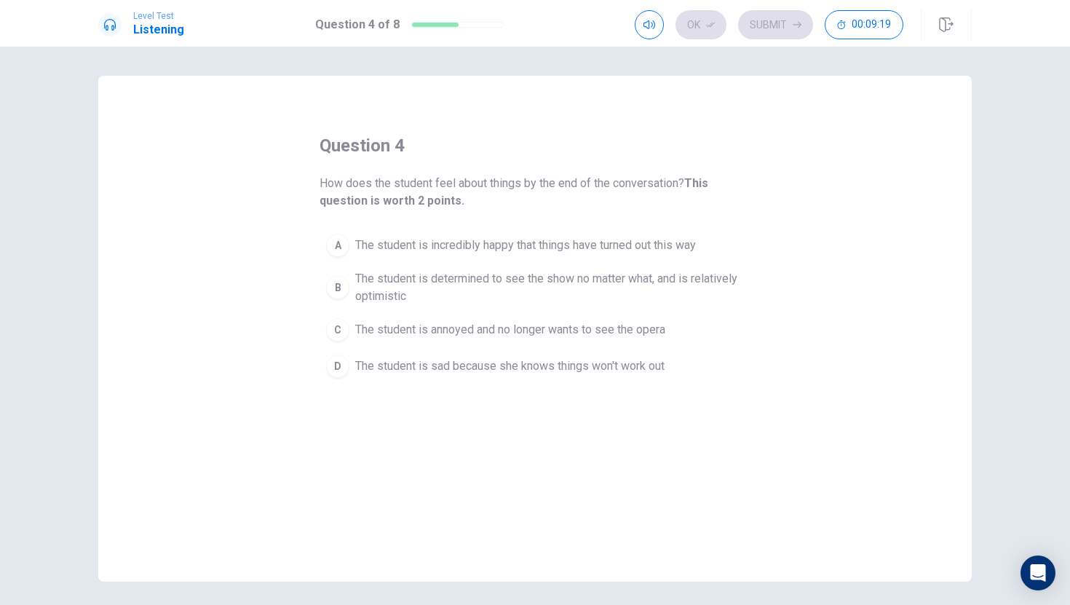
click at [334, 315] on button "C The student is annoyed and no longer wants to see the opera" at bounding box center [535, 330] width 431 height 36
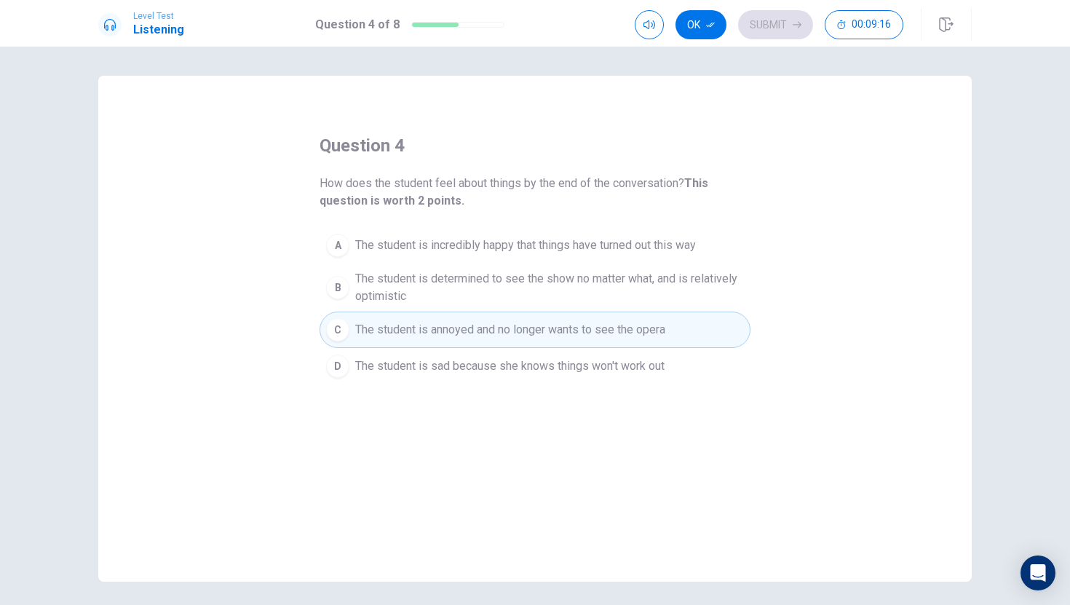
drag, startPoint x: 714, startPoint y: 36, endPoint x: 760, endPoint y: 22, distance: 48.8
click at [760, 22] on div "Ok Submit 00:09:16" at bounding box center [769, 24] width 269 height 29
click at [658, 24] on button "button" at bounding box center [649, 24] width 29 height 29
click at [689, 23] on button "Ok" at bounding box center [701, 24] width 51 height 29
click at [791, 9] on div "Ok Submit 00:09:14" at bounding box center [803, 25] width 337 height 32
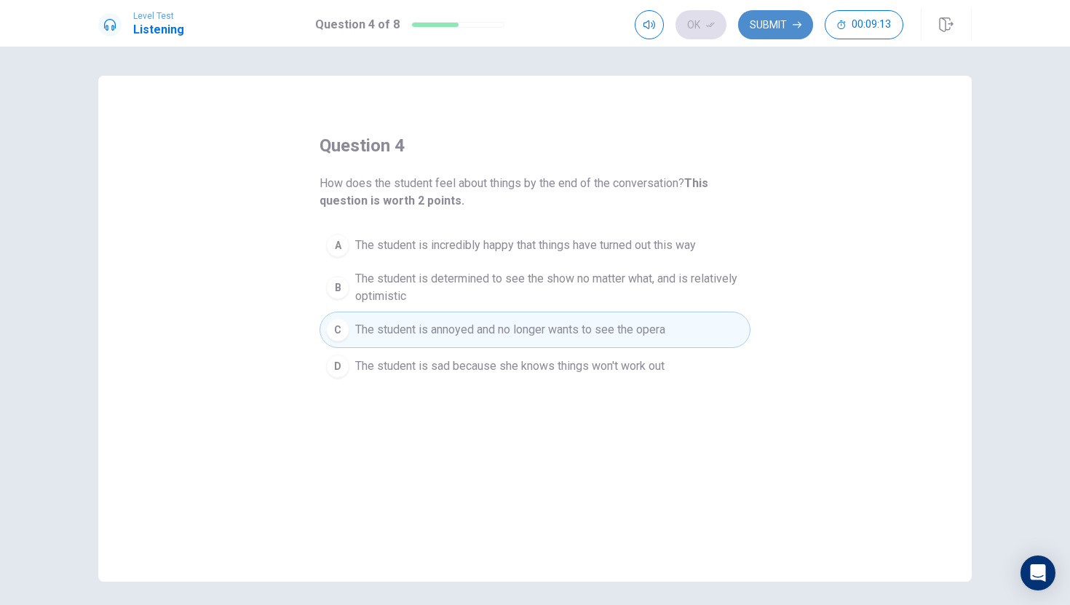
click at [778, 24] on button "Submit" at bounding box center [775, 24] width 75 height 29
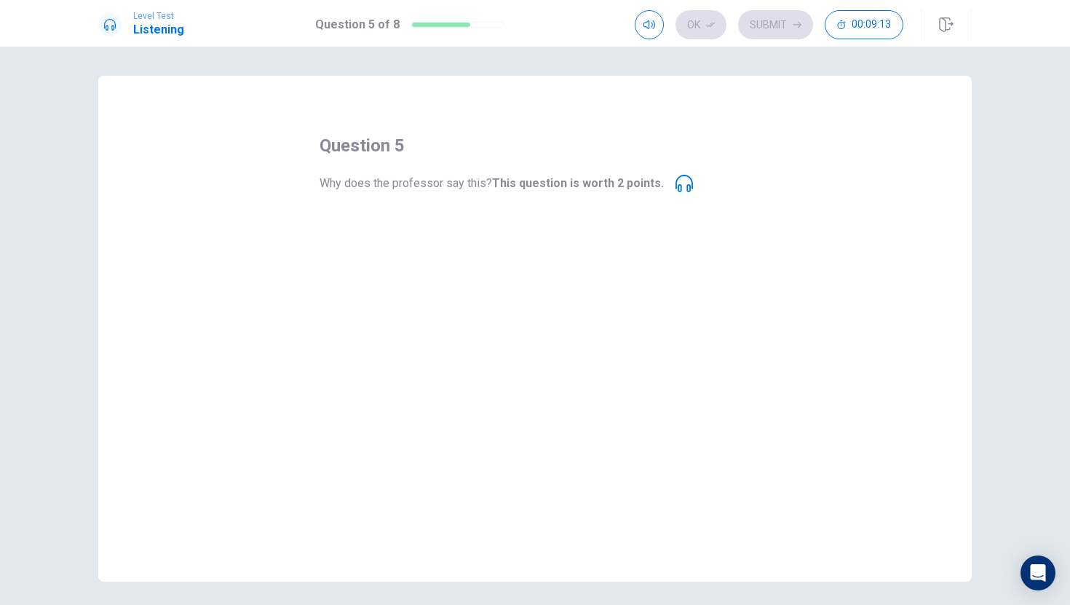
click at [544, 181] on b "This question is worth 2 points." at bounding box center [578, 183] width 172 height 14
drag, startPoint x: 537, startPoint y: 189, endPoint x: 526, endPoint y: 173, distance: 20.0
click at [526, 171] on div "question 5 Why does the professor say this? This question is worth 2 points. A …" at bounding box center [535, 244] width 431 height 221
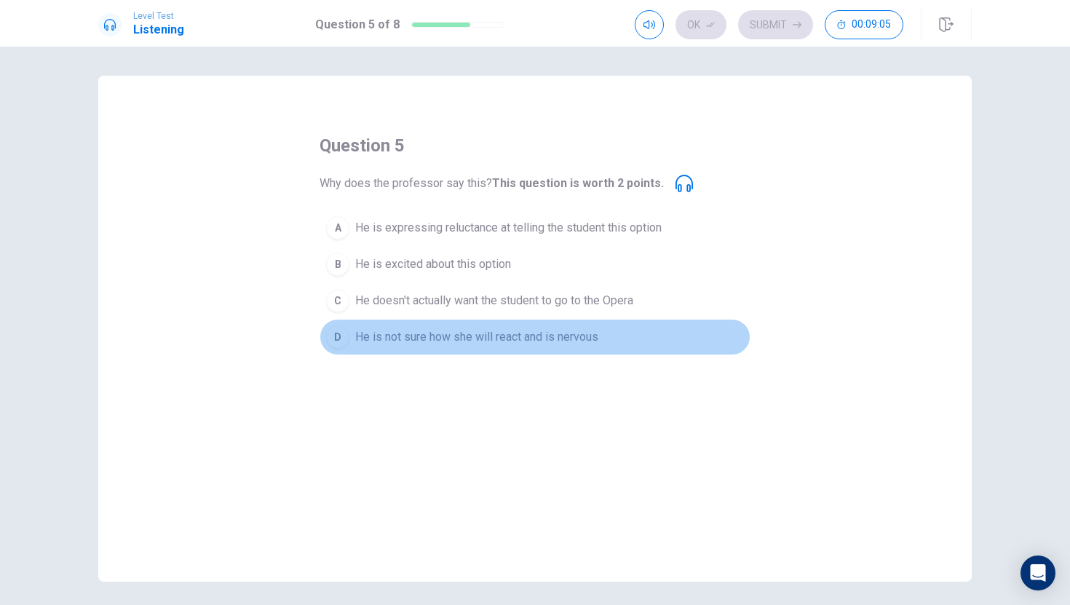
click at [340, 332] on div "D" at bounding box center [337, 336] width 23 height 23
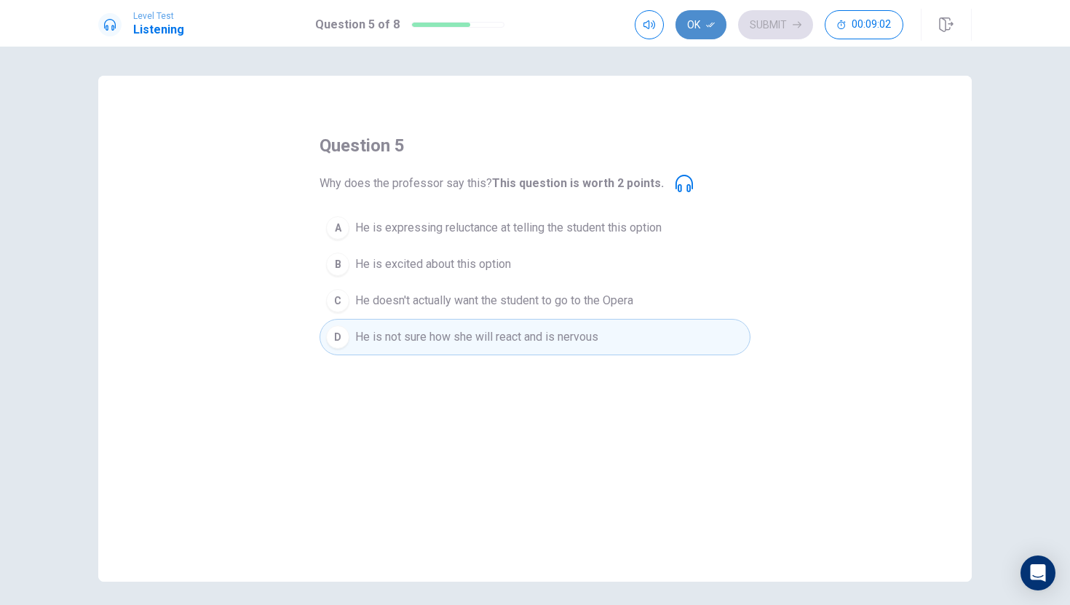
click at [692, 17] on button "Ok" at bounding box center [701, 24] width 51 height 29
click at [756, 17] on button "Submit" at bounding box center [775, 24] width 75 height 29
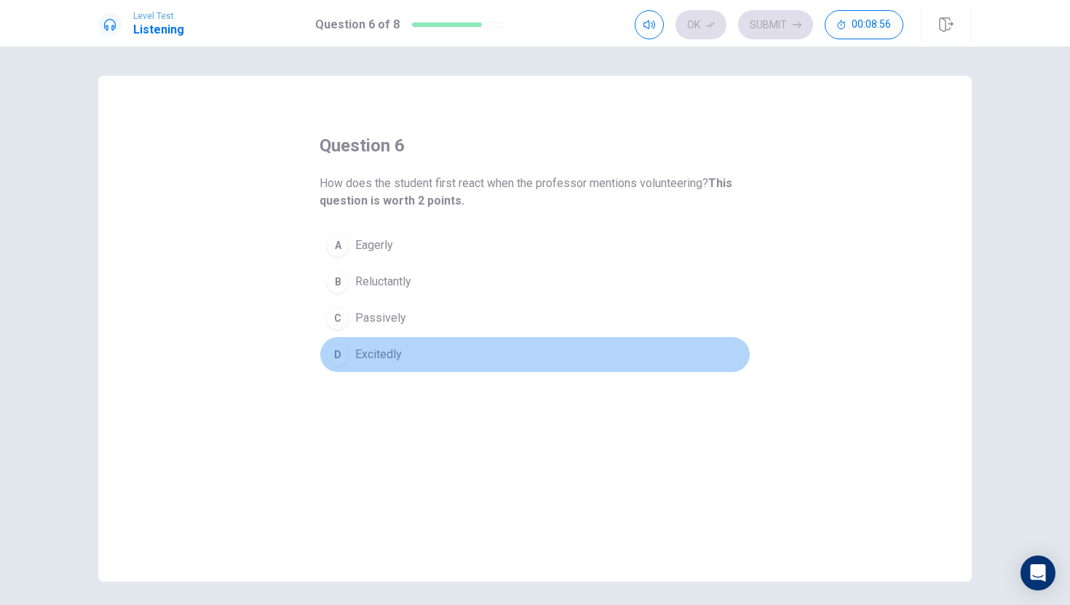
click at [349, 350] on button "D Excitedly" at bounding box center [535, 354] width 431 height 36
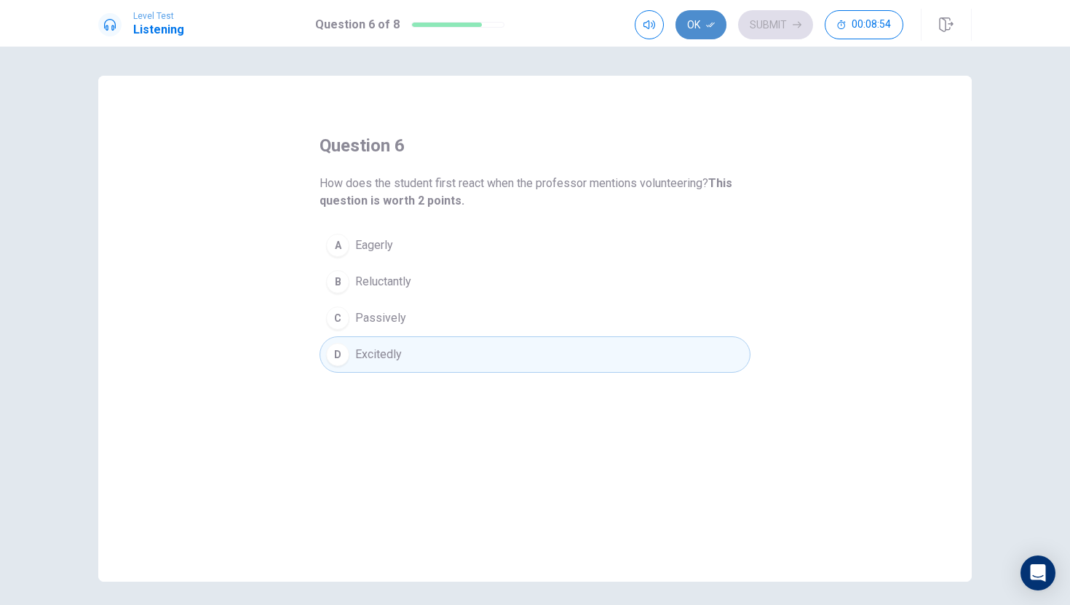
click at [685, 22] on button "Ok" at bounding box center [701, 24] width 51 height 29
click at [726, 15] on div "Ok Submit 00:08:53" at bounding box center [769, 24] width 269 height 29
click at [744, 19] on button "Submit" at bounding box center [775, 24] width 75 height 29
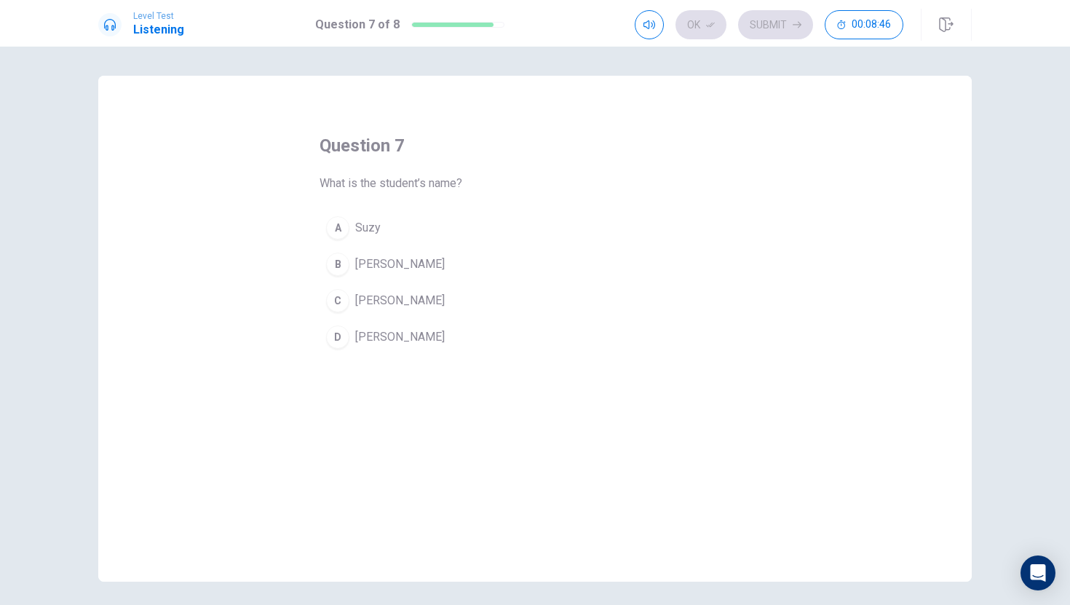
click at [342, 263] on div "B" at bounding box center [337, 264] width 23 height 23
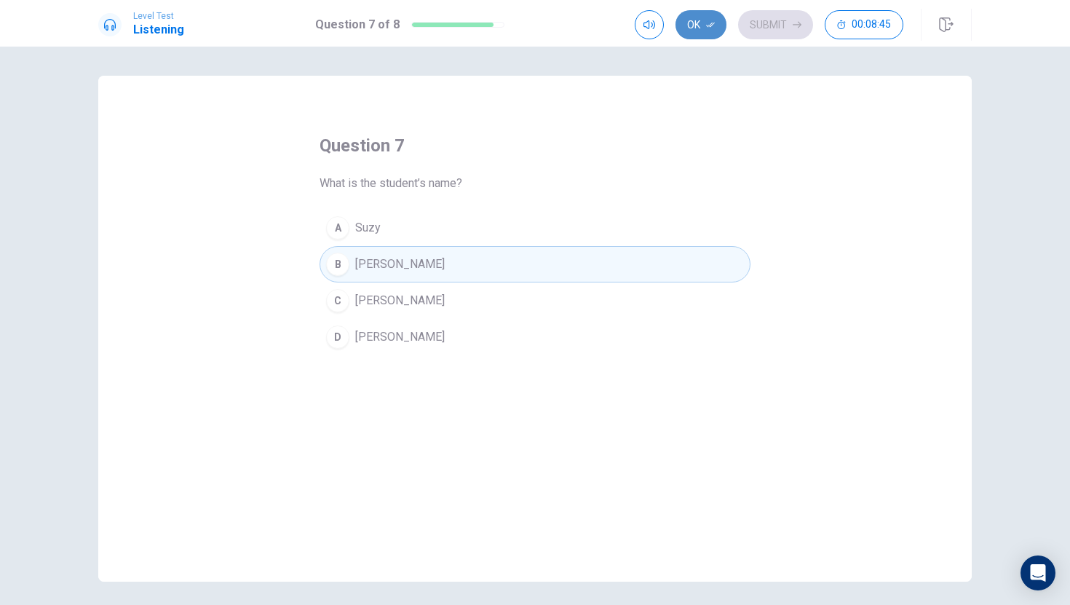
click at [695, 19] on button "Ok" at bounding box center [701, 24] width 51 height 29
click at [767, 15] on button "Submit" at bounding box center [775, 24] width 75 height 29
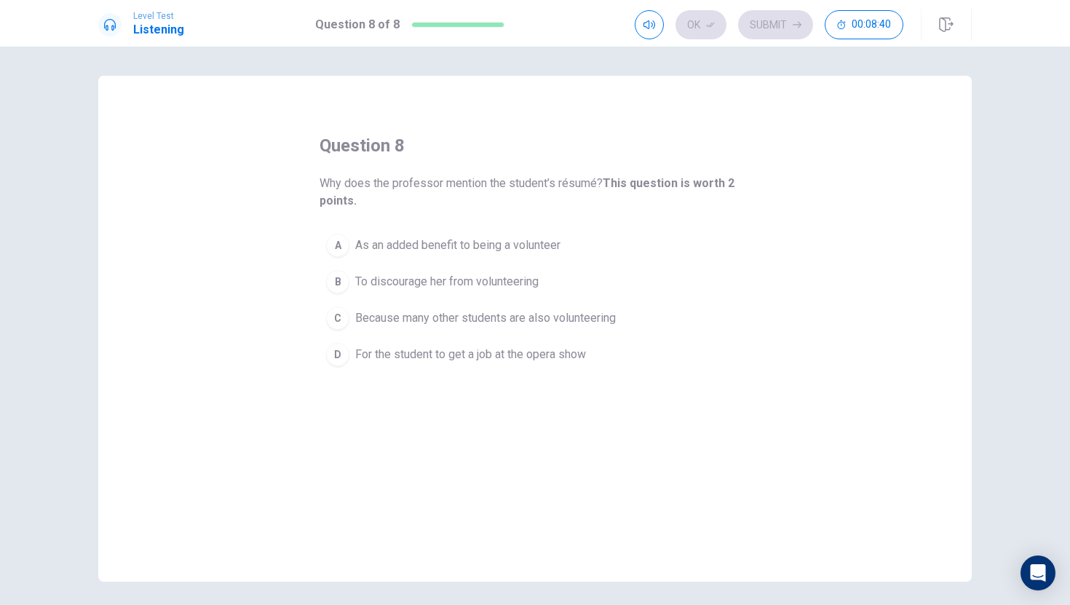
click at [360, 249] on span "As an added benefit to being a volunteer" at bounding box center [457, 245] width 205 height 17
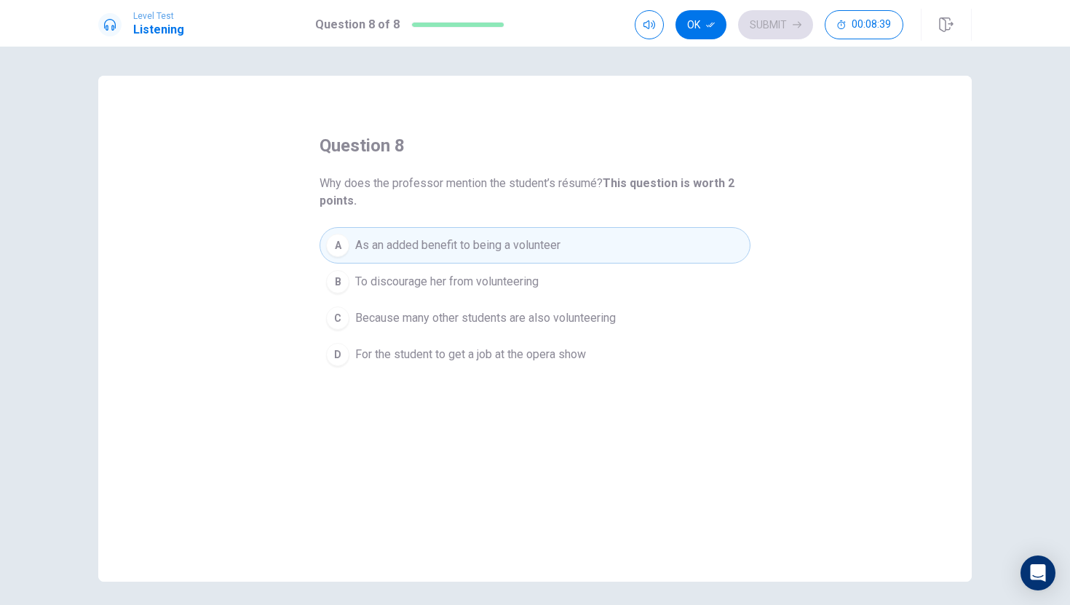
click at [707, 4] on div "Level Test Listening Question 8 of 8 Ok Submit 00:08:39" at bounding box center [535, 23] width 1070 height 47
click at [707, 7] on div "Level Test Listening Question 8 of 8 Ok Submit 00:08:38" at bounding box center [535, 23] width 1070 height 47
click at [690, 23] on button "Ok" at bounding box center [701, 24] width 51 height 29
click at [774, 29] on button "Submit" at bounding box center [775, 24] width 75 height 29
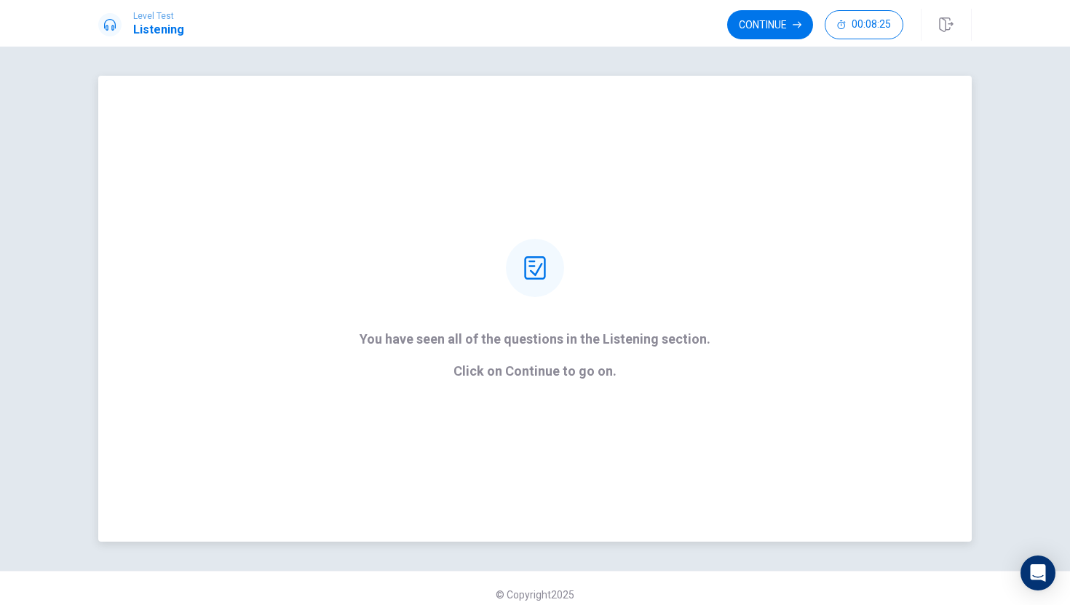
click at [524, 272] on icon at bounding box center [535, 267] width 23 height 23
click at [544, 260] on icon at bounding box center [534, 267] width 21 height 23
drag, startPoint x: 544, startPoint y: 260, endPoint x: 621, endPoint y: 176, distance: 113.9
click at [549, 255] on div at bounding box center [535, 268] width 58 height 58
drag, startPoint x: 756, startPoint y: 39, endPoint x: 775, endPoint y: 38, distance: 18.9
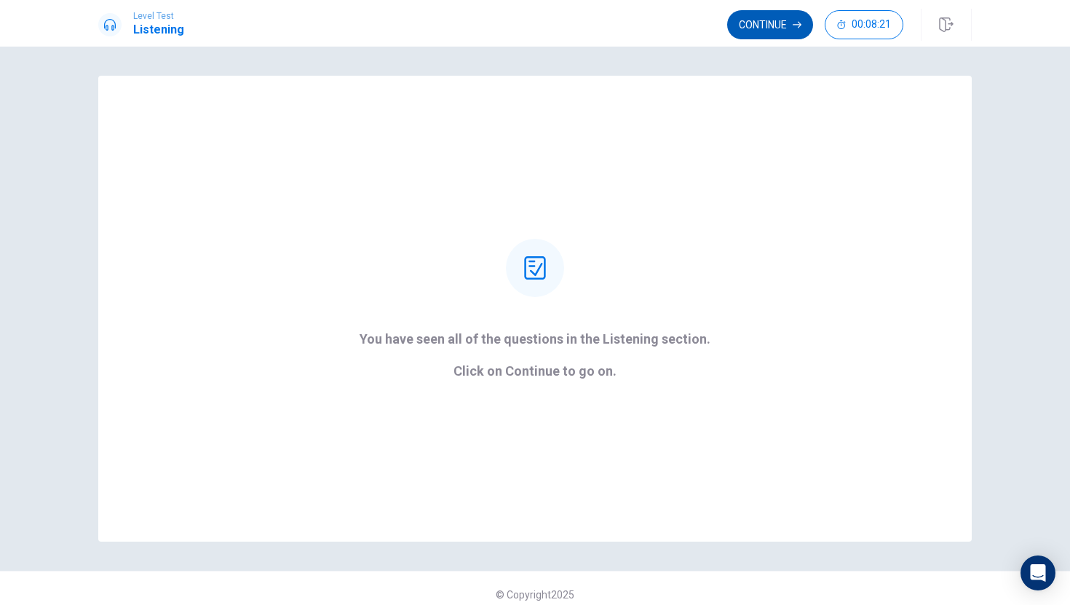
click at [756, 39] on div "Continue 00:08:21" at bounding box center [849, 25] width 245 height 32
click at [782, 23] on button "Continue" at bounding box center [770, 24] width 86 height 29
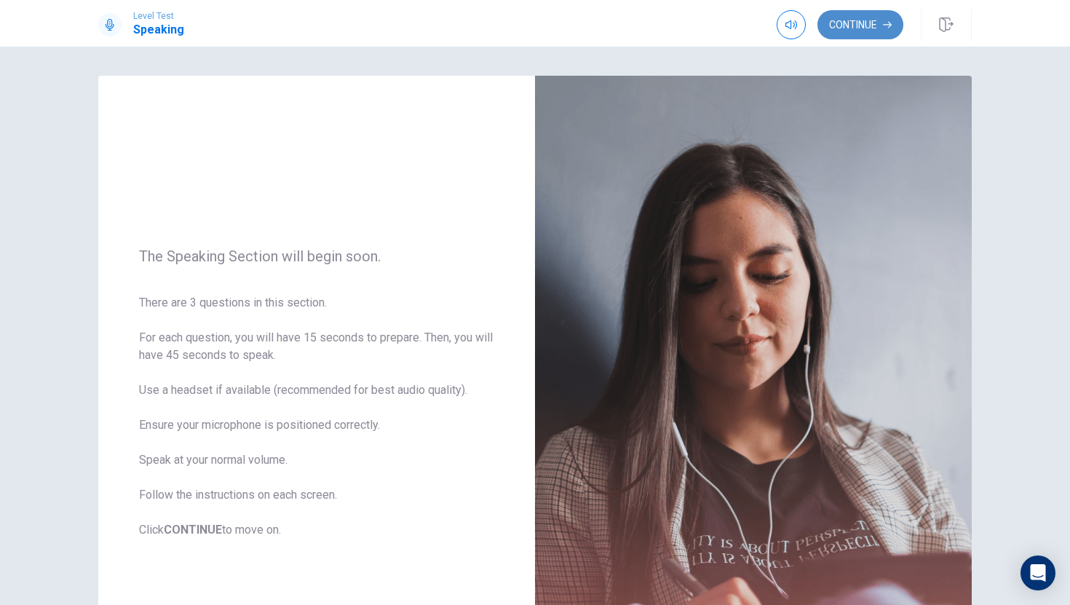
click at [873, 22] on button "Continue" at bounding box center [861, 24] width 86 height 29
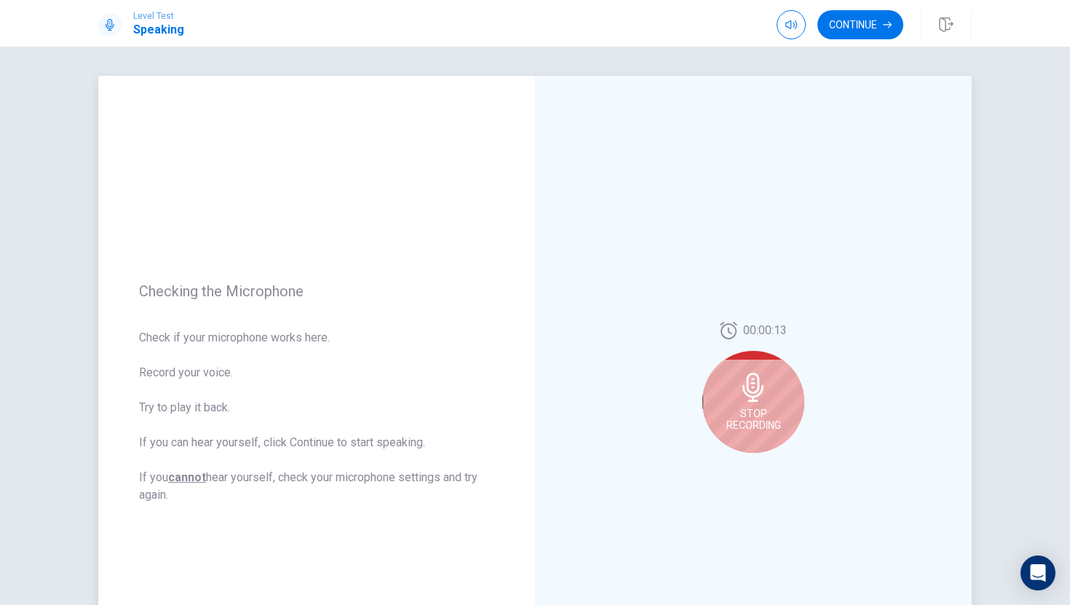
click at [740, 420] on span "Stop Recording" at bounding box center [754, 419] width 55 height 23
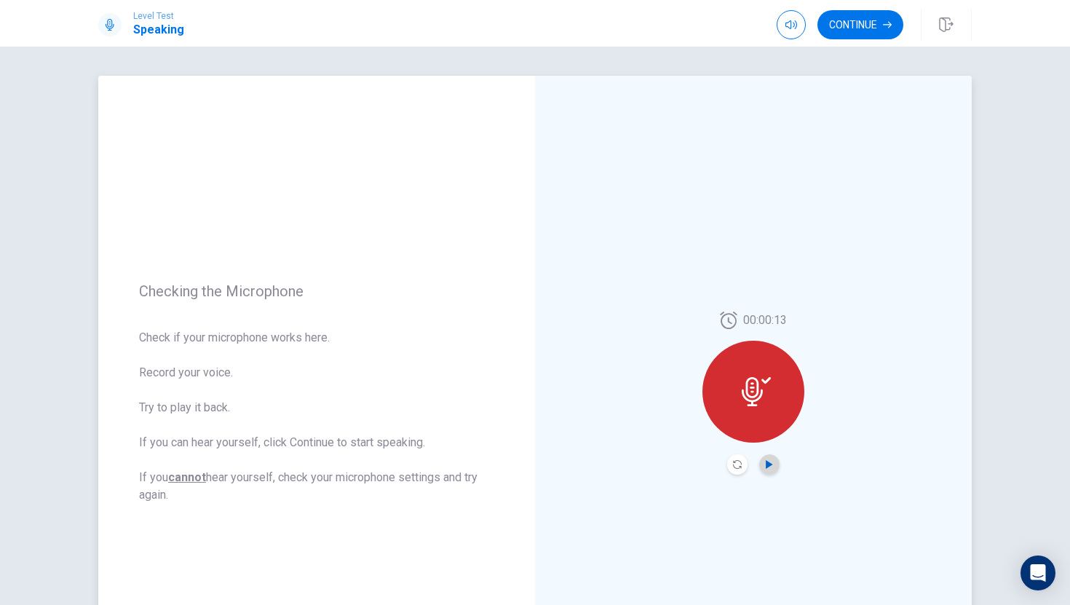
click at [770, 467] on button "Play Audio" at bounding box center [769, 464] width 20 height 20
click at [770, 467] on icon "Pause Audio" at bounding box center [769, 464] width 9 height 9
click at [770, 467] on icon "Play Audio" at bounding box center [769, 464] width 9 height 9
click at [767, 460] on icon "Play Audio" at bounding box center [769, 464] width 9 height 9
click at [750, 420] on div at bounding box center [754, 392] width 102 height 102
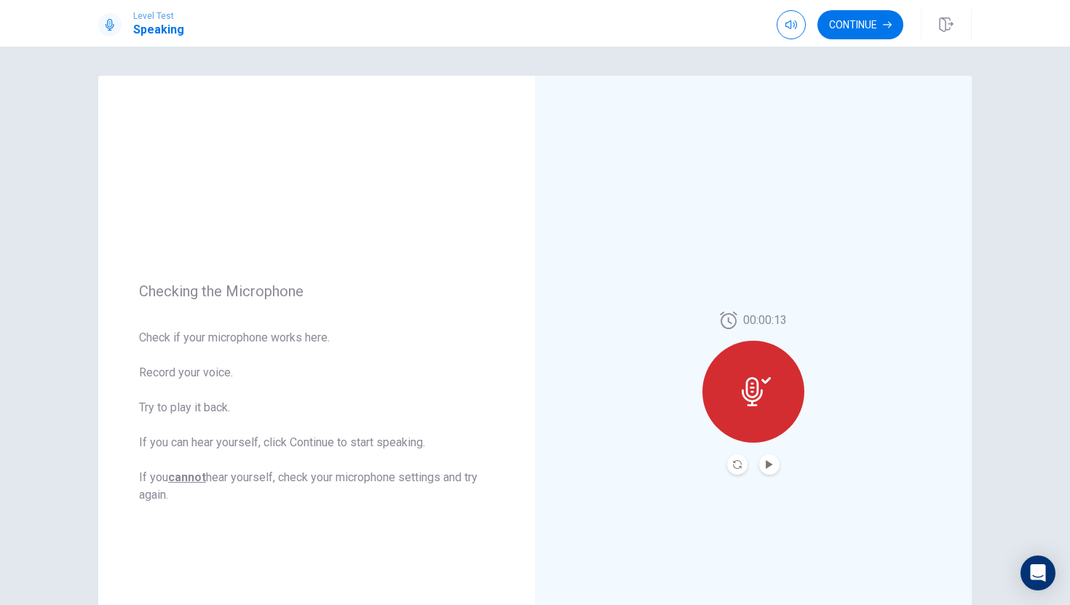
click at [739, 372] on div at bounding box center [754, 392] width 102 height 102
click at [754, 374] on div at bounding box center [754, 392] width 102 height 102
click at [754, 384] on icon at bounding box center [756, 391] width 29 height 29
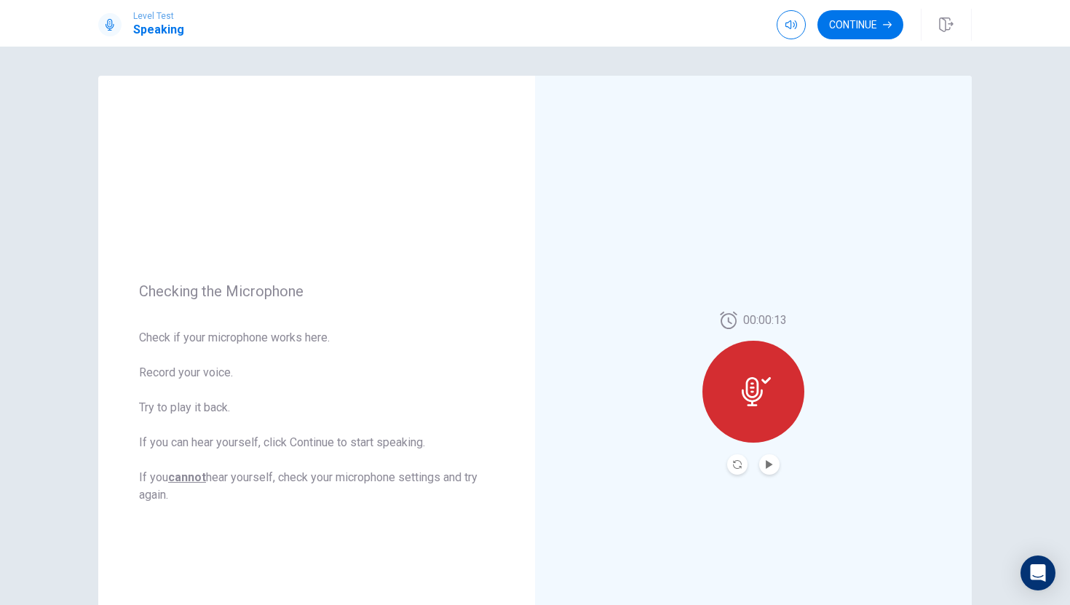
click at [754, 384] on icon at bounding box center [756, 391] width 29 height 29
drag, startPoint x: 754, startPoint y: 384, endPoint x: 784, endPoint y: 440, distance: 62.9
click at [781, 436] on div "00:00:13" at bounding box center [754, 393] width 102 height 163
click at [837, 12] on button "Continue" at bounding box center [861, 24] width 86 height 29
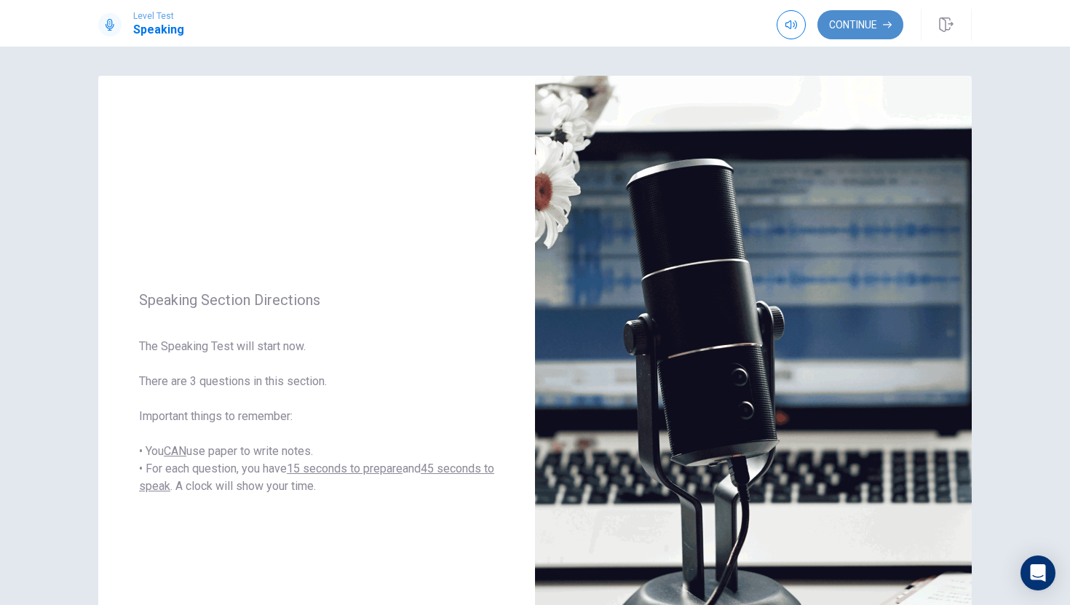
click at [851, 17] on button "Continue" at bounding box center [861, 24] width 86 height 29
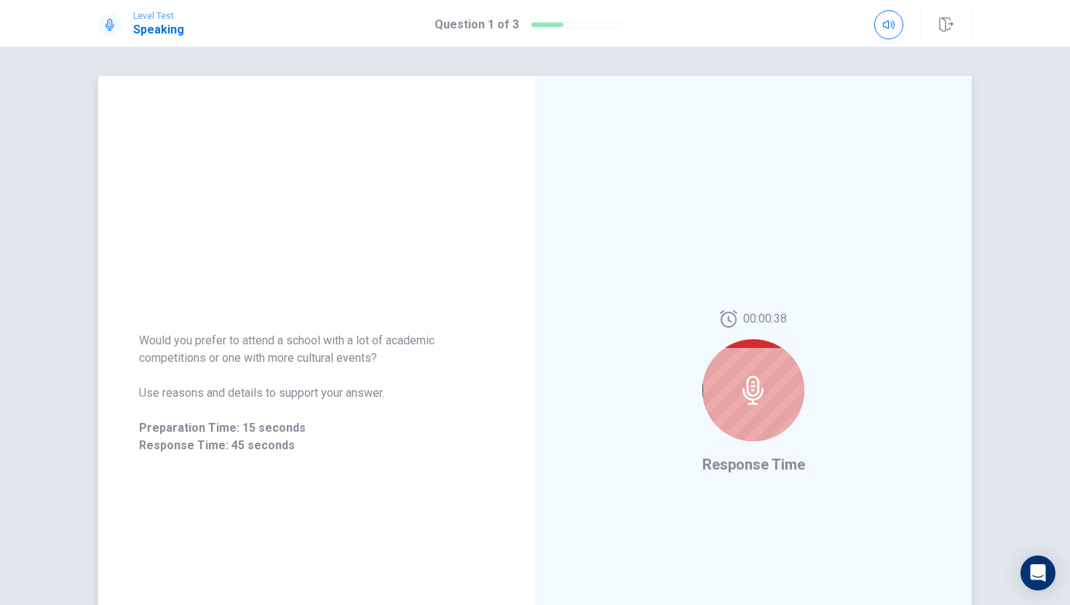
click at [726, 412] on div at bounding box center [754, 390] width 102 height 102
click at [745, 384] on icon at bounding box center [753, 390] width 29 height 29
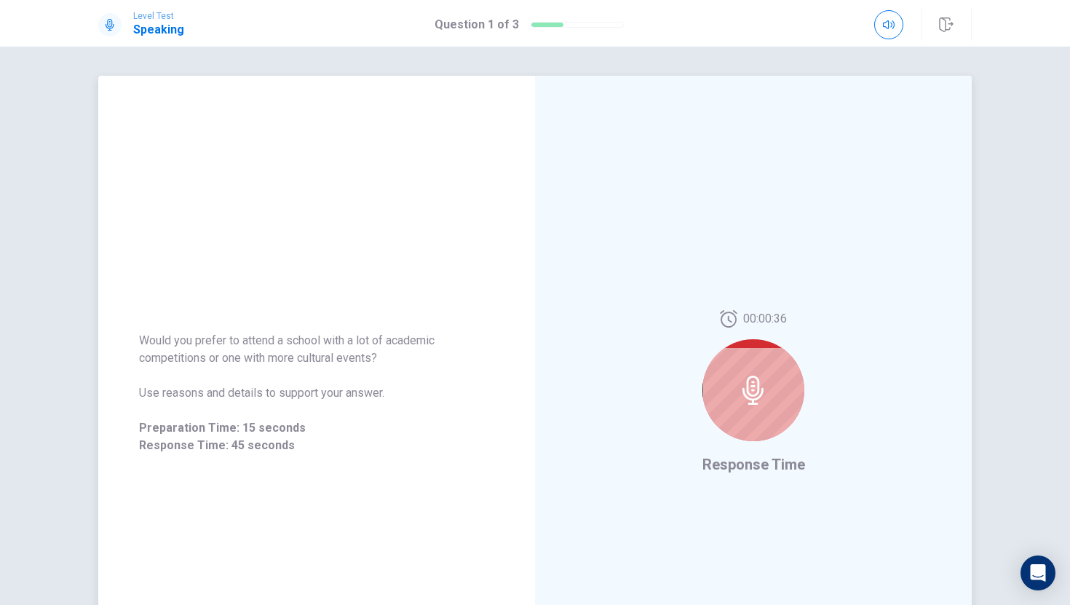
drag, startPoint x: 745, startPoint y: 384, endPoint x: 765, endPoint y: 446, distance: 64.9
click at [763, 445] on div "00:00:36" at bounding box center [754, 381] width 102 height 143
click at [873, 13] on button "button" at bounding box center [889, 24] width 29 height 29
click at [873, 11] on button "button" at bounding box center [946, 25] width 51 height 32
drag, startPoint x: 690, startPoint y: 114, endPoint x: 696, endPoint y: 362, distance: 247.7
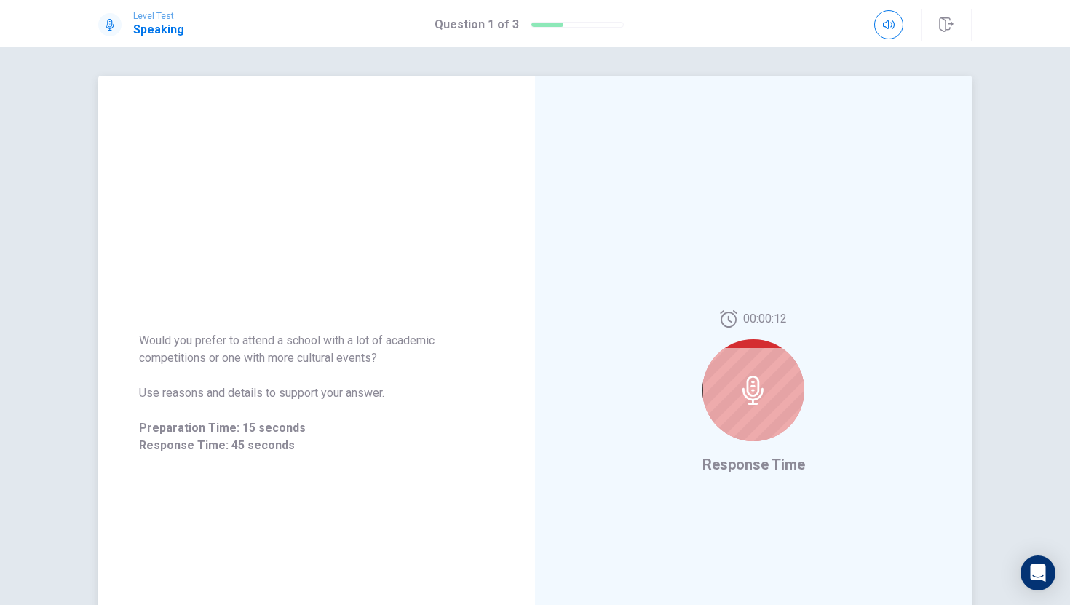
click at [698, 362] on div "00:00:12 Response Time" at bounding box center [753, 393] width 437 height 635
click at [747, 417] on div at bounding box center [754, 390] width 102 height 102
click at [746, 417] on div at bounding box center [754, 390] width 102 height 102
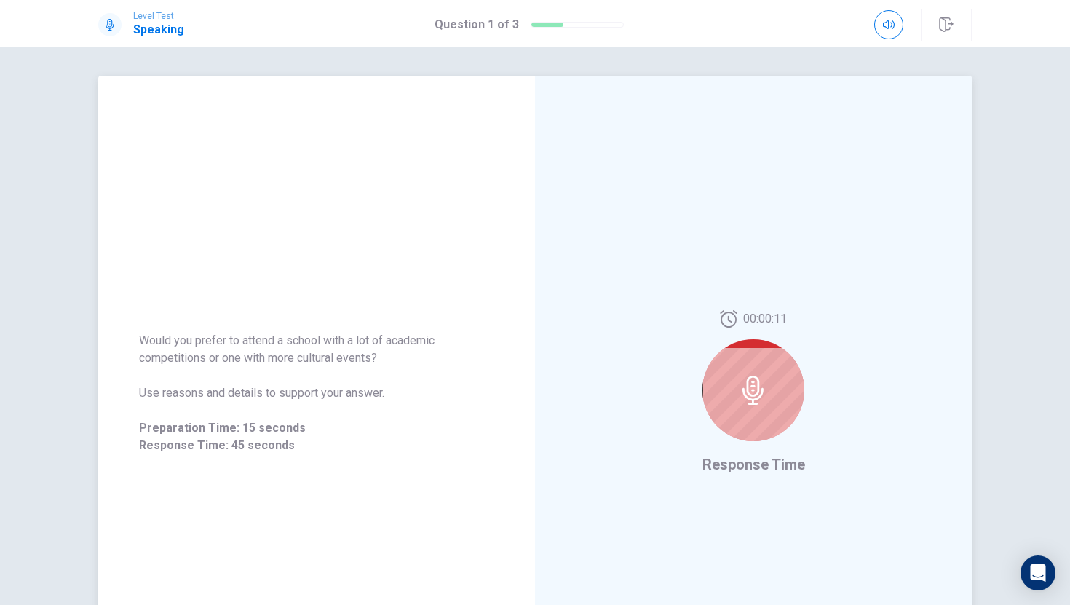
click at [746, 417] on div at bounding box center [754, 390] width 102 height 102
click at [744, 417] on div at bounding box center [754, 390] width 102 height 102
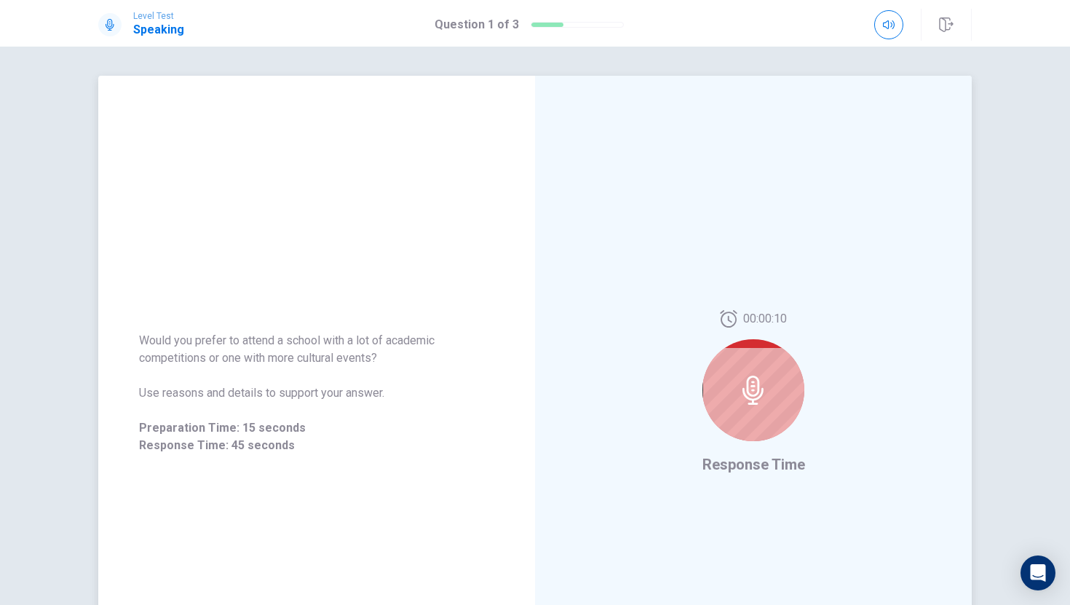
click at [744, 417] on div at bounding box center [754, 390] width 102 height 102
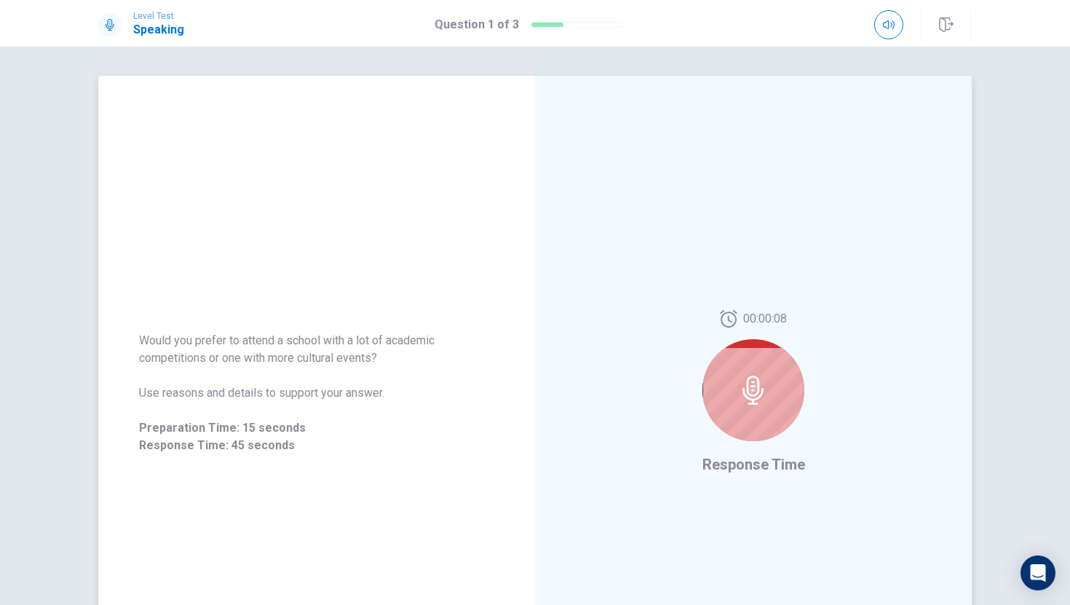
click at [744, 417] on div at bounding box center [754, 390] width 102 height 102
drag, startPoint x: 744, startPoint y: 417, endPoint x: 745, endPoint y: 409, distance: 7.3
click at [745, 411] on div at bounding box center [754, 390] width 102 height 102
click at [738, 381] on div at bounding box center [754, 390] width 102 height 102
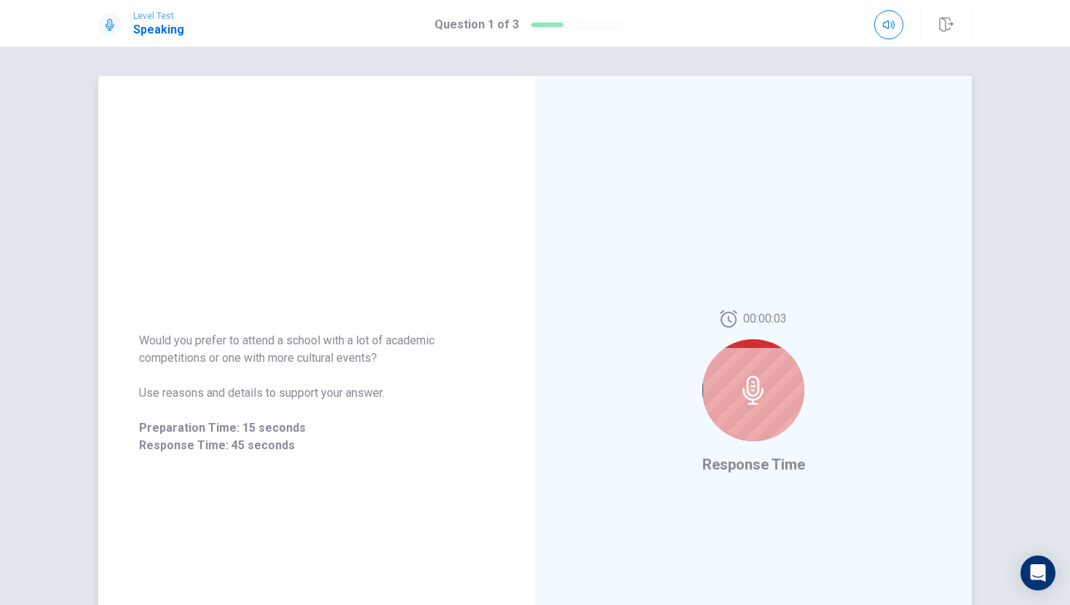
click at [738, 381] on div at bounding box center [754, 390] width 102 height 102
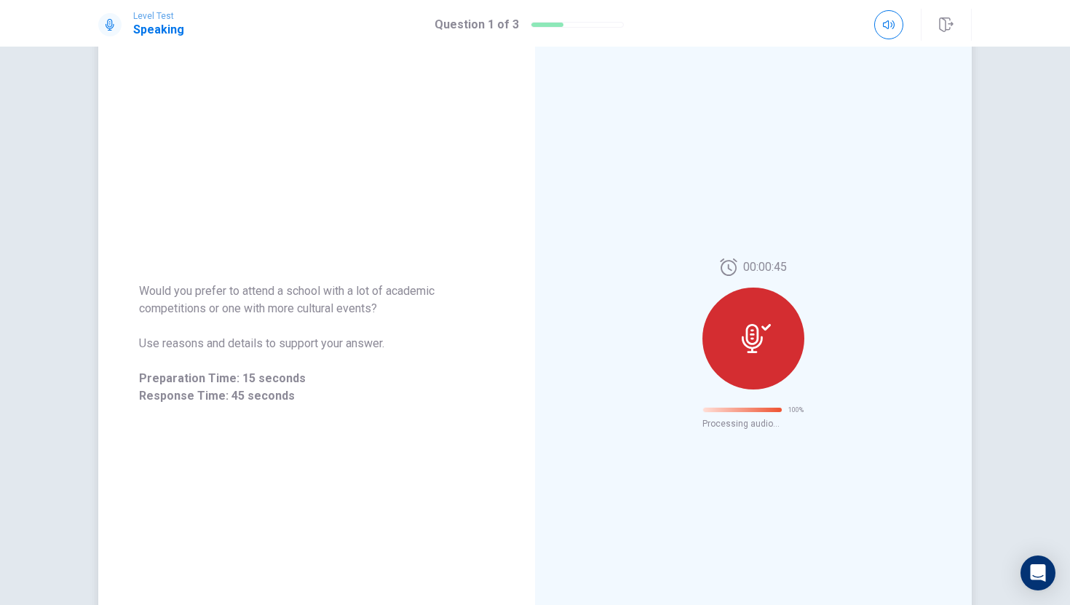
scroll to position [63, 0]
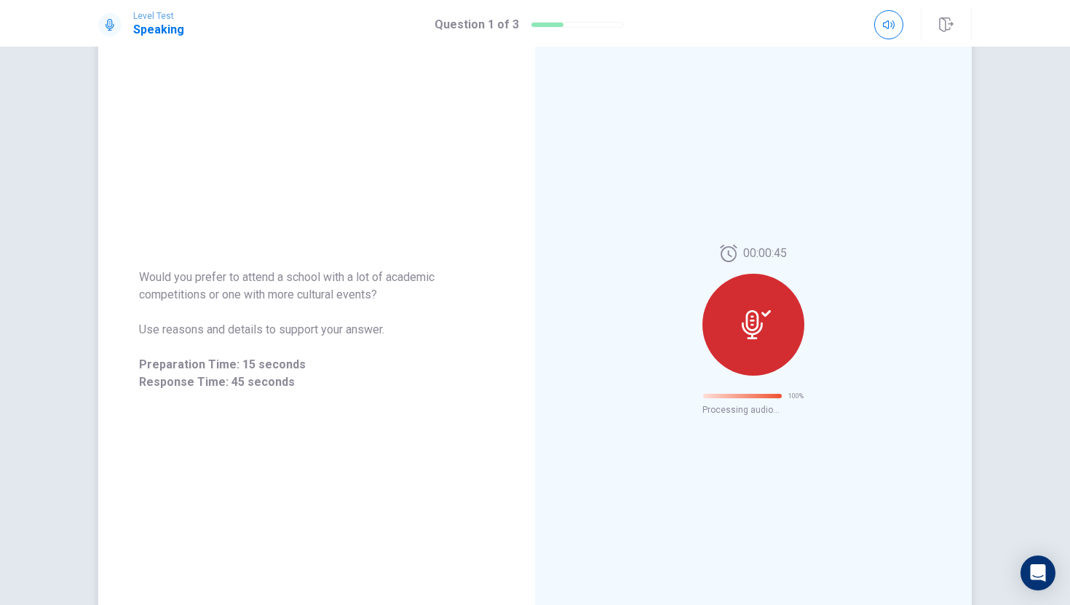
click at [719, 414] on span "Processing audio..." at bounding box center [754, 410] width 102 height 10
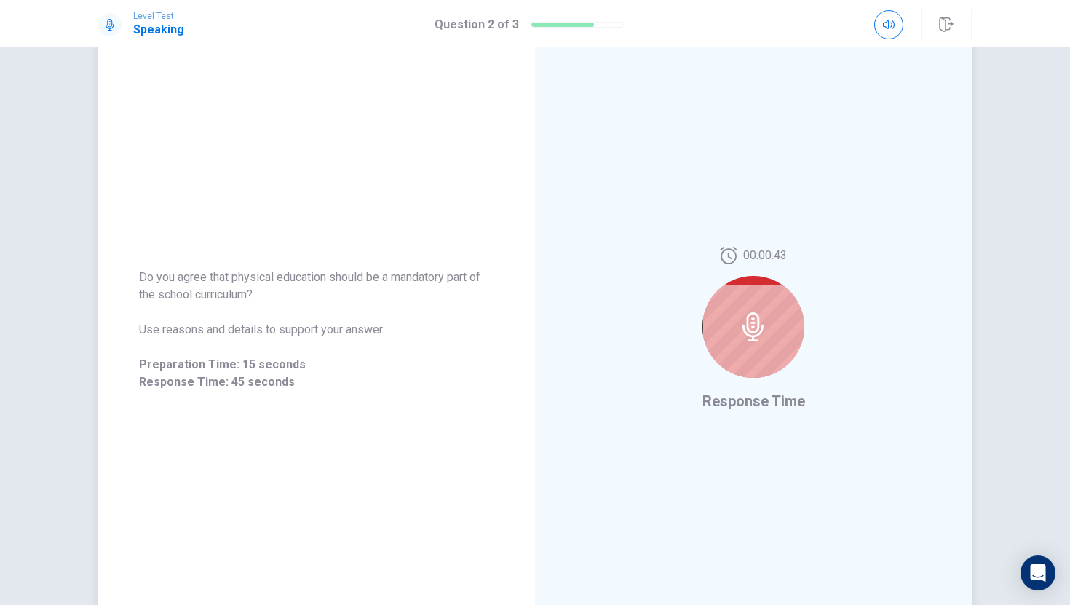
drag, startPoint x: 821, startPoint y: 256, endPoint x: 802, endPoint y: 393, distance: 138.1
click at [802, 390] on div "00:00:43 Response Time" at bounding box center [753, 329] width 437 height 635
drag, startPoint x: 802, startPoint y: 393, endPoint x: 813, endPoint y: 299, distance: 94.6
click at [810, 304] on div "00:00:42 Response Time" at bounding box center [753, 329] width 437 height 635
click at [740, 363] on div at bounding box center [754, 327] width 102 height 102
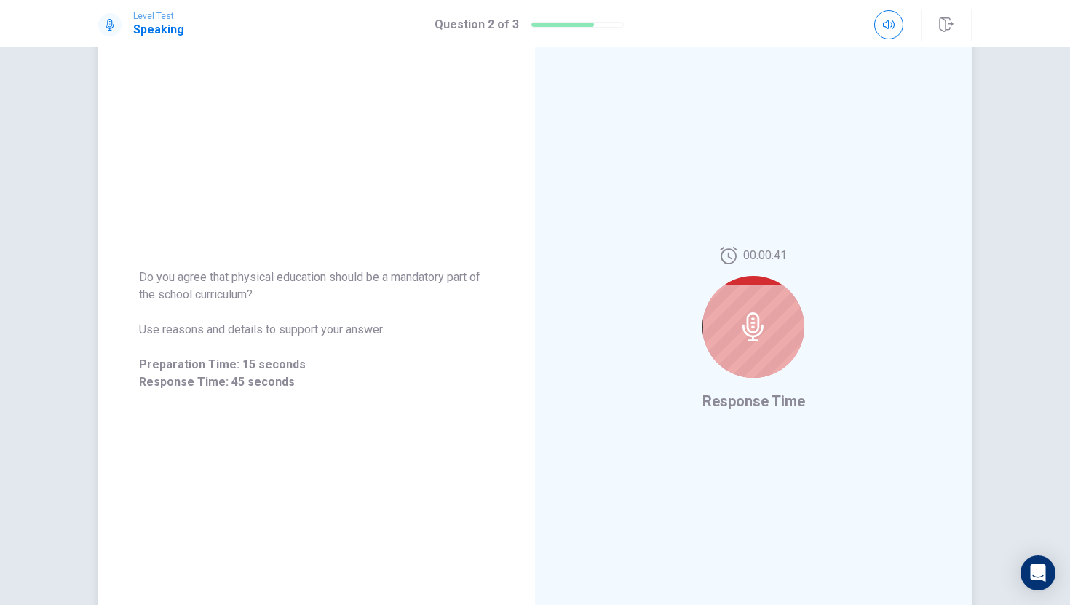
click at [740, 363] on div at bounding box center [754, 327] width 102 height 102
click at [746, 325] on icon at bounding box center [753, 326] width 29 height 29
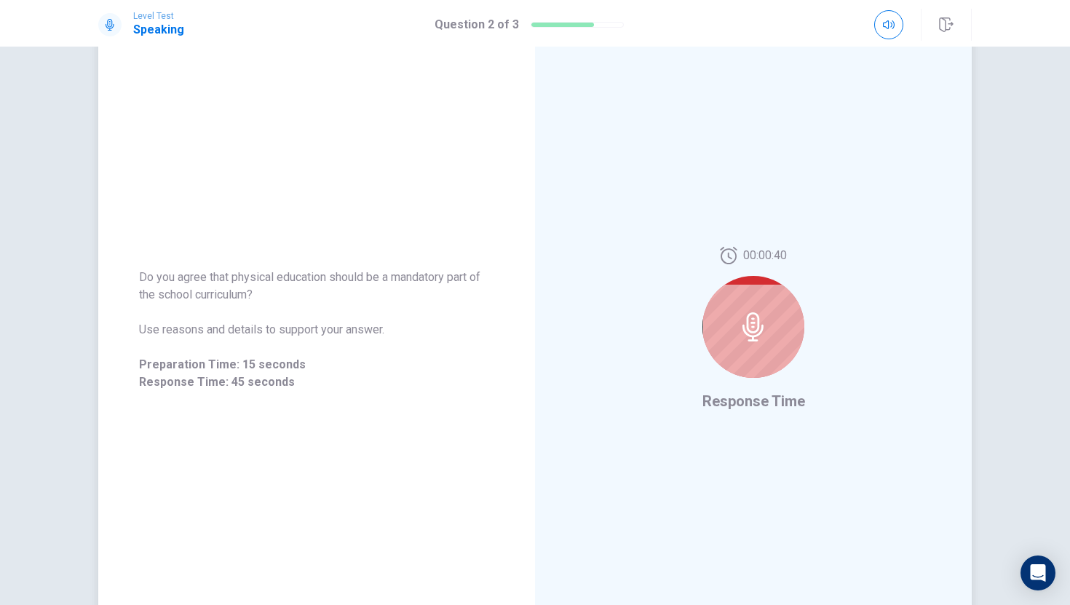
click at [746, 325] on icon at bounding box center [753, 326] width 29 height 29
click at [747, 324] on icon at bounding box center [753, 326] width 29 height 29
click at [743, 323] on icon at bounding box center [753, 326] width 29 height 29
click at [741, 323] on icon at bounding box center [753, 326] width 29 height 29
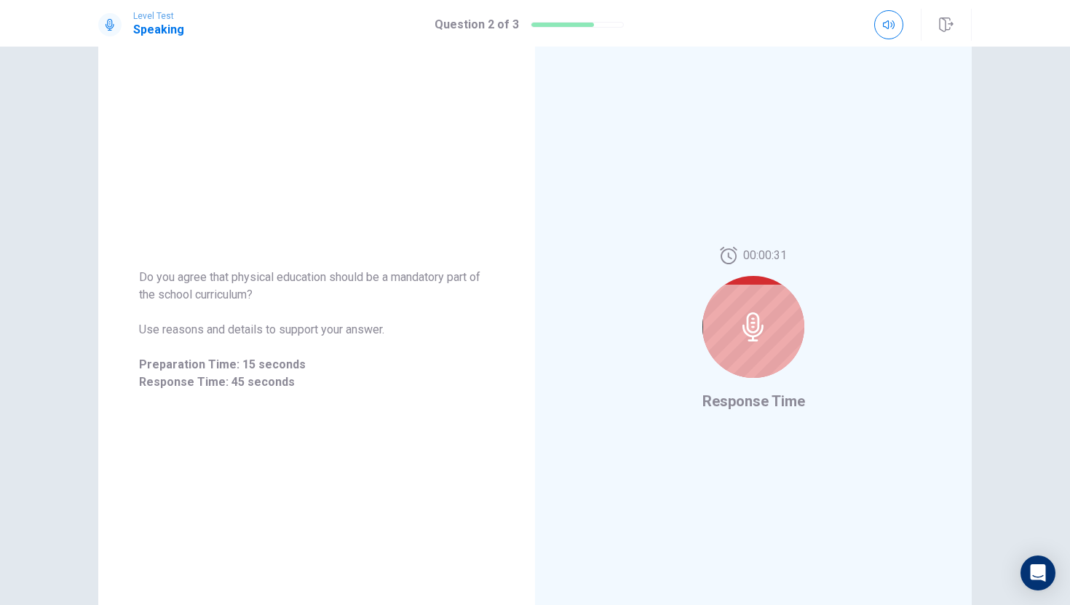
click at [113, 7] on div "Level Test Speaking Question 2 of 3" at bounding box center [535, 23] width 1070 height 47
click at [112, 11] on div "Level Test Speaking" at bounding box center [141, 25] width 86 height 28
click at [112, 12] on div "Level Test Speaking" at bounding box center [141, 25] width 86 height 28
click at [743, 331] on icon at bounding box center [753, 326] width 21 height 29
drag, startPoint x: 743, startPoint y: 331, endPoint x: 746, endPoint y: 339, distance: 8.5
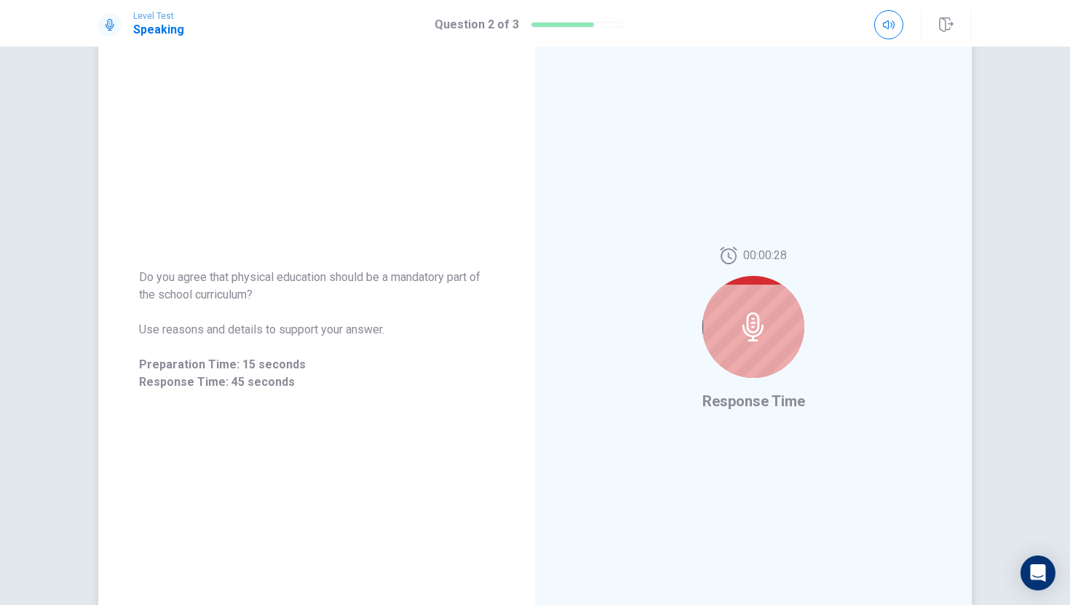
click at [743, 331] on icon at bounding box center [753, 326] width 21 height 29
click at [873, 521] on icon "Open Intercom Messenger" at bounding box center [1038, 573] width 17 height 19
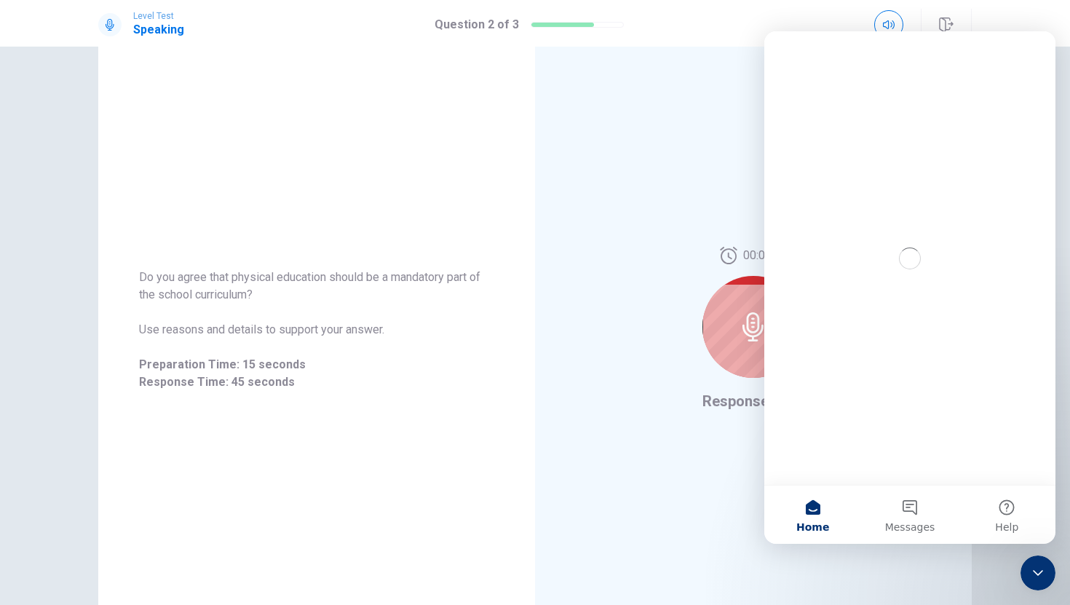
scroll to position [0, 0]
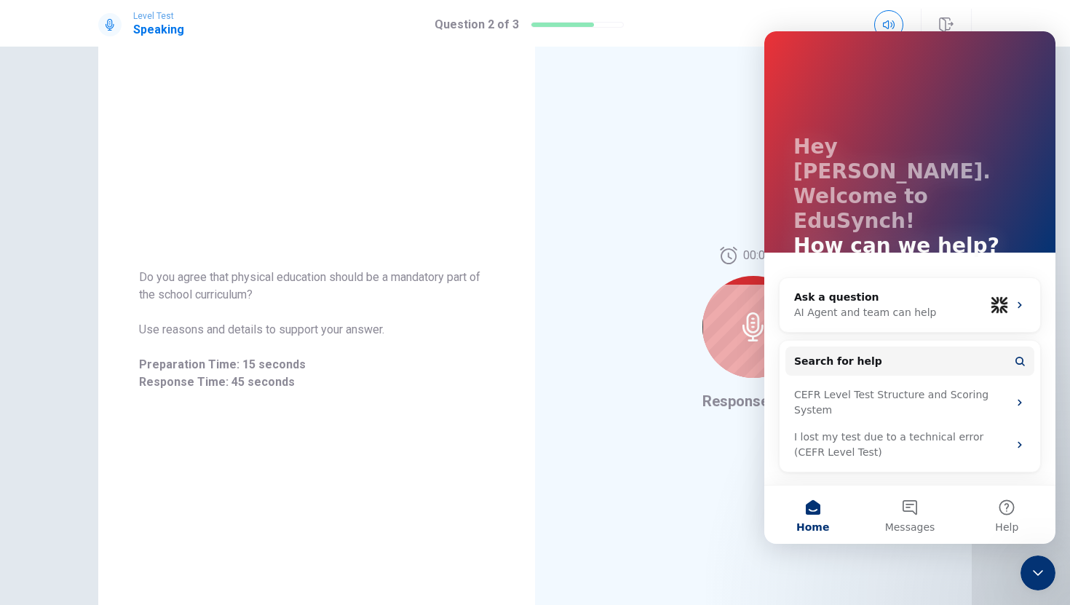
click at [873, 521] on icon "Close Intercom Messenger" at bounding box center [1038, 572] width 17 height 17
